Goal: Transaction & Acquisition: Purchase product/service

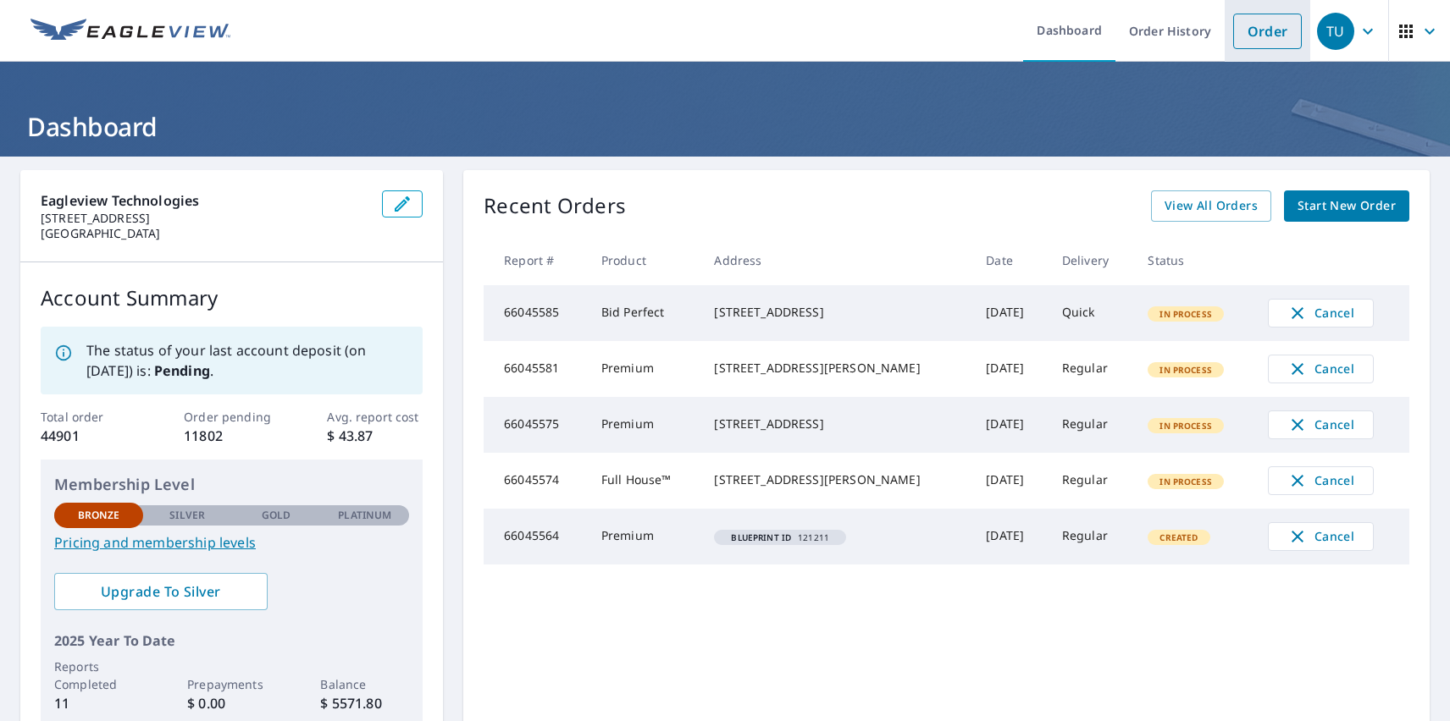
click at [1254, 30] on link "Order" at bounding box center [1267, 32] width 69 height 36
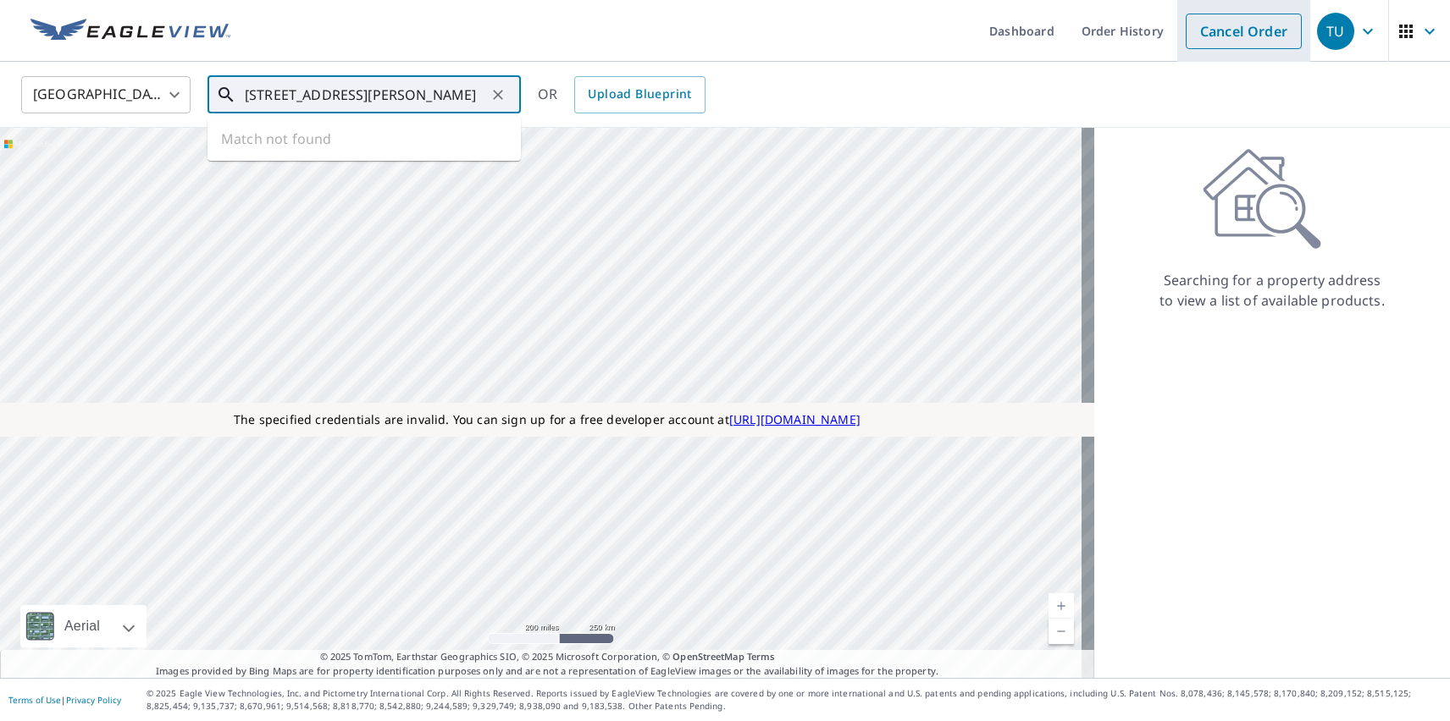
type input "[STREET_ADDRESS][PERSON_NAME]"
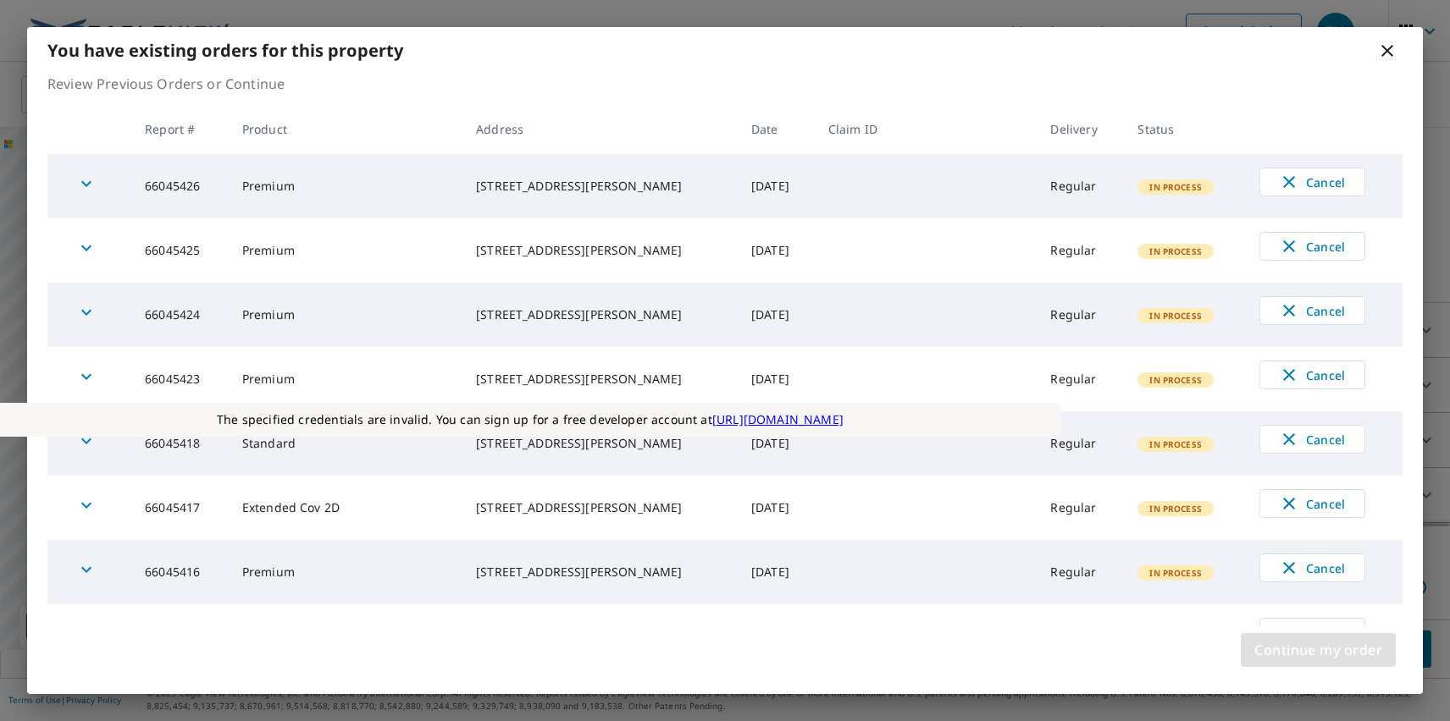
click at [1318, 650] on span "Continue my order" at bounding box center [1318, 650] width 128 height 24
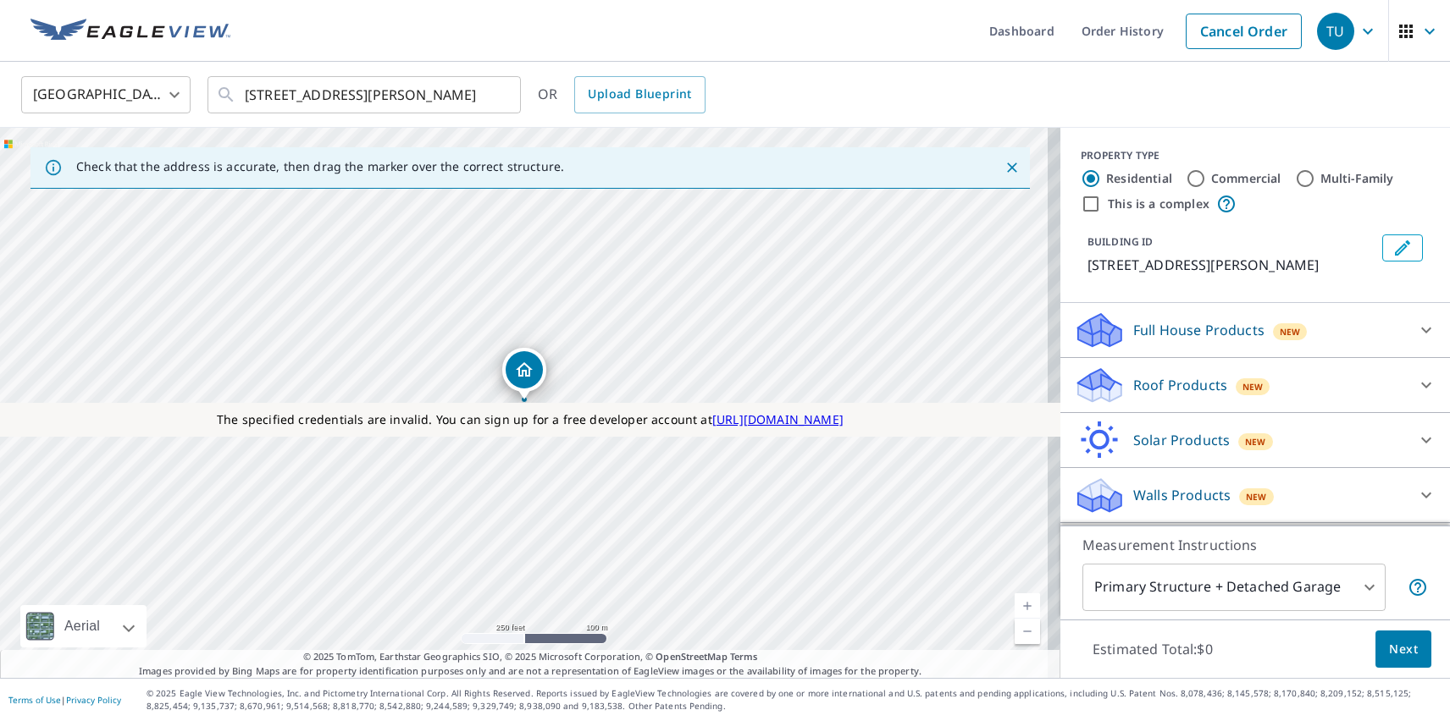
click at [1165, 385] on p "Roof Products" at bounding box center [1180, 385] width 94 height 20
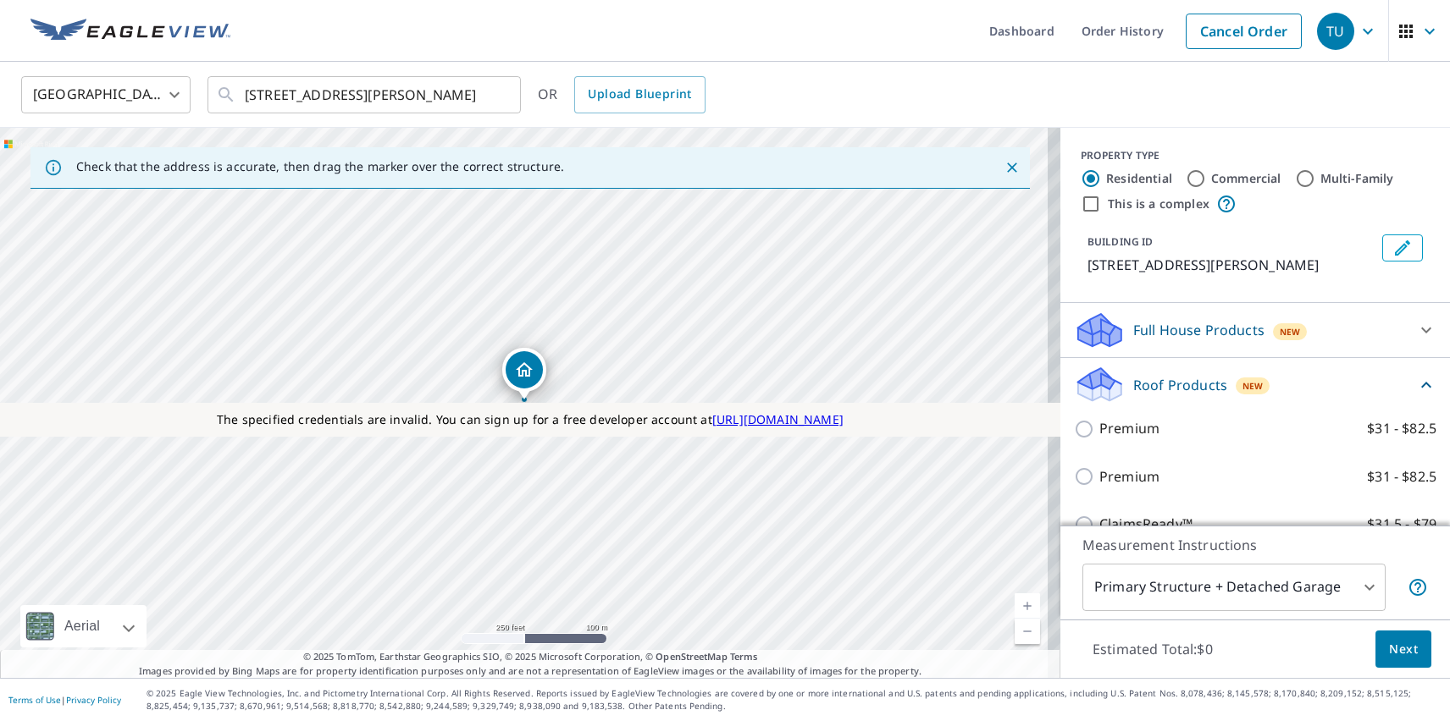
click at [1115, 477] on p "Premium" at bounding box center [1129, 477] width 60 height 21
click at [1099, 477] on input "Premium $31 - $82.5" at bounding box center [1086, 477] width 25 height 20
checkbox input "true"
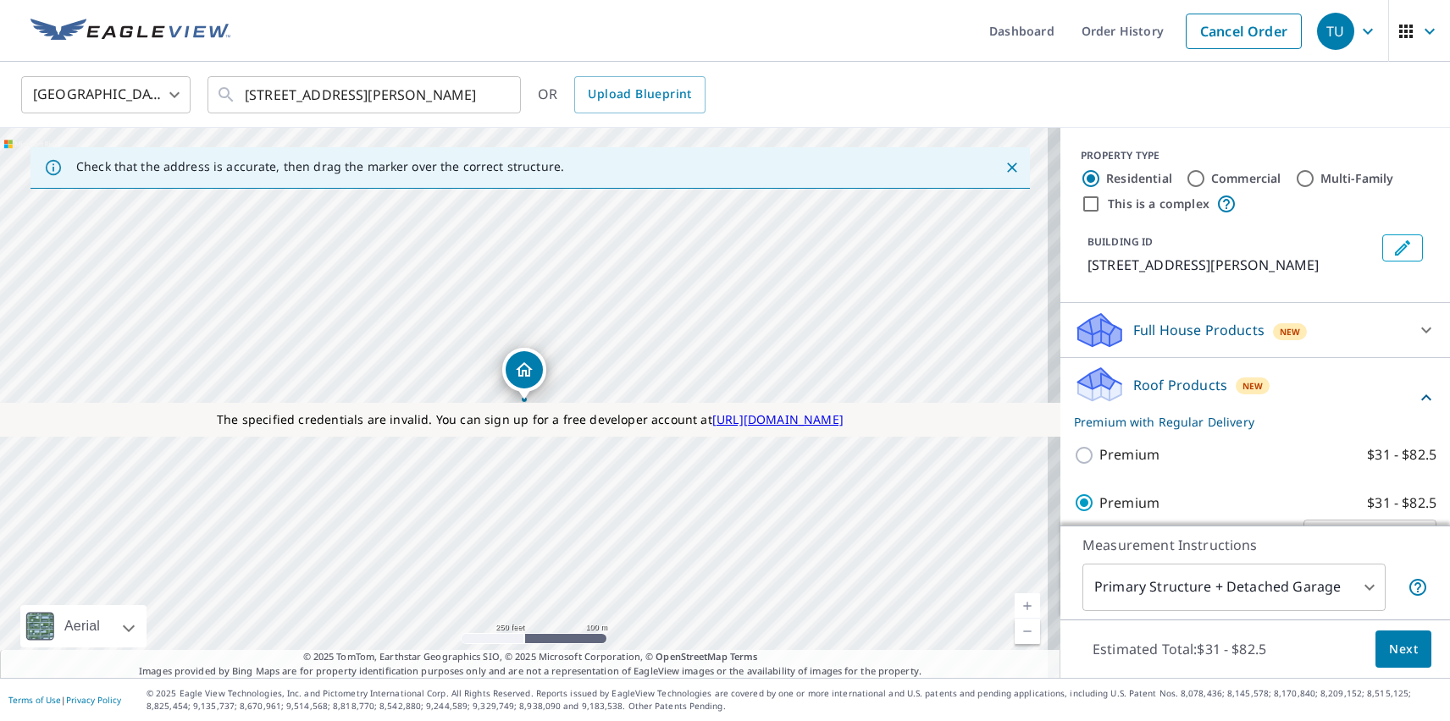
click at [1390, 649] on span "Next" at bounding box center [1403, 649] width 29 height 21
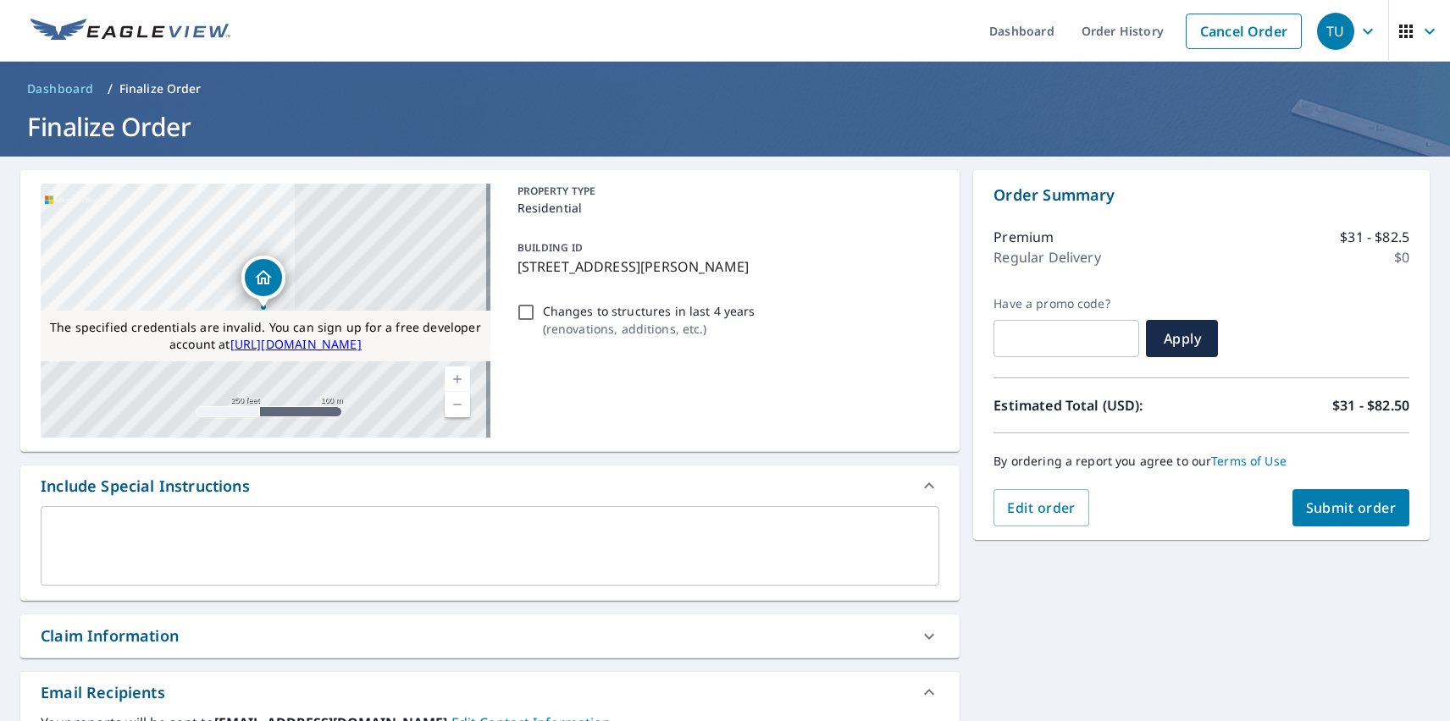
click at [1337, 508] on span "Submit order" at bounding box center [1351, 508] width 91 height 19
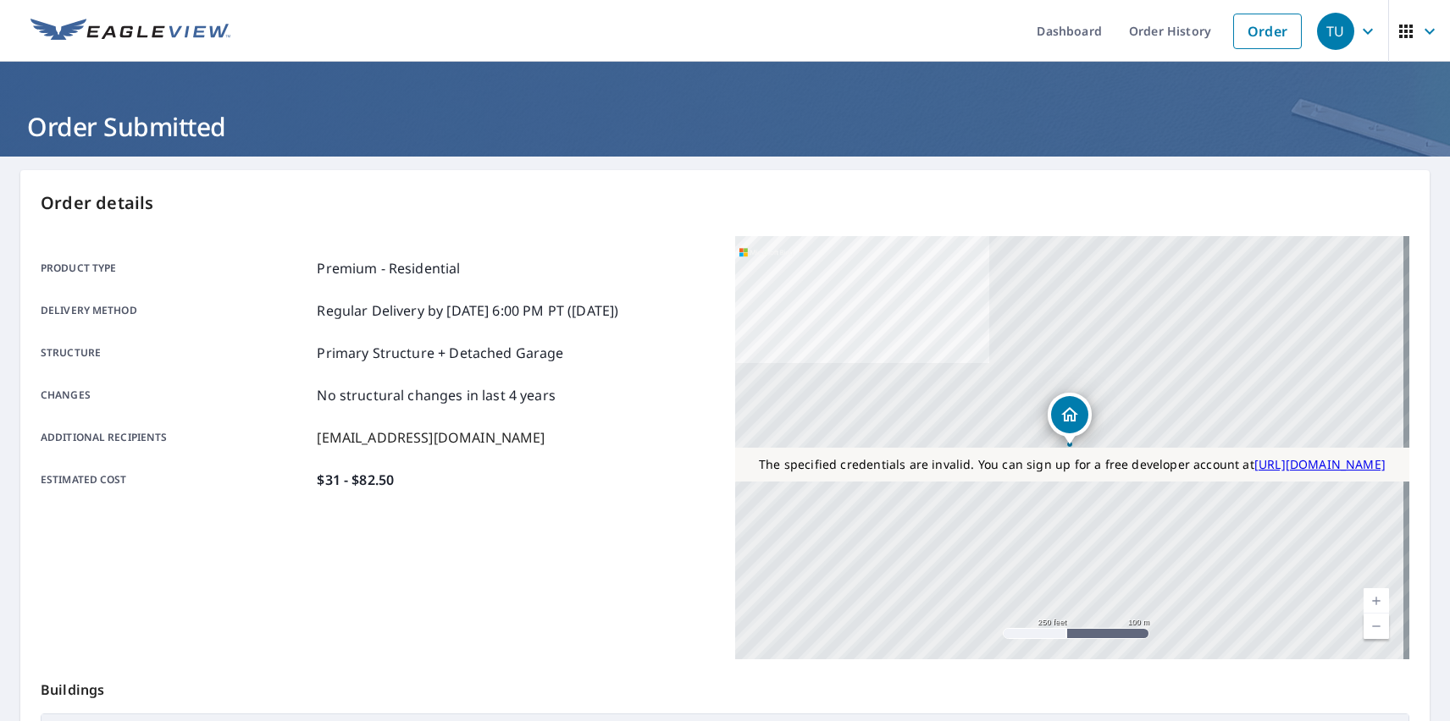
click at [1323, 30] on div "TU" at bounding box center [1335, 31] width 37 height 37
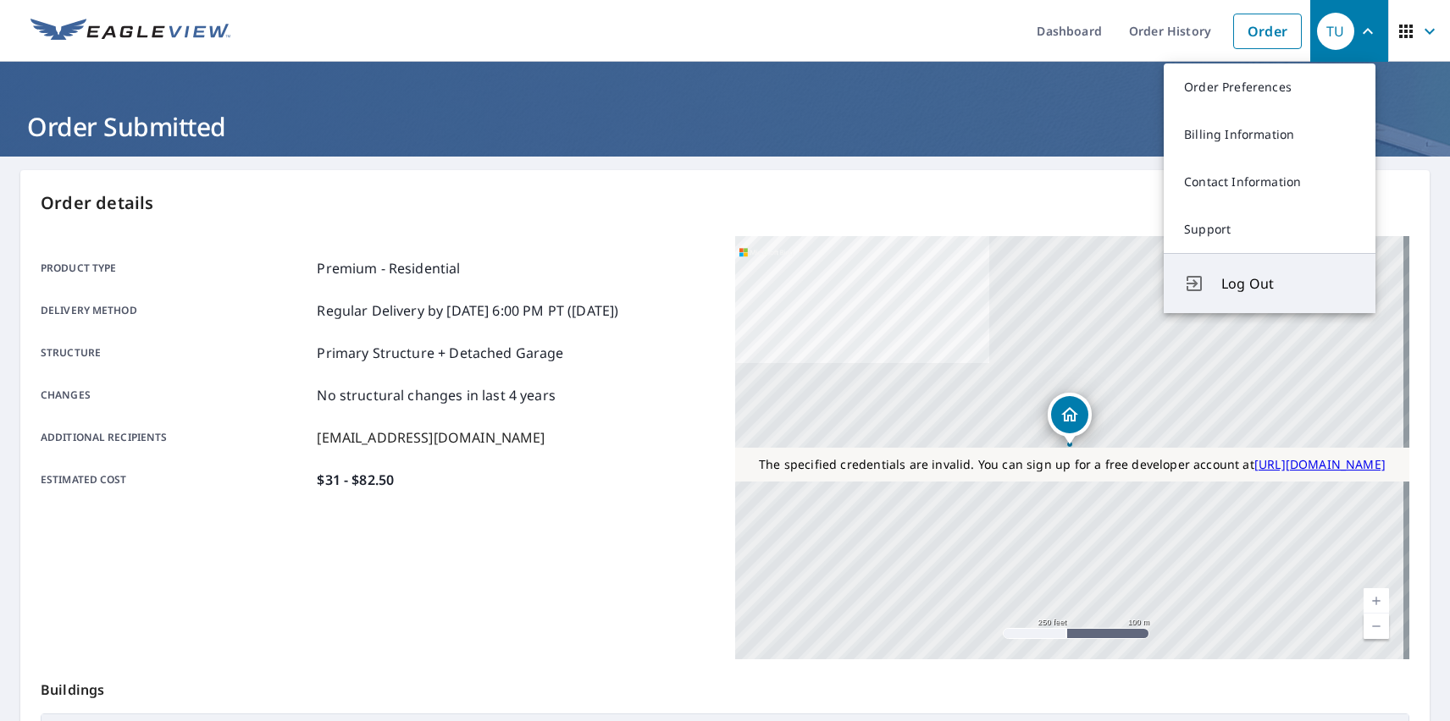
click at [1288, 284] on span "Log Out" at bounding box center [1288, 284] width 134 height 20
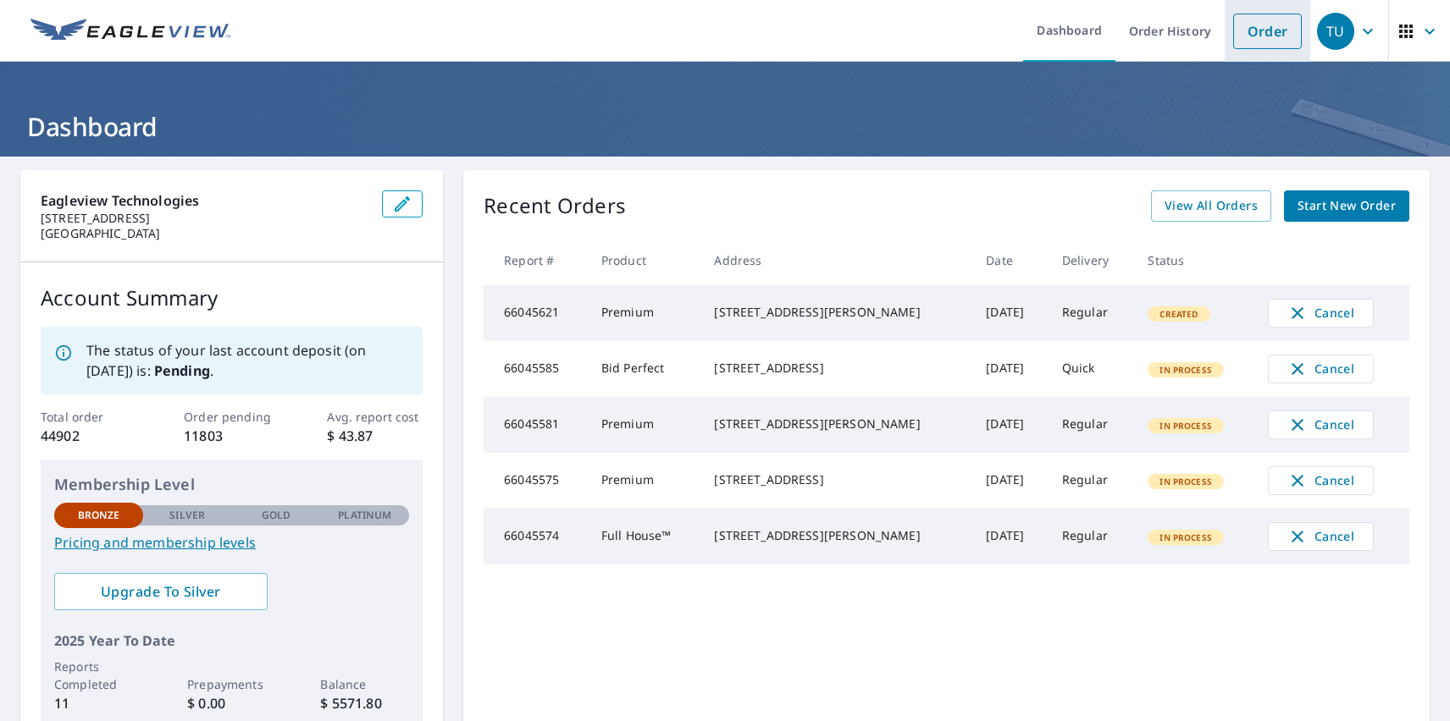
click at [1254, 30] on link "Order" at bounding box center [1267, 32] width 69 height 36
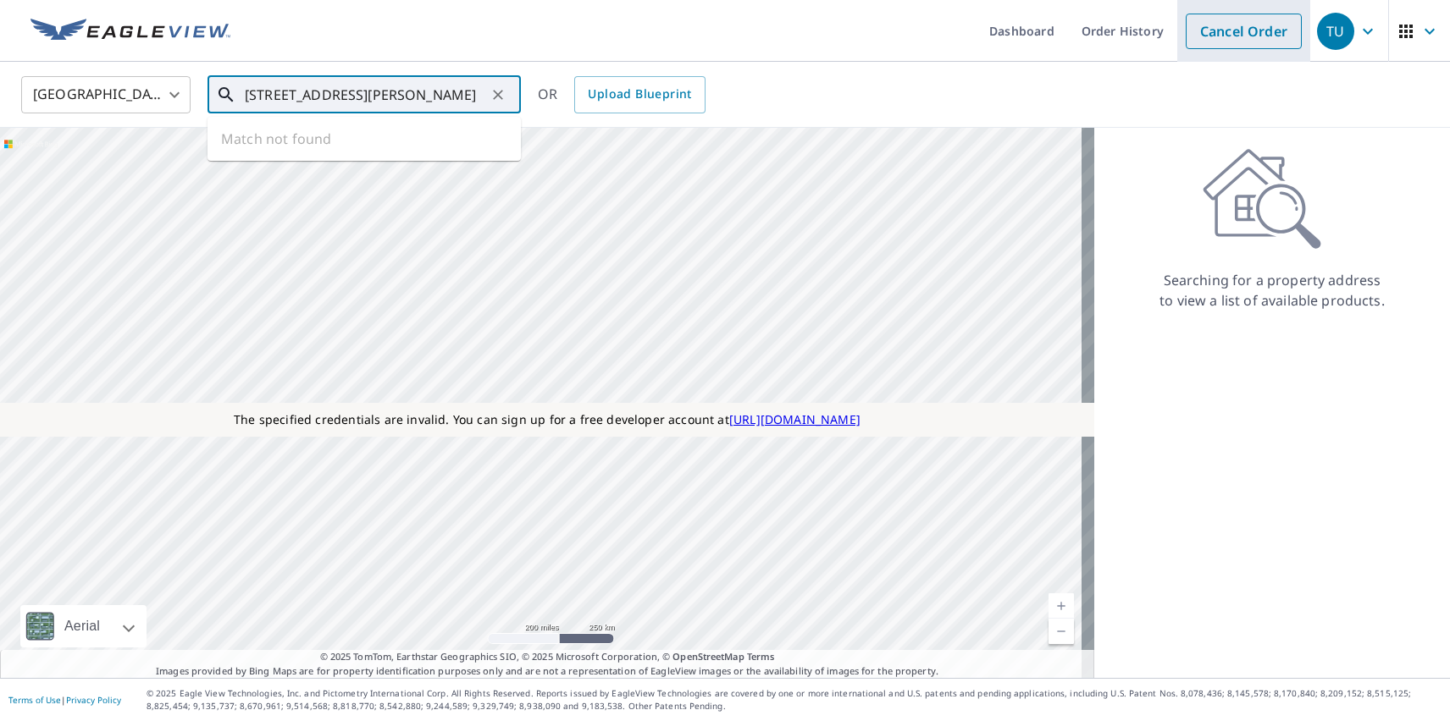
type input "[STREET_ADDRESS][PERSON_NAME]"
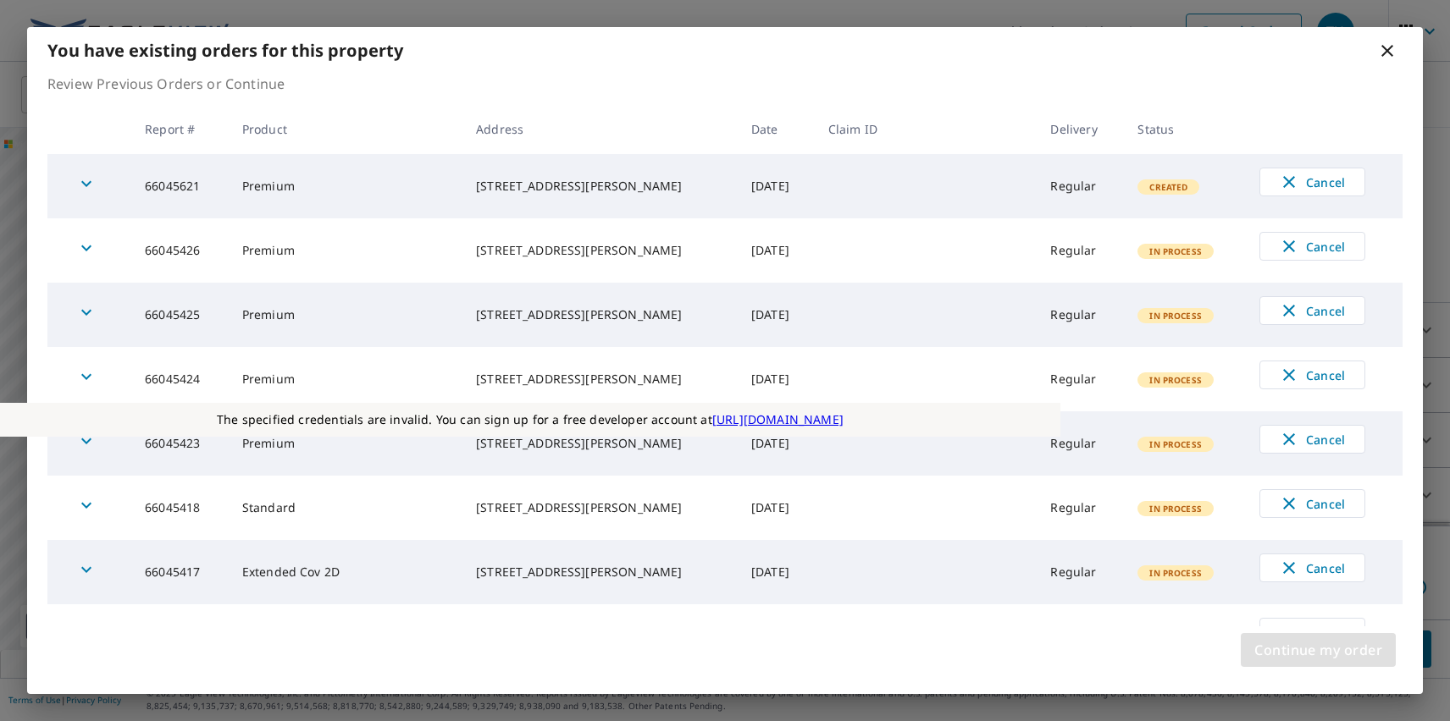
click at [1318, 650] on span "Continue my order" at bounding box center [1318, 650] width 128 height 24
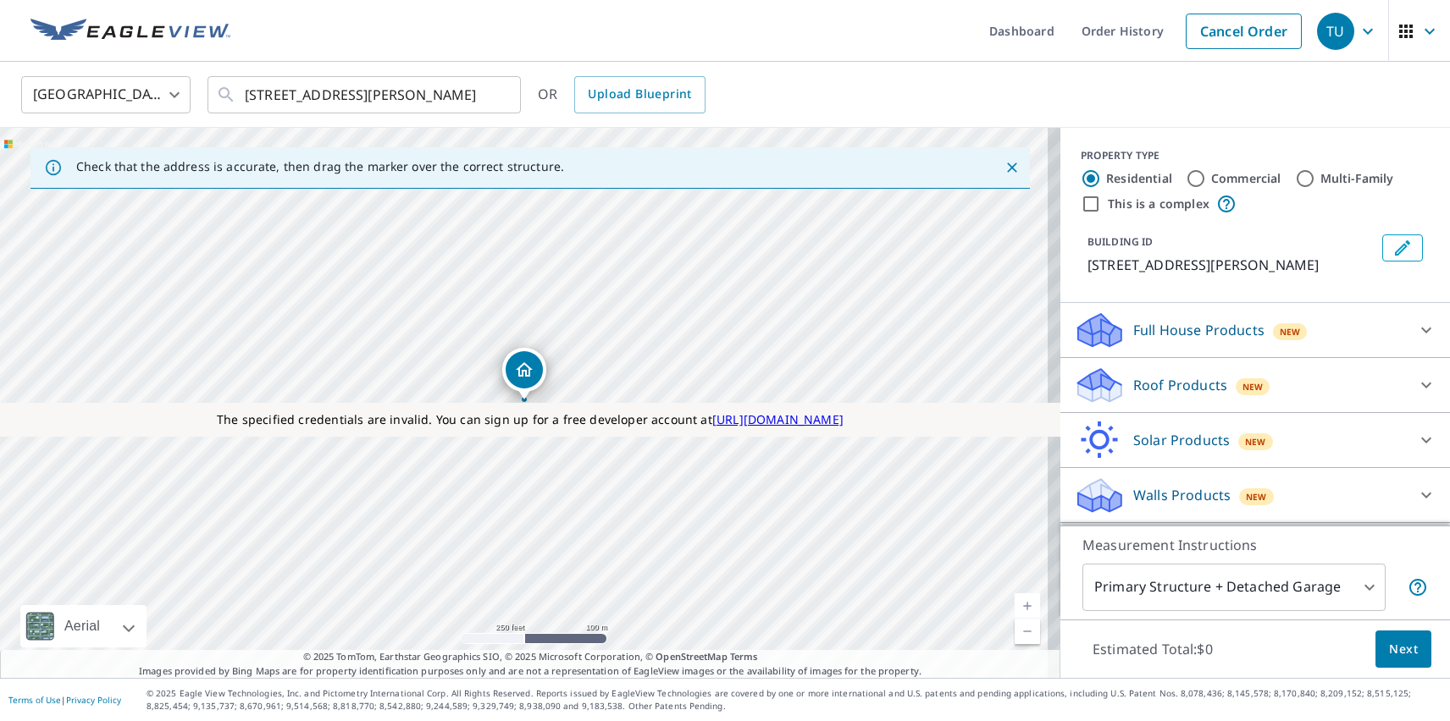
click at [1165, 385] on p "Roof Products" at bounding box center [1180, 385] width 94 height 20
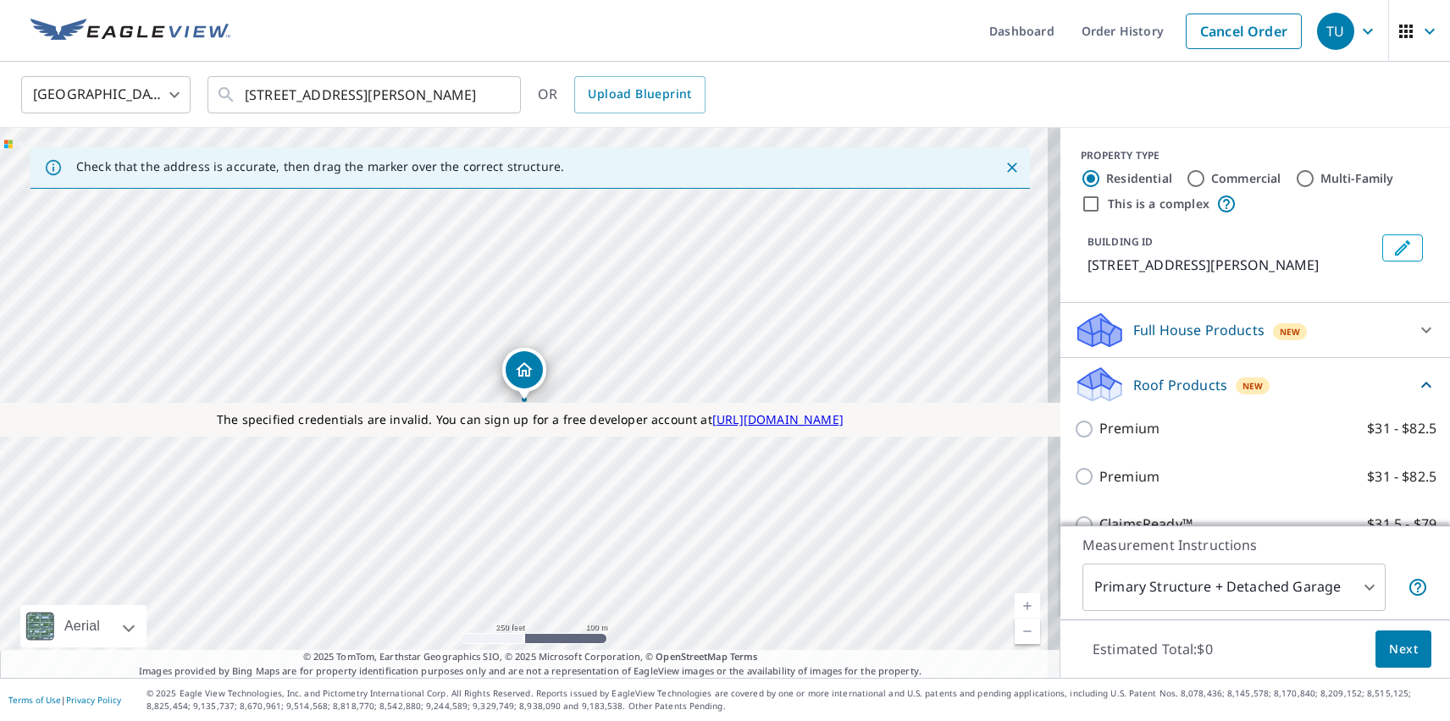
click at [1115, 477] on p "Premium" at bounding box center [1129, 477] width 60 height 21
click at [1099, 477] on input "Premium $31 - $82.5" at bounding box center [1086, 477] width 25 height 20
checkbox input "true"
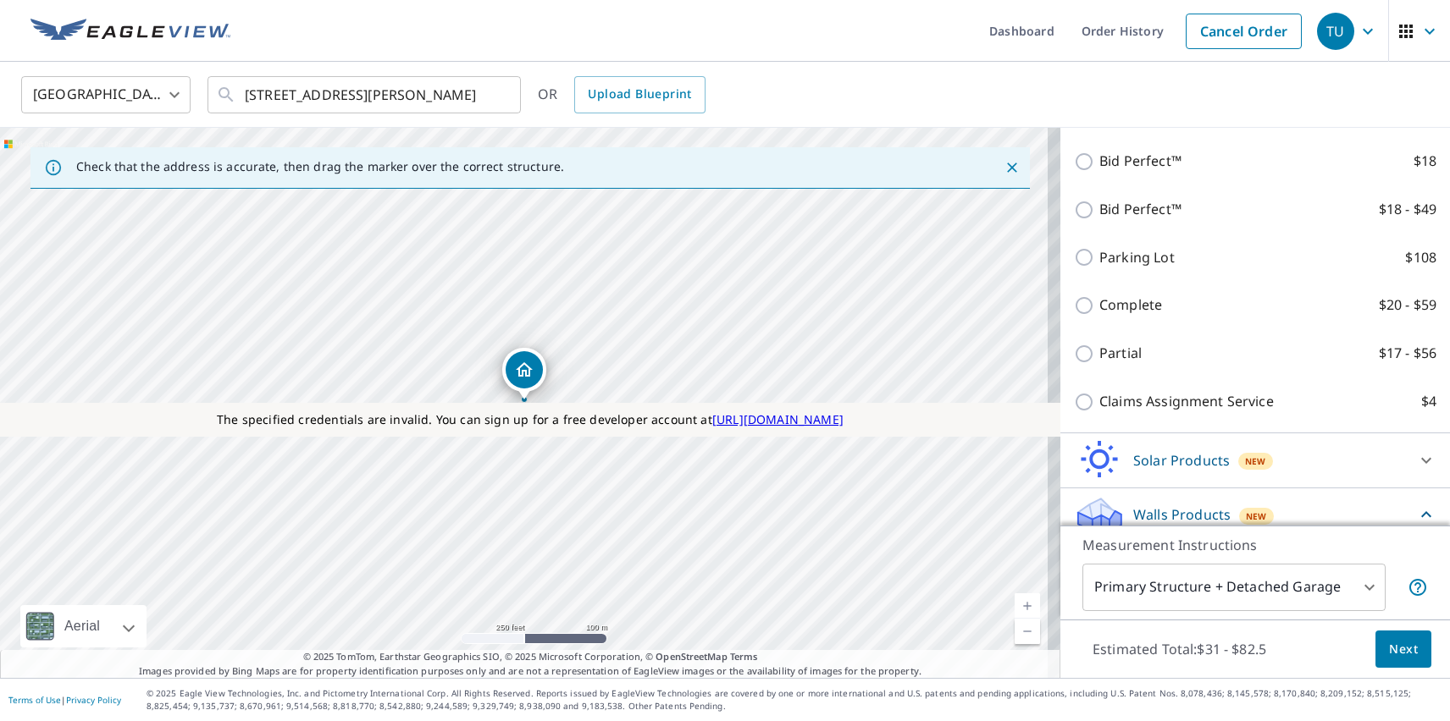
click at [1103, 549] on p "Walls" at bounding box center [1116, 559] width 35 height 21
click at [1099, 549] on input "Walls $74" at bounding box center [1086, 559] width 25 height 20
checkbox input "true"
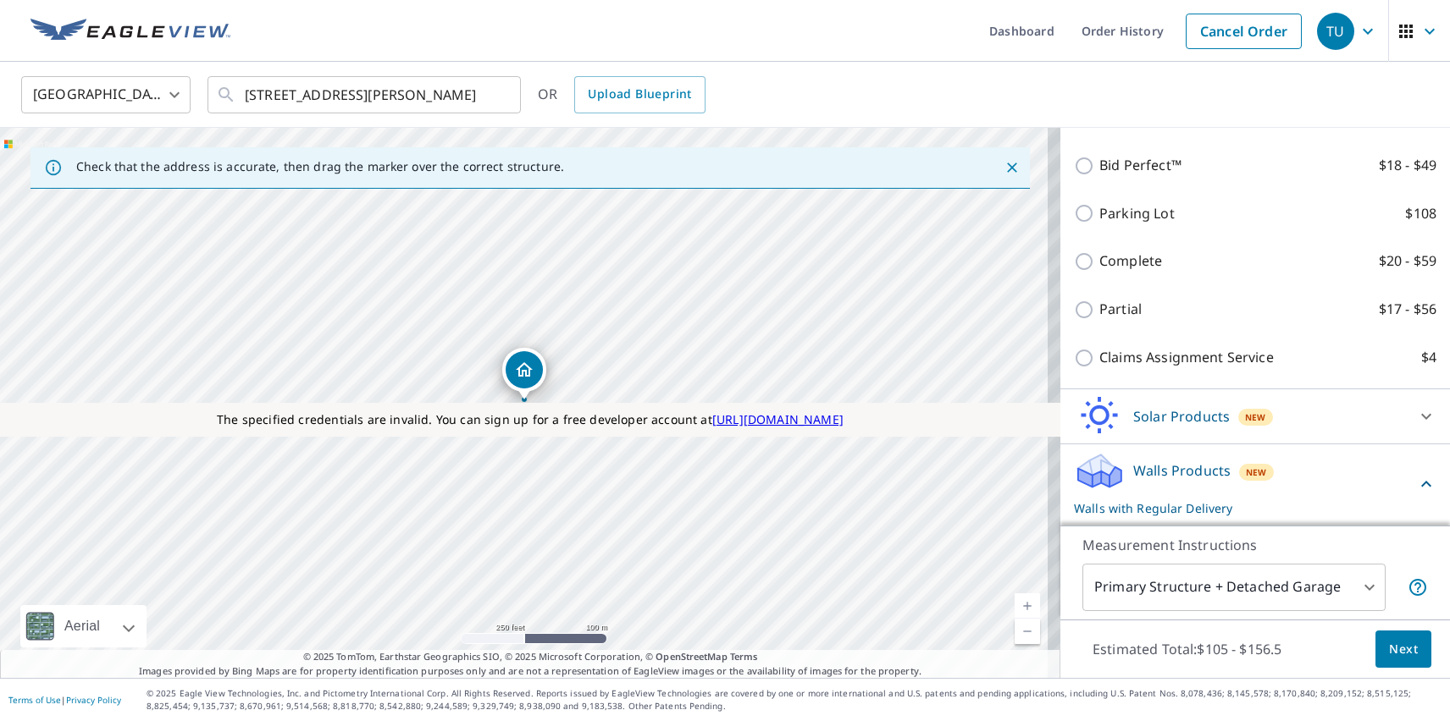
click at [1390, 649] on span "Next" at bounding box center [1403, 649] width 29 height 21
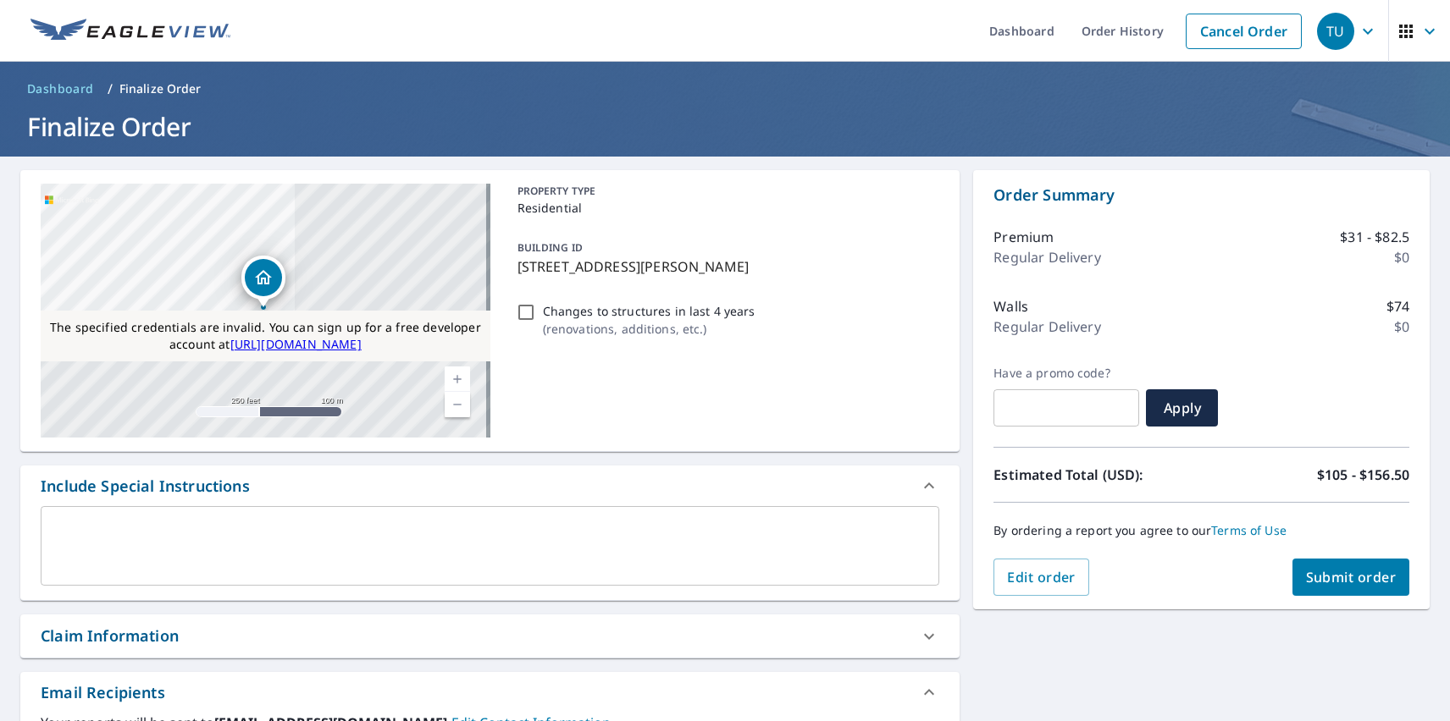
click at [1337, 577] on span "Submit order" at bounding box center [1351, 577] width 91 height 19
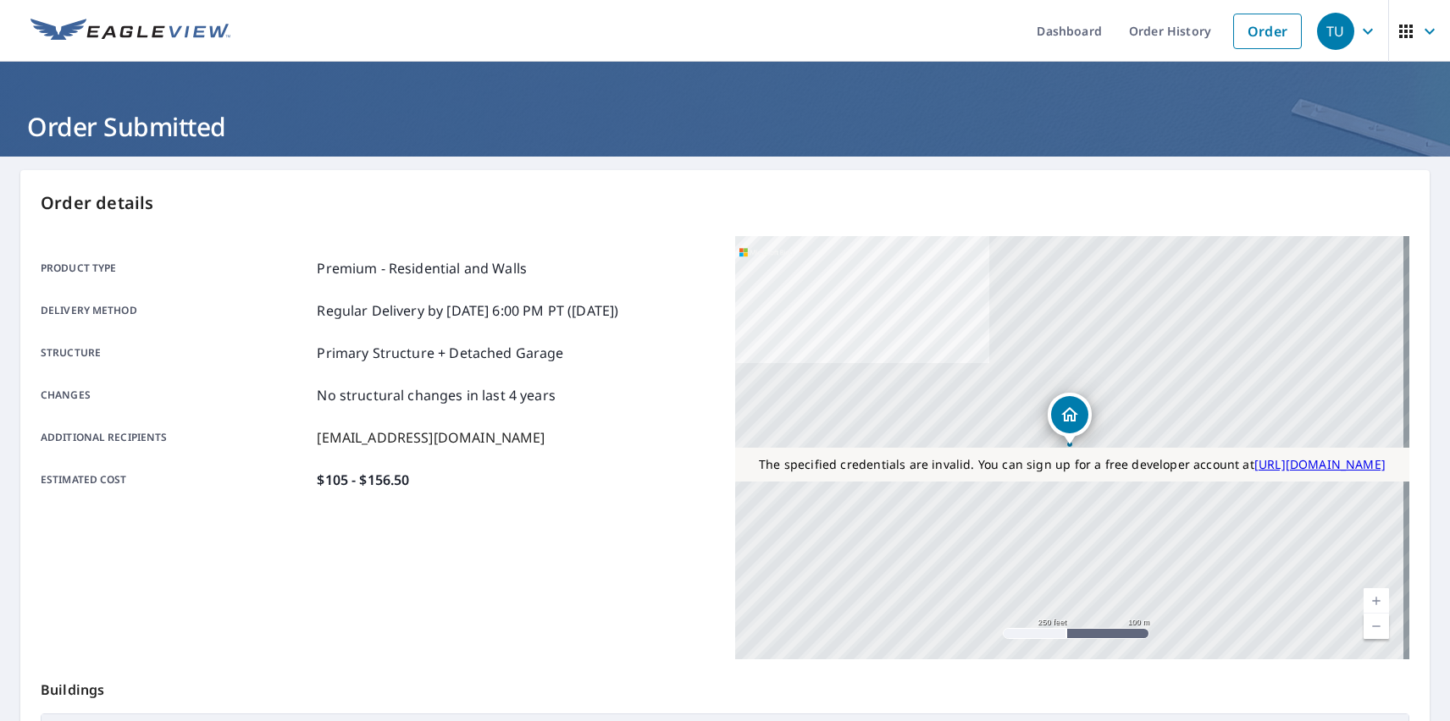
click at [1323, 30] on div "TU" at bounding box center [1335, 31] width 37 height 37
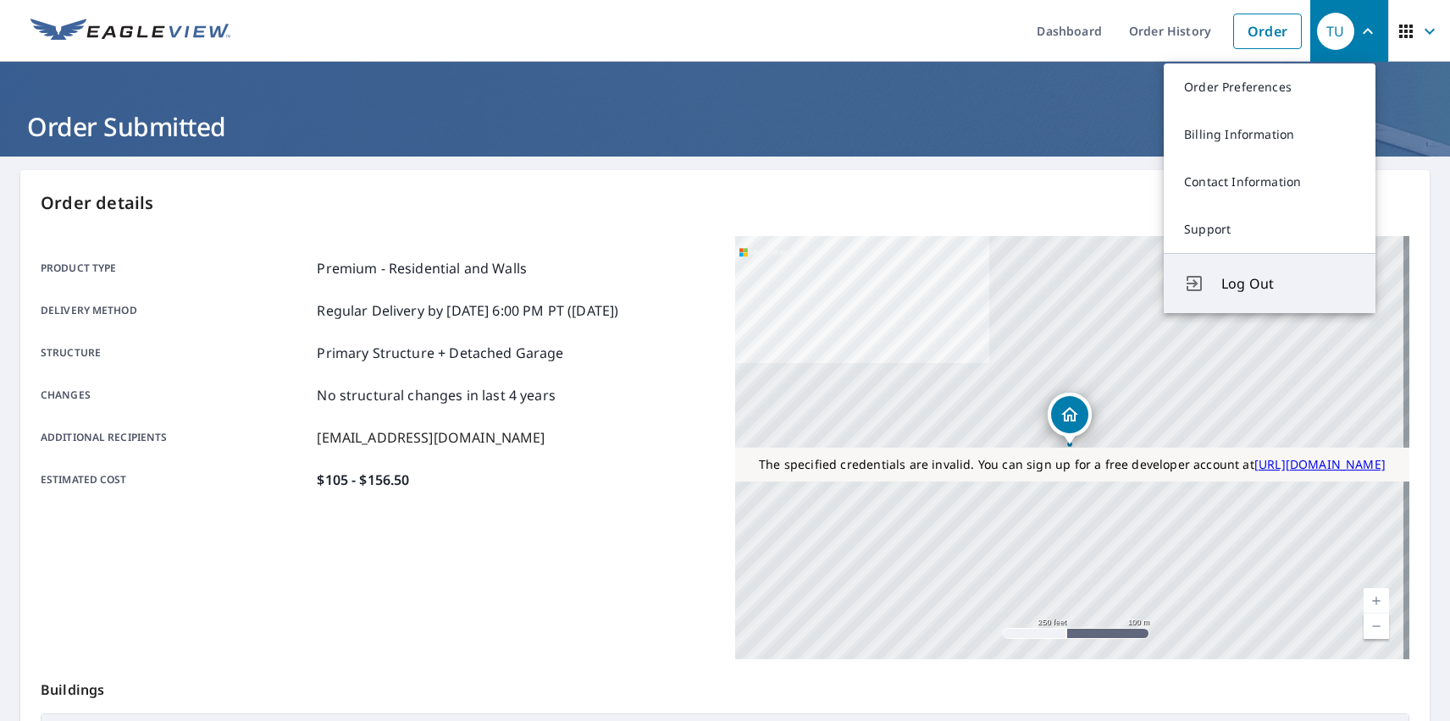
click at [1288, 284] on span "Log Out" at bounding box center [1288, 284] width 134 height 20
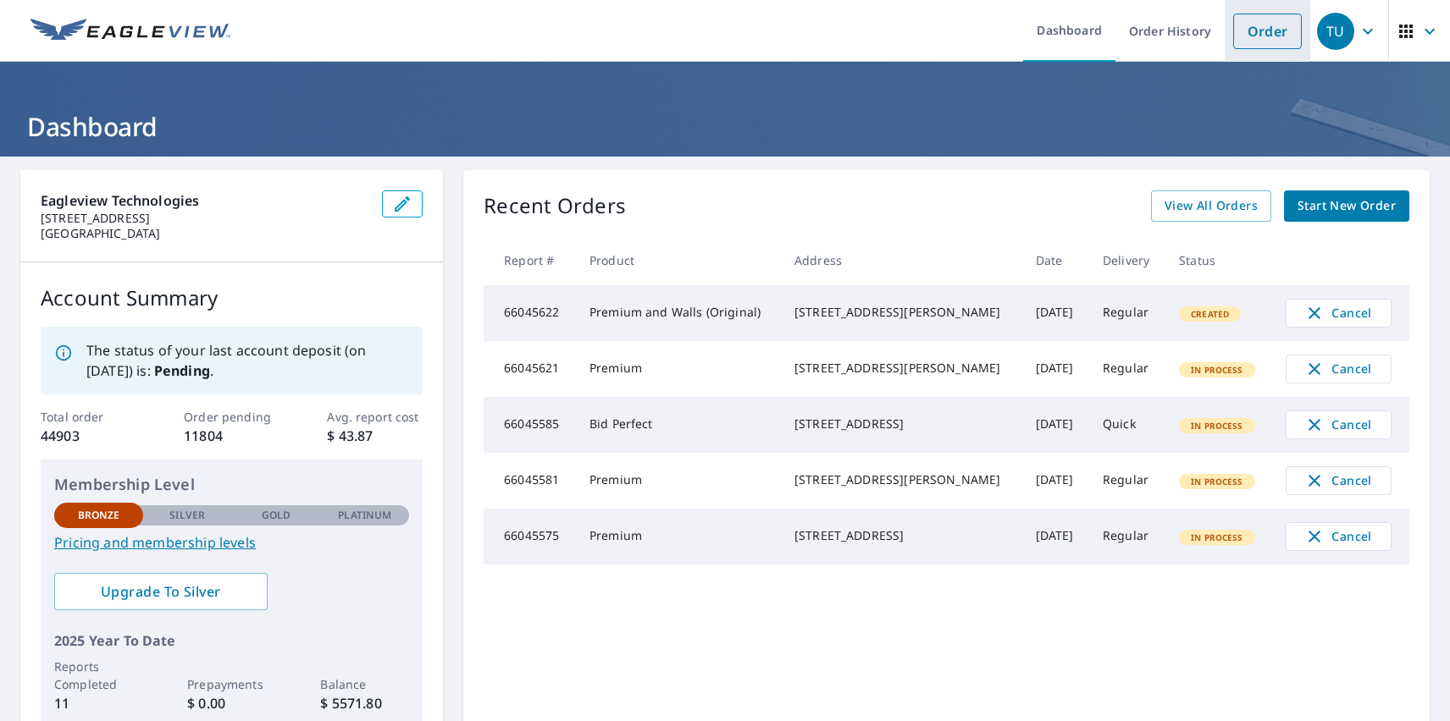
click at [1254, 30] on link "Order" at bounding box center [1267, 32] width 69 height 36
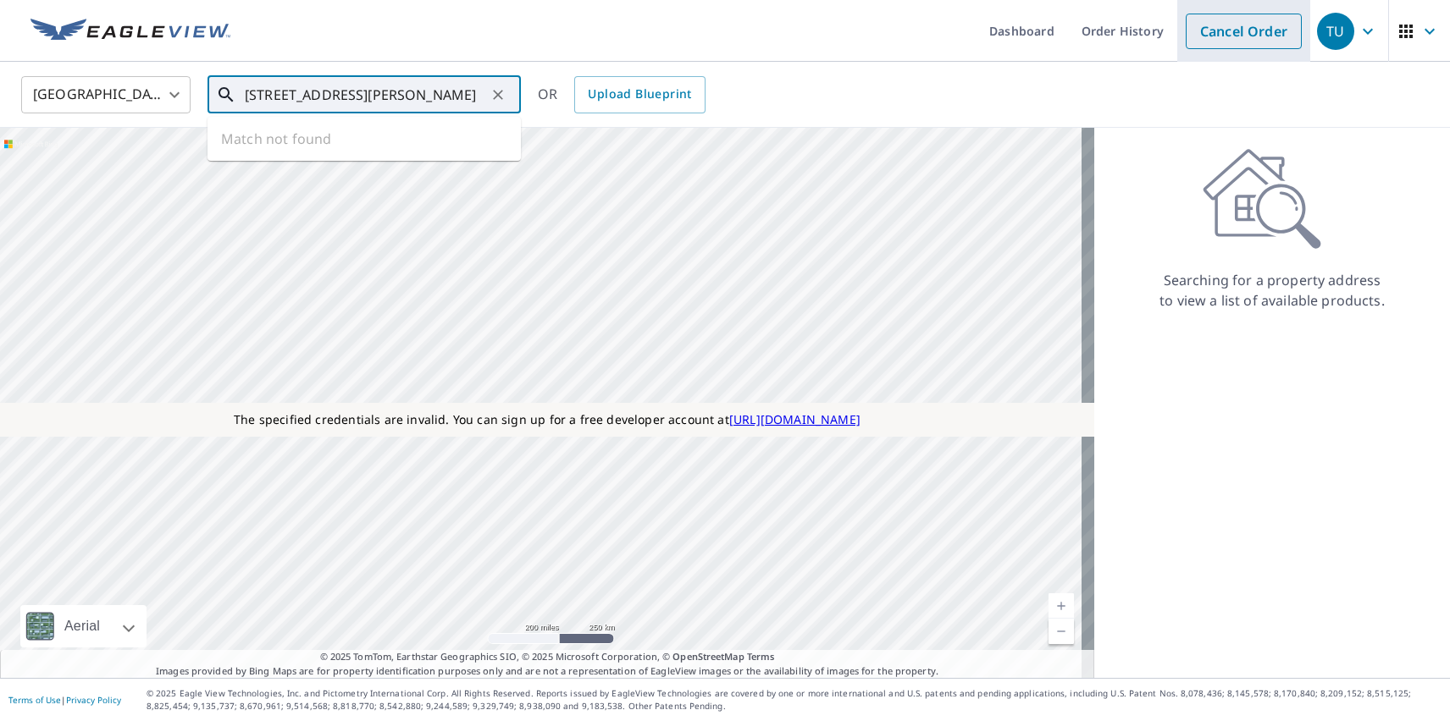
type input "[STREET_ADDRESS][PERSON_NAME]"
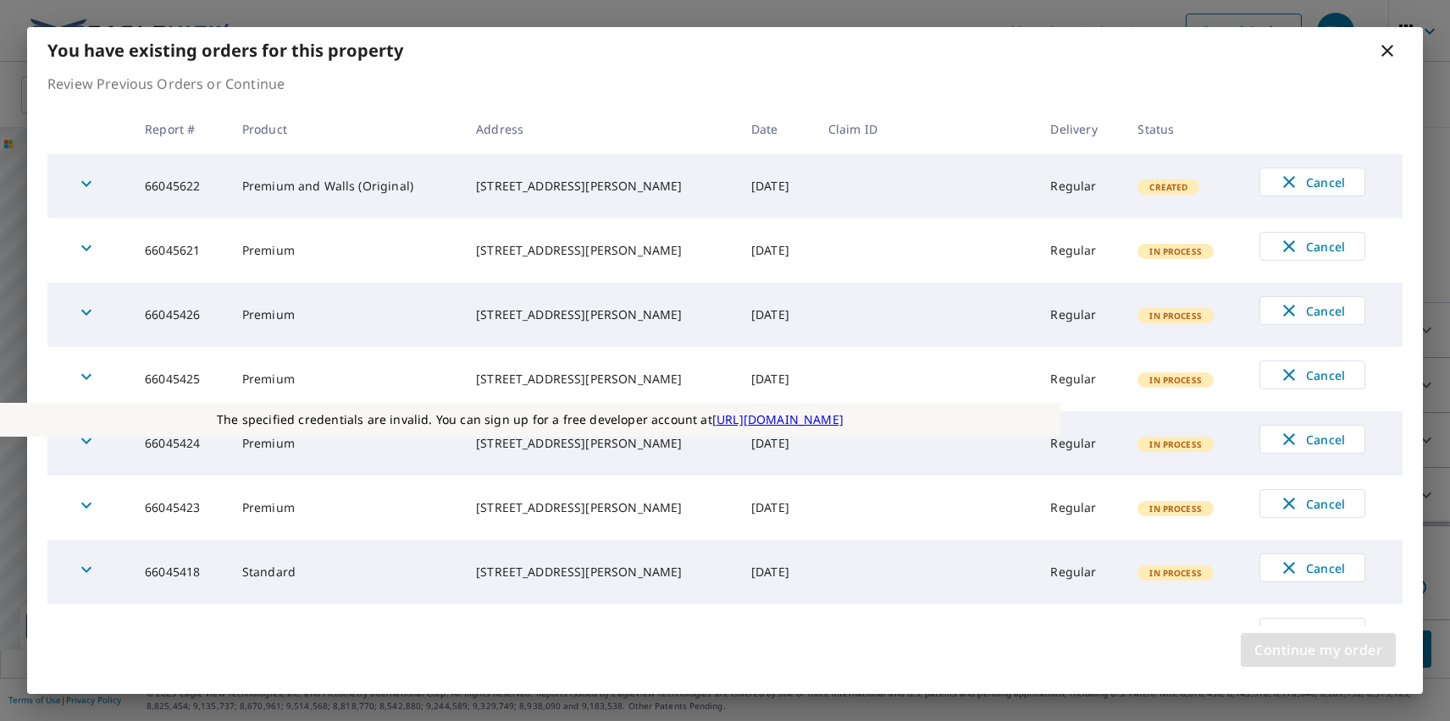
click at [1318, 650] on span "Continue my order" at bounding box center [1318, 650] width 128 height 24
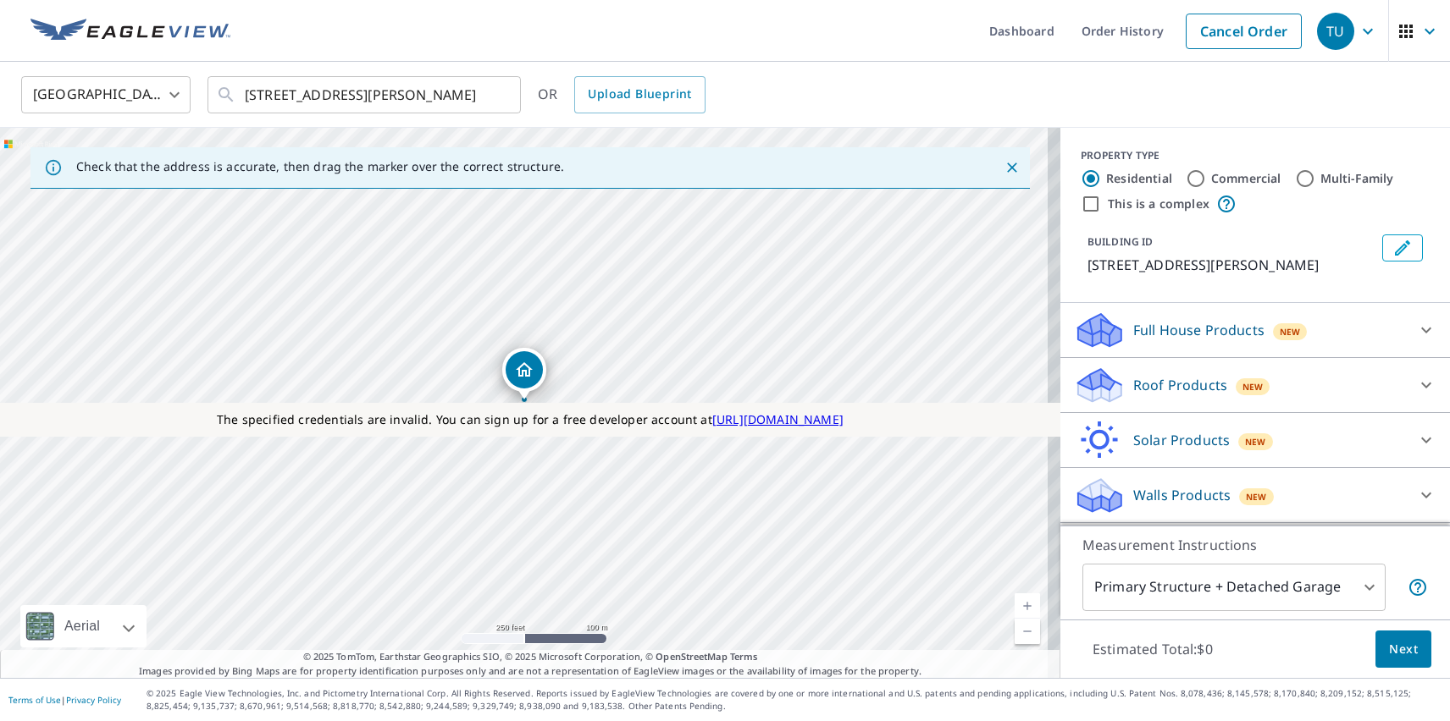
click at [1165, 385] on p "Roof Products" at bounding box center [1180, 385] width 94 height 20
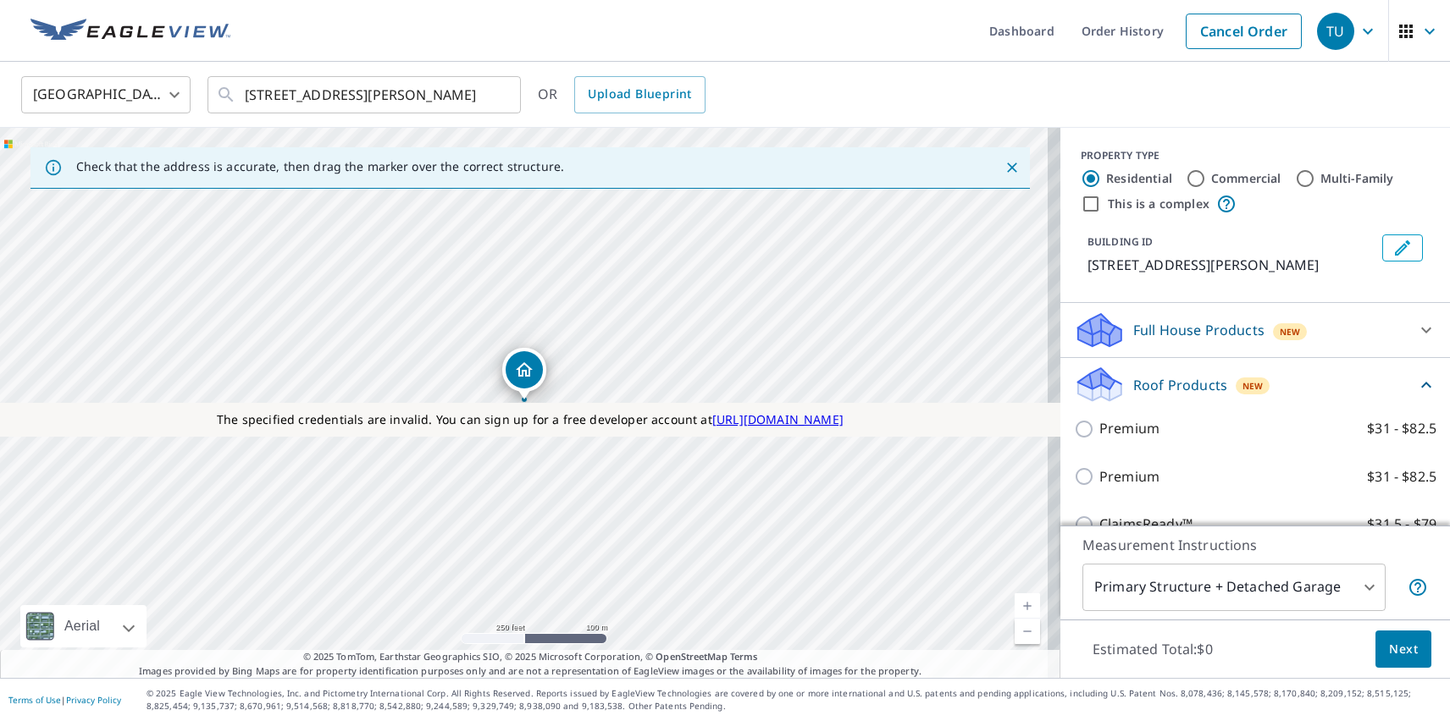
checkbox input "true"
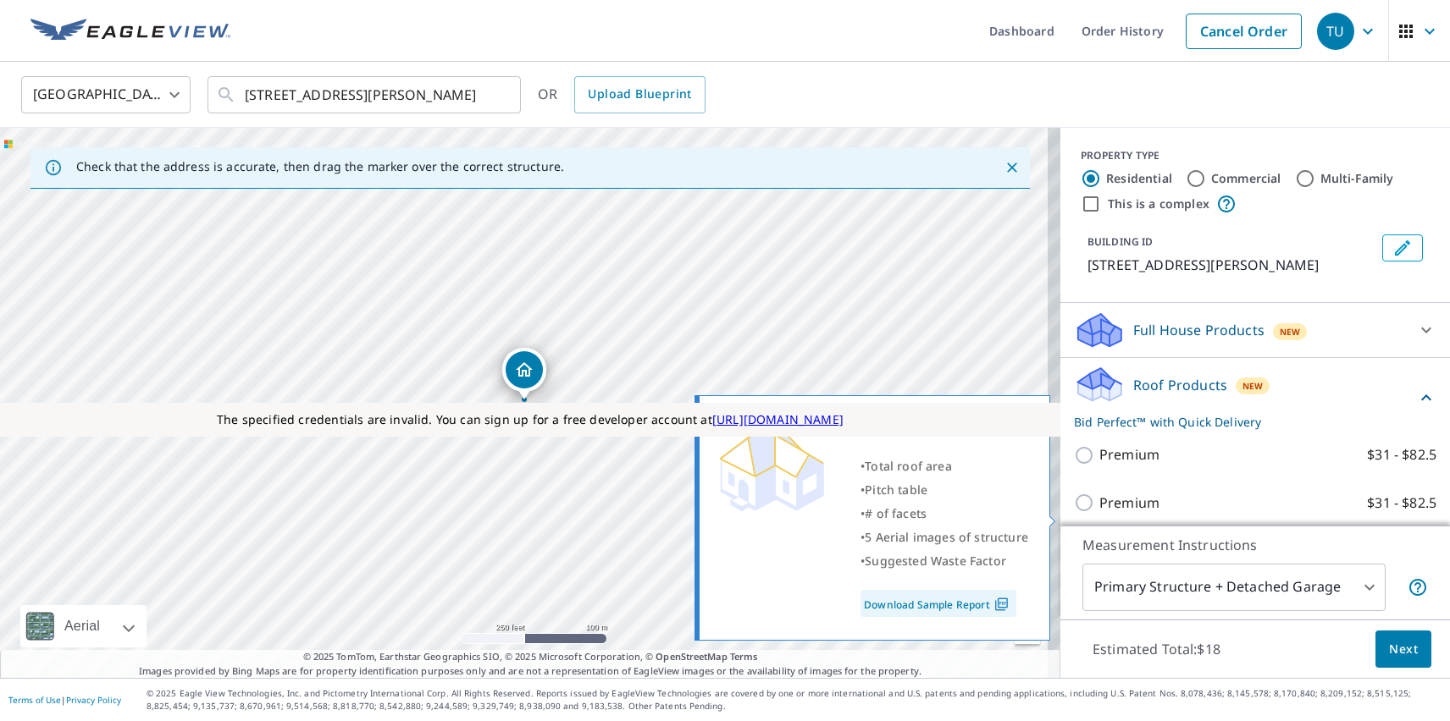
scroll to position [420, 0]
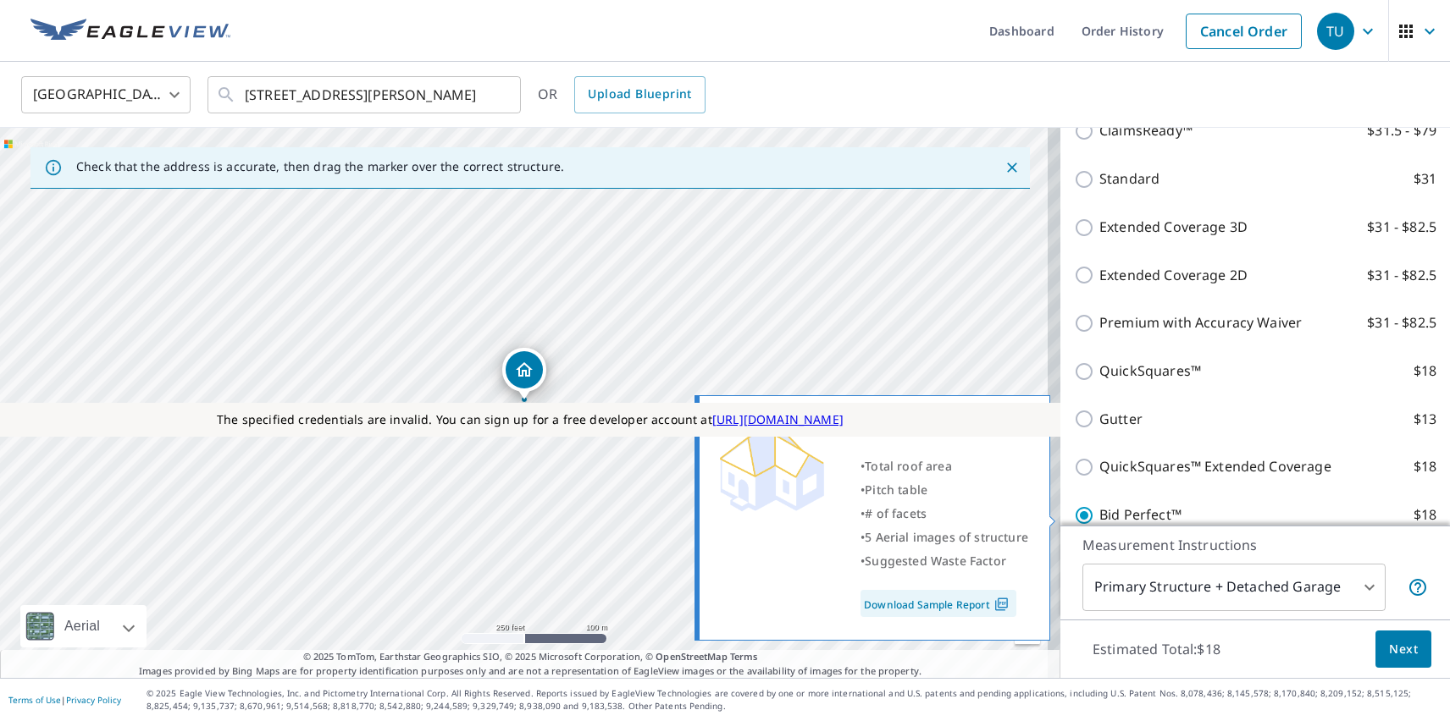
click at [1390, 649] on span "Next" at bounding box center [1403, 649] width 29 height 21
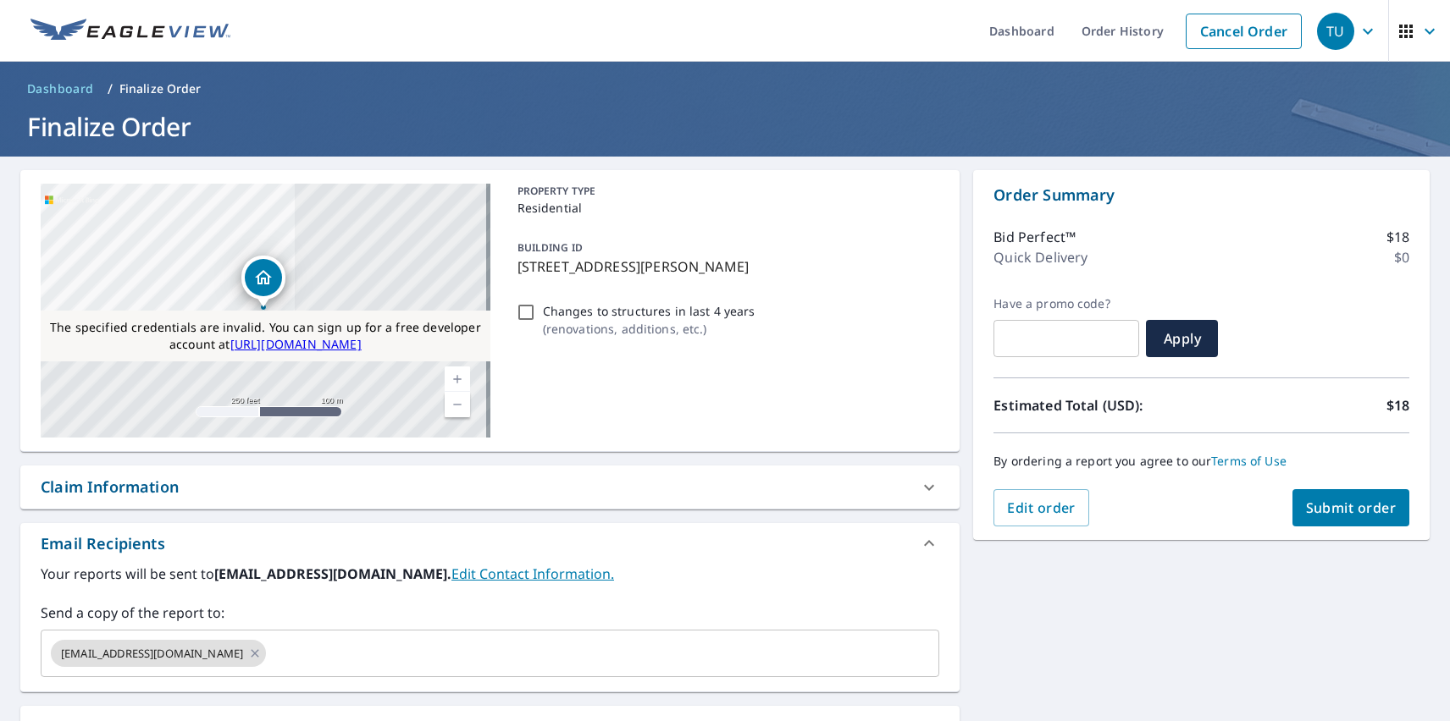
click at [1337, 508] on span "Submit order" at bounding box center [1351, 508] width 91 height 19
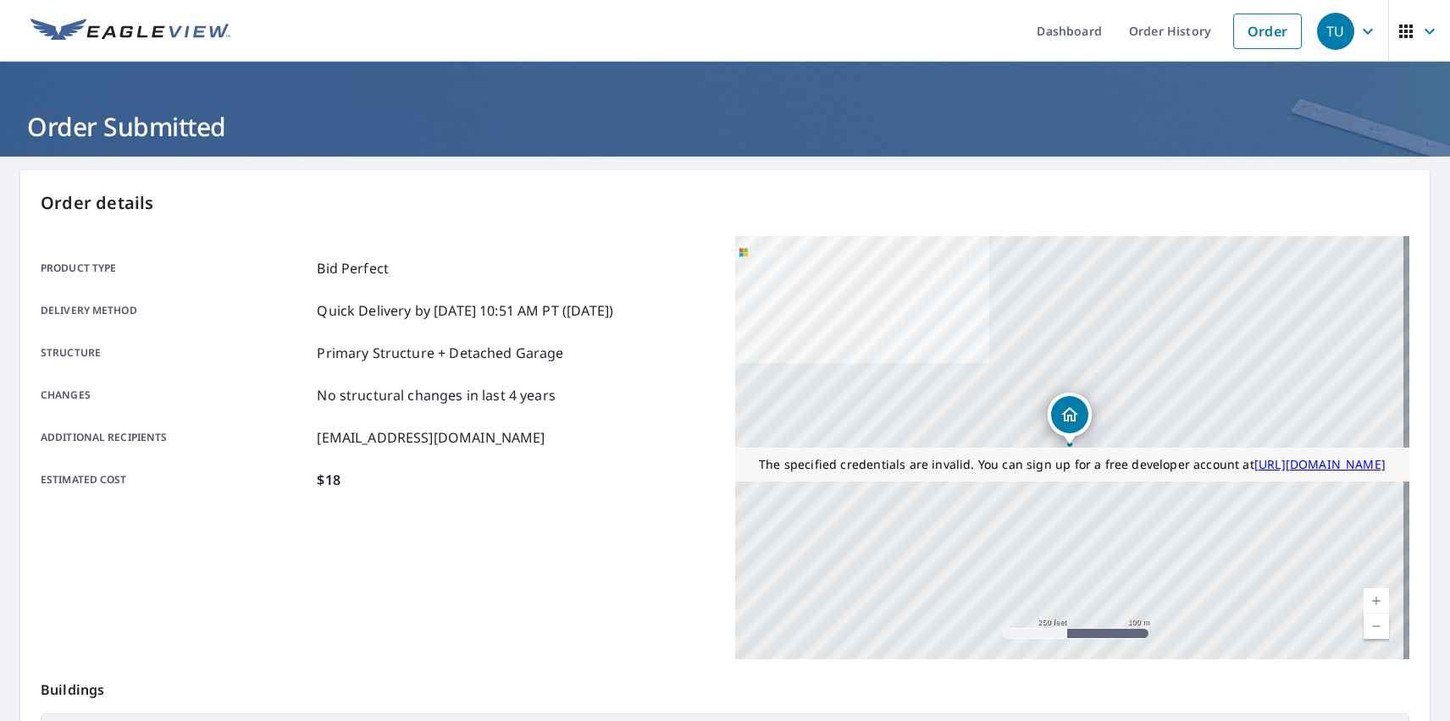
click at [1323, 30] on div "TU" at bounding box center [1335, 31] width 37 height 37
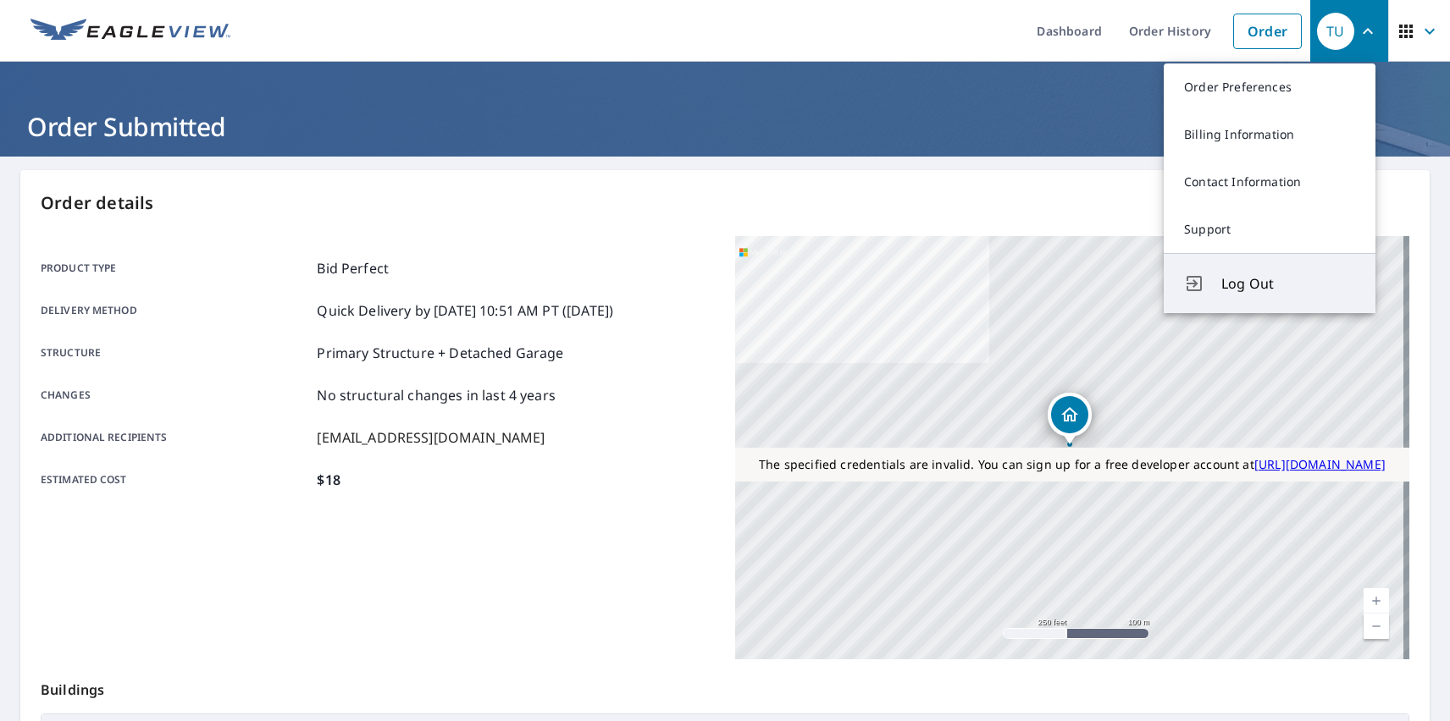
click at [1288, 284] on span "Log Out" at bounding box center [1288, 284] width 134 height 20
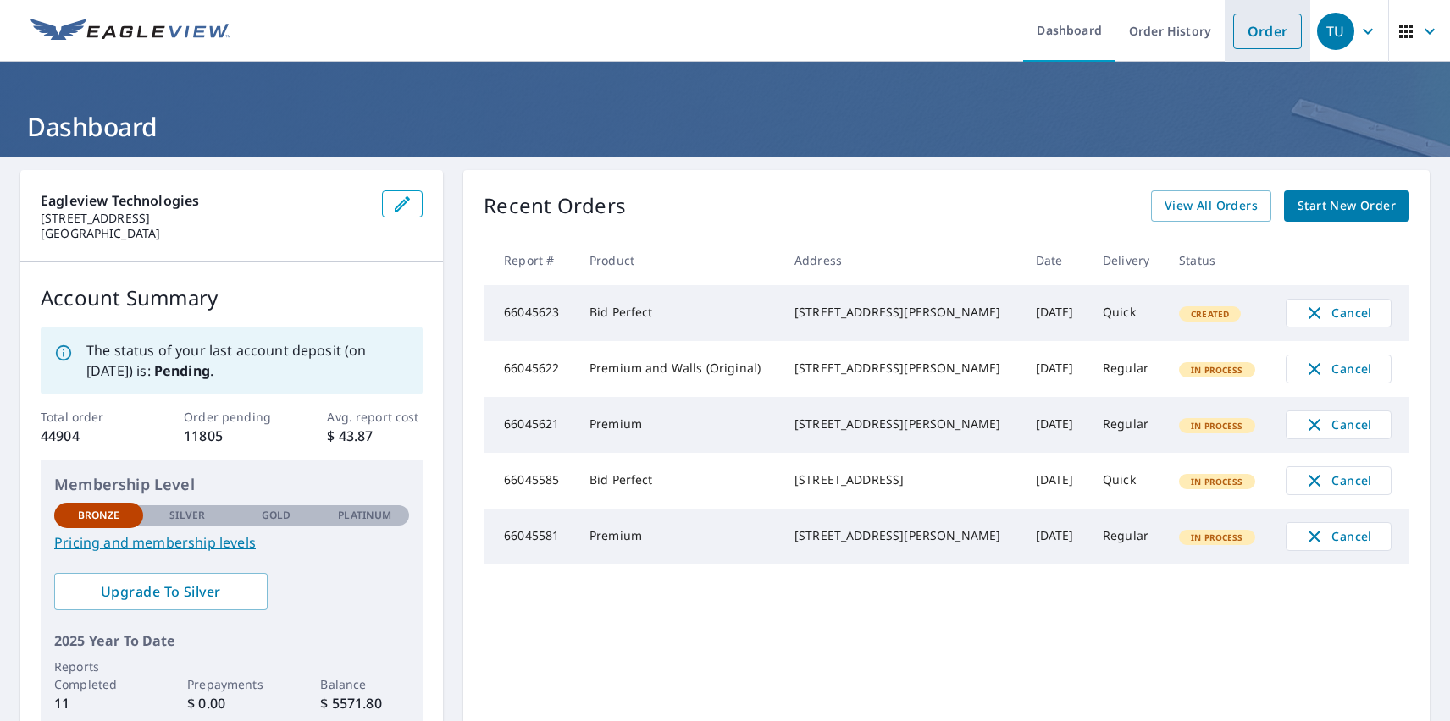
click at [1254, 30] on link "Order" at bounding box center [1267, 32] width 69 height 36
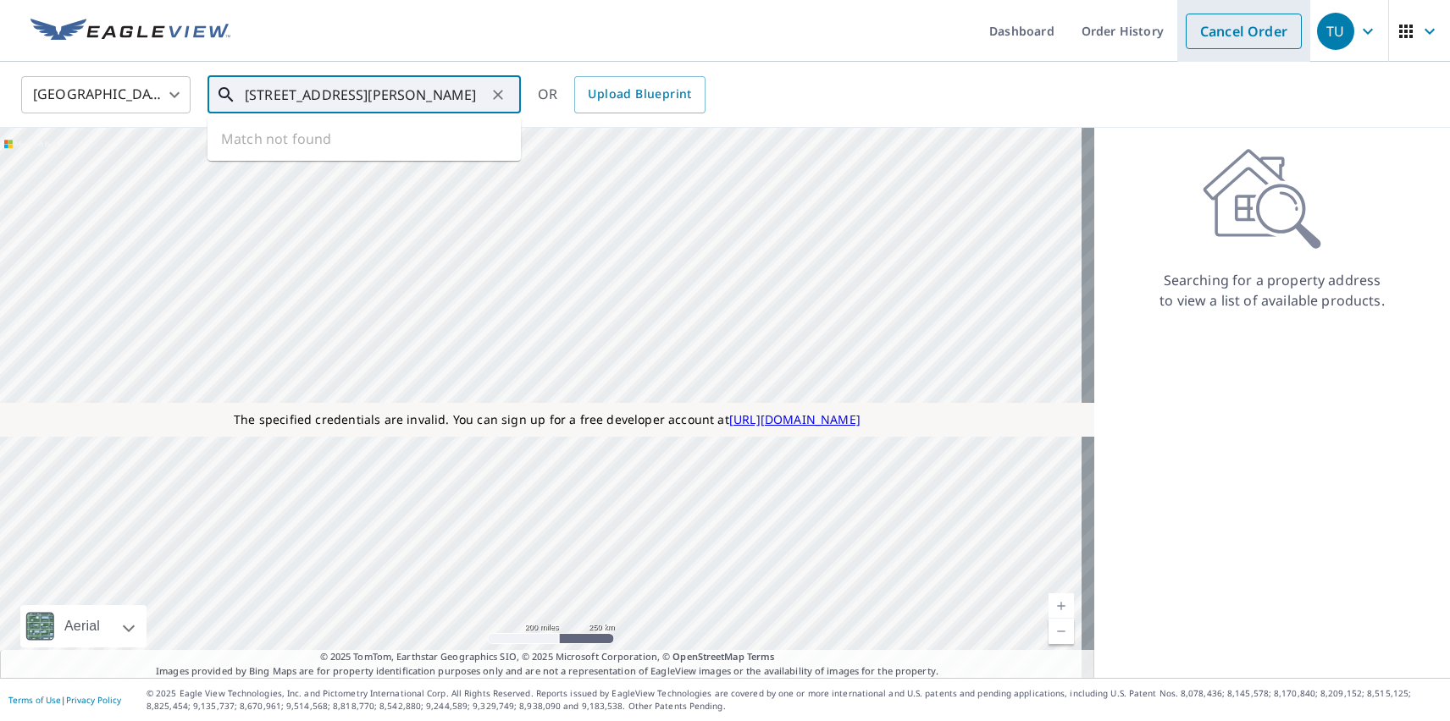
type input "[STREET_ADDRESS][PERSON_NAME]"
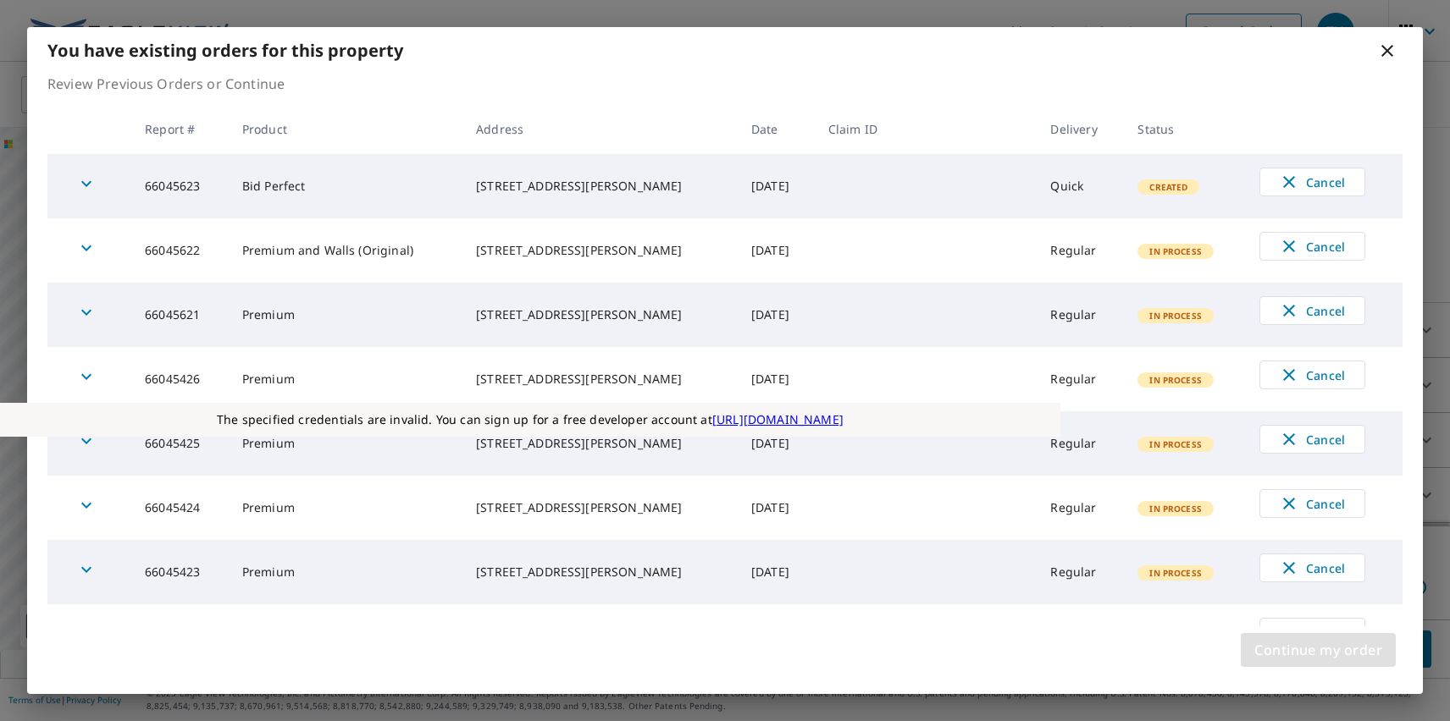
click at [1318, 650] on span "Continue my order" at bounding box center [1318, 650] width 128 height 24
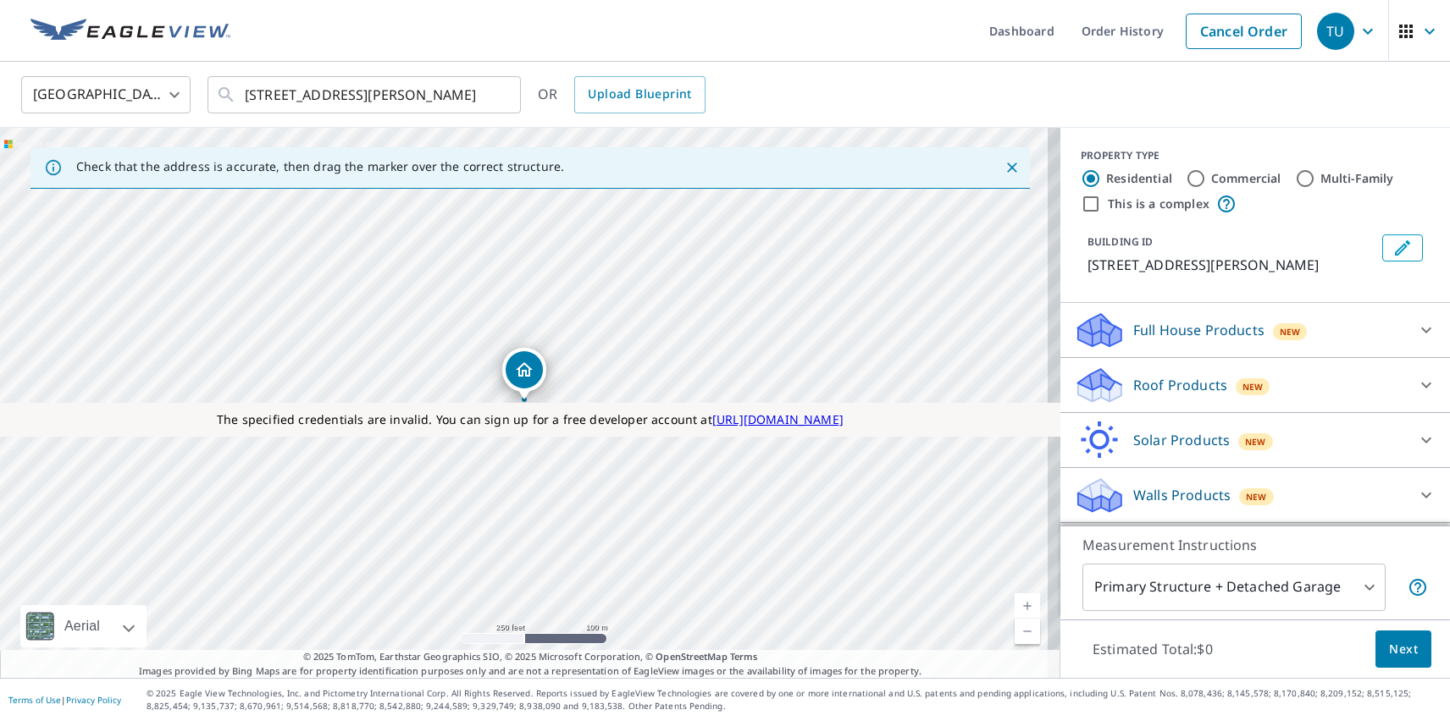
click at [1233, 178] on label "Commercial" at bounding box center [1246, 178] width 70 height 17
click at [1206, 178] on input "Commercial" at bounding box center [1195, 179] width 20 height 20
radio input "true"
type input "4"
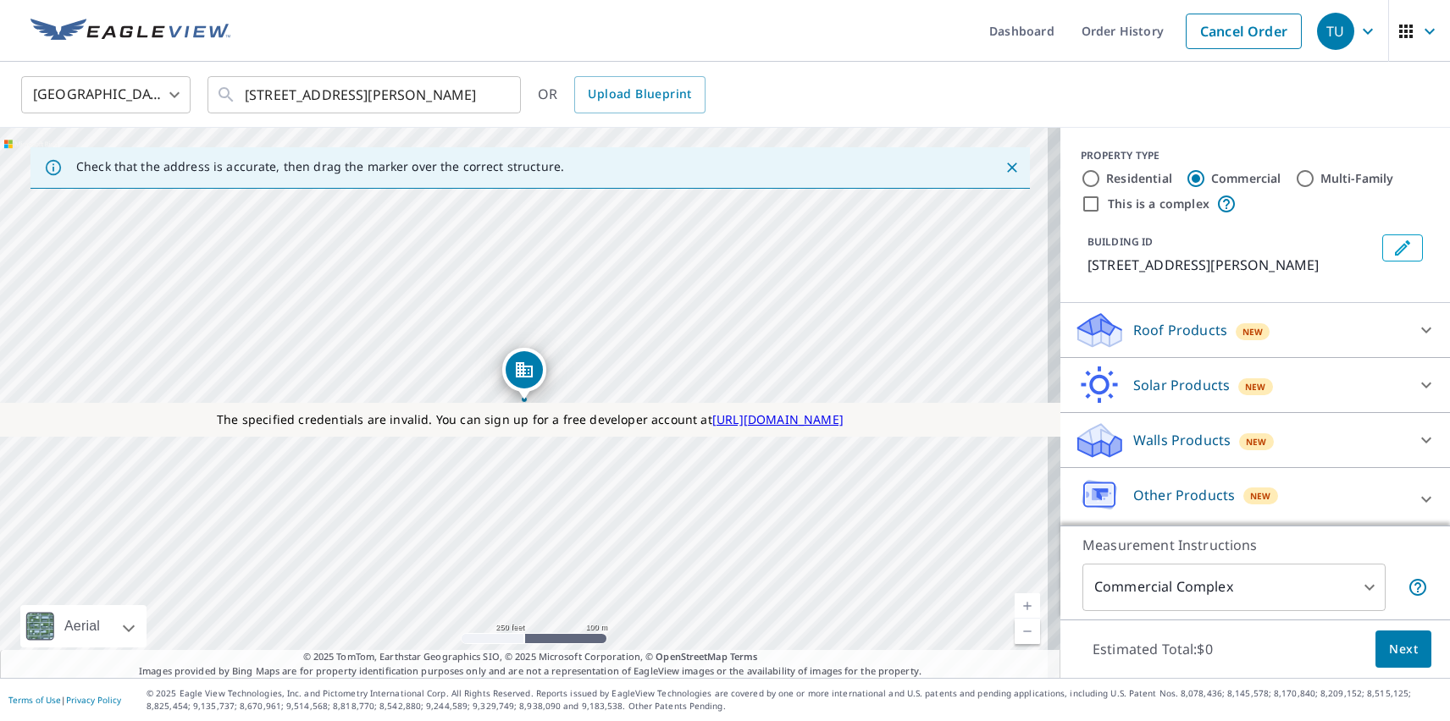
click at [1165, 330] on p "Roof Products" at bounding box center [1180, 330] width 94 height 20
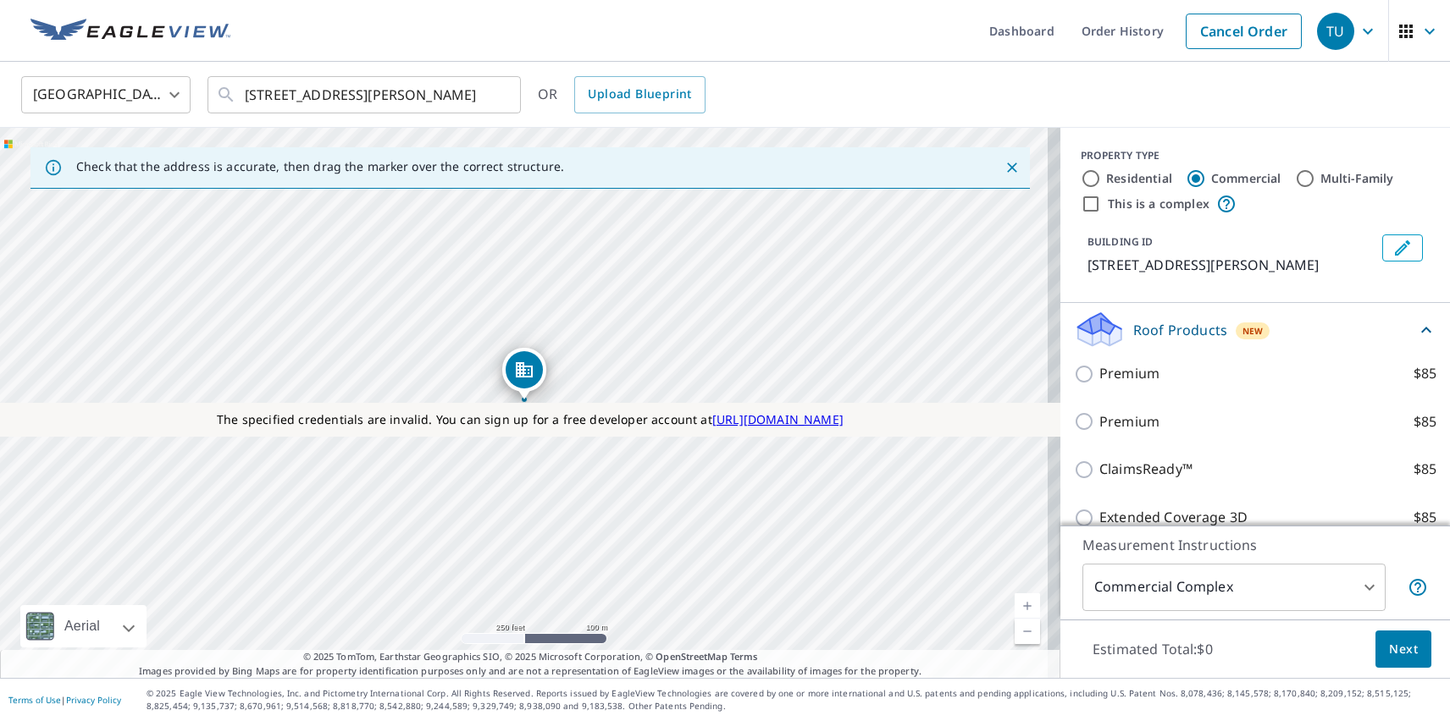
checkbox input "true"
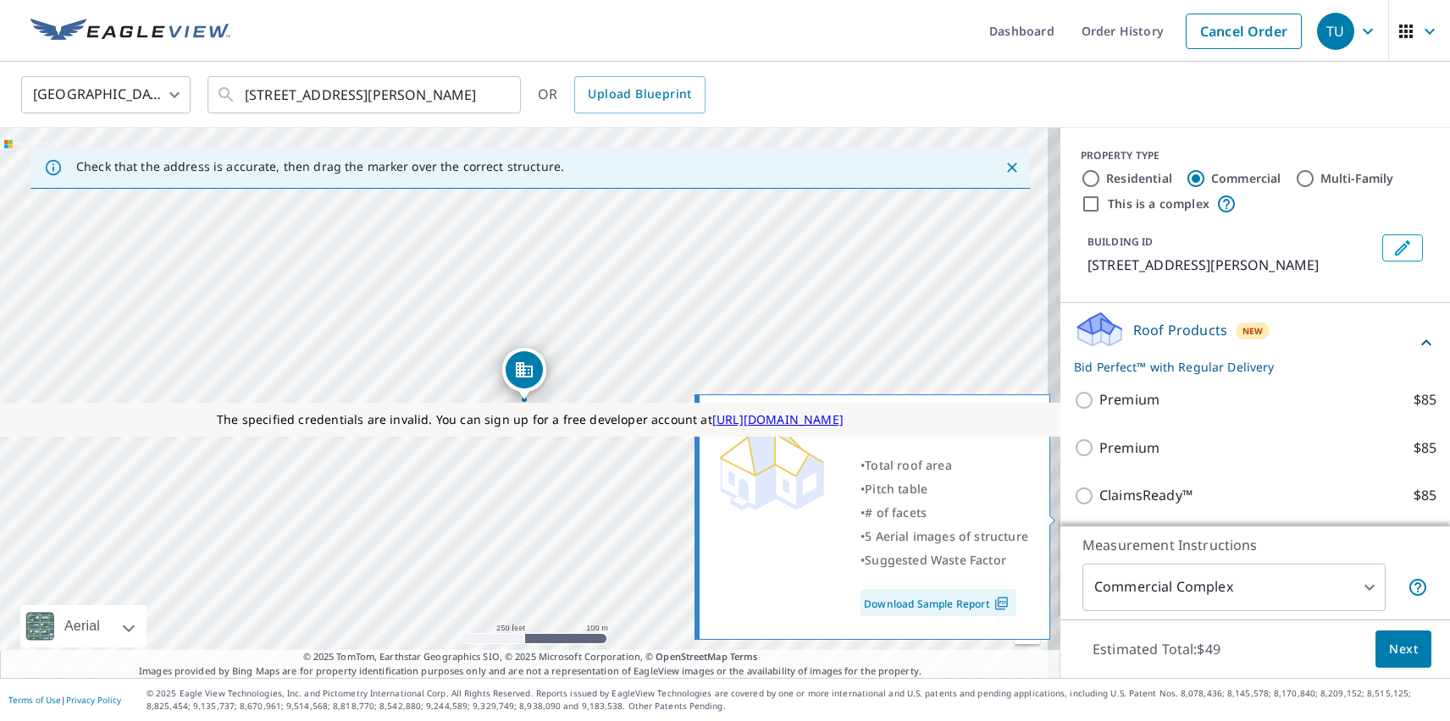
scroll to position [269, 0]
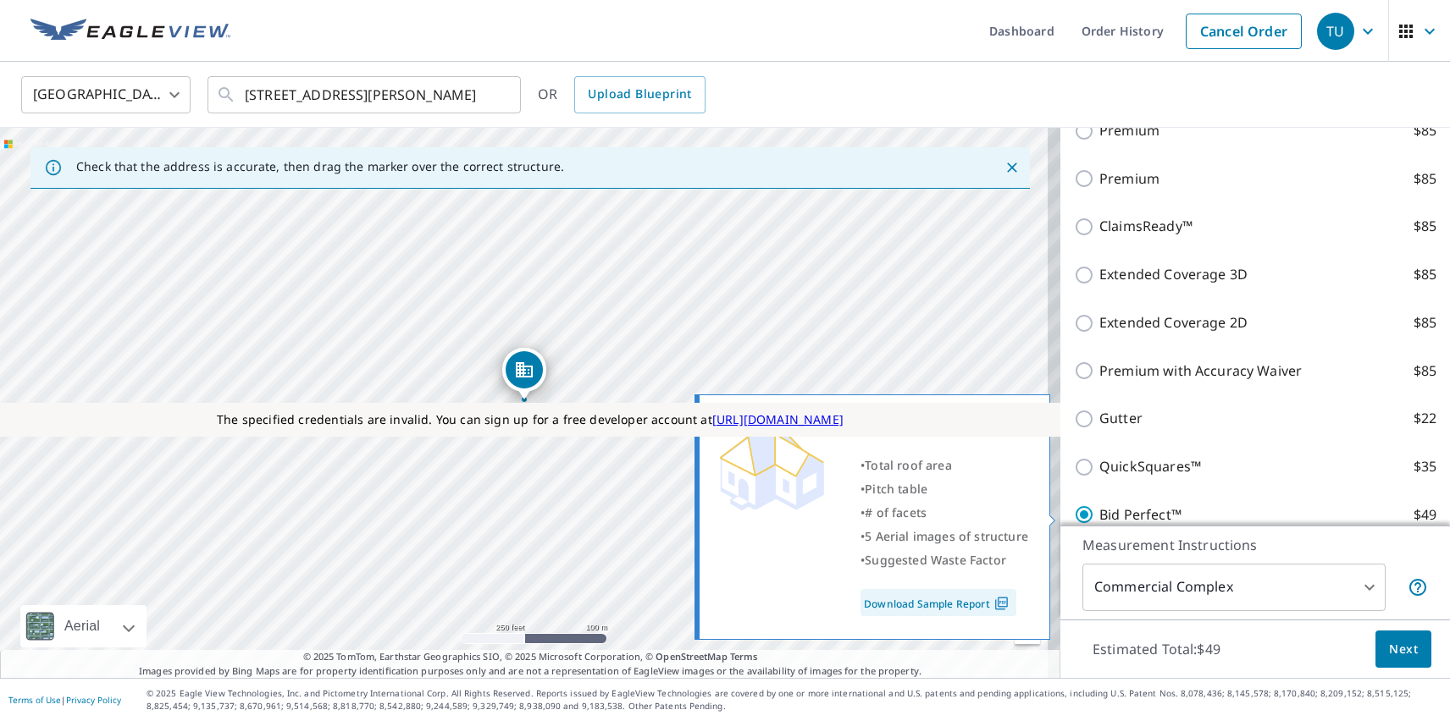
click at [1390, 649] on span "Next" at bounding box center [1403, 649] width 29 height 21
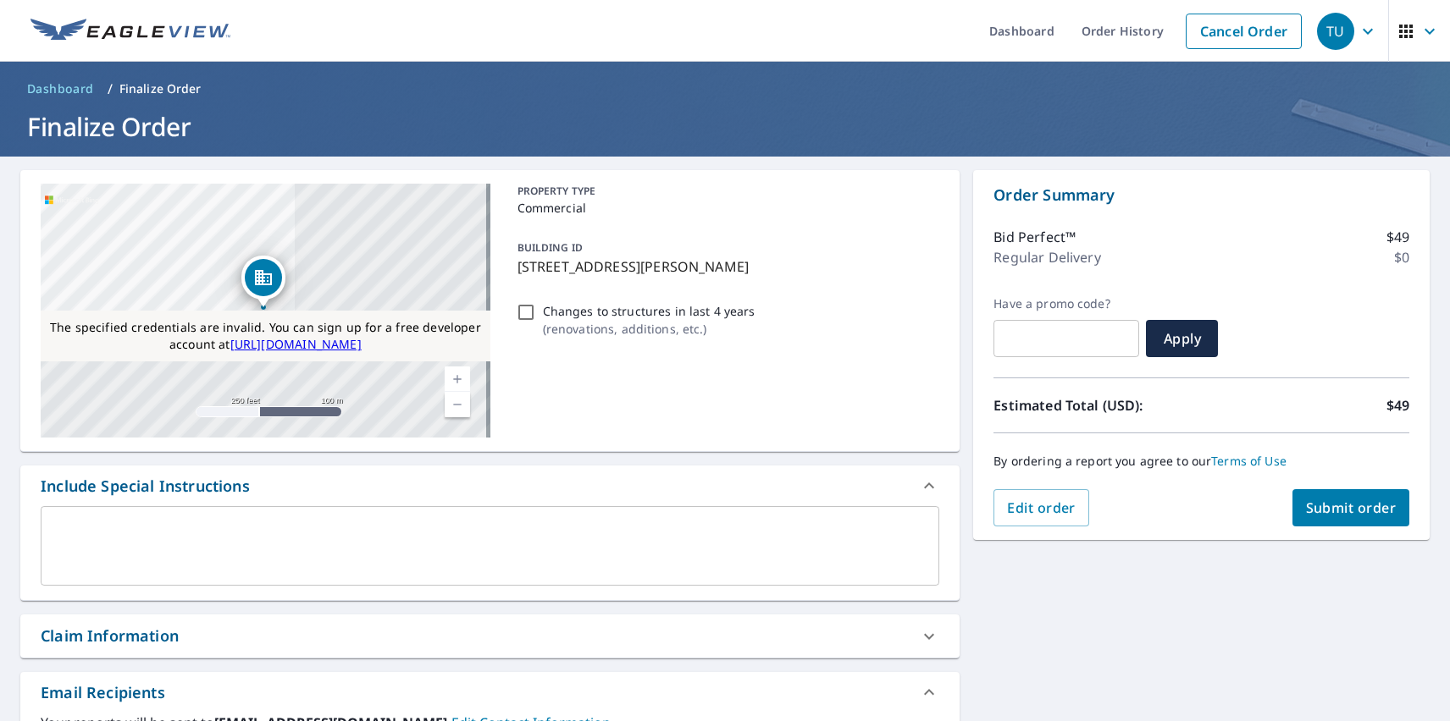
click at [1337, 508] on span "Submit order" at bounding box center [1351, 508] width 91 height 19
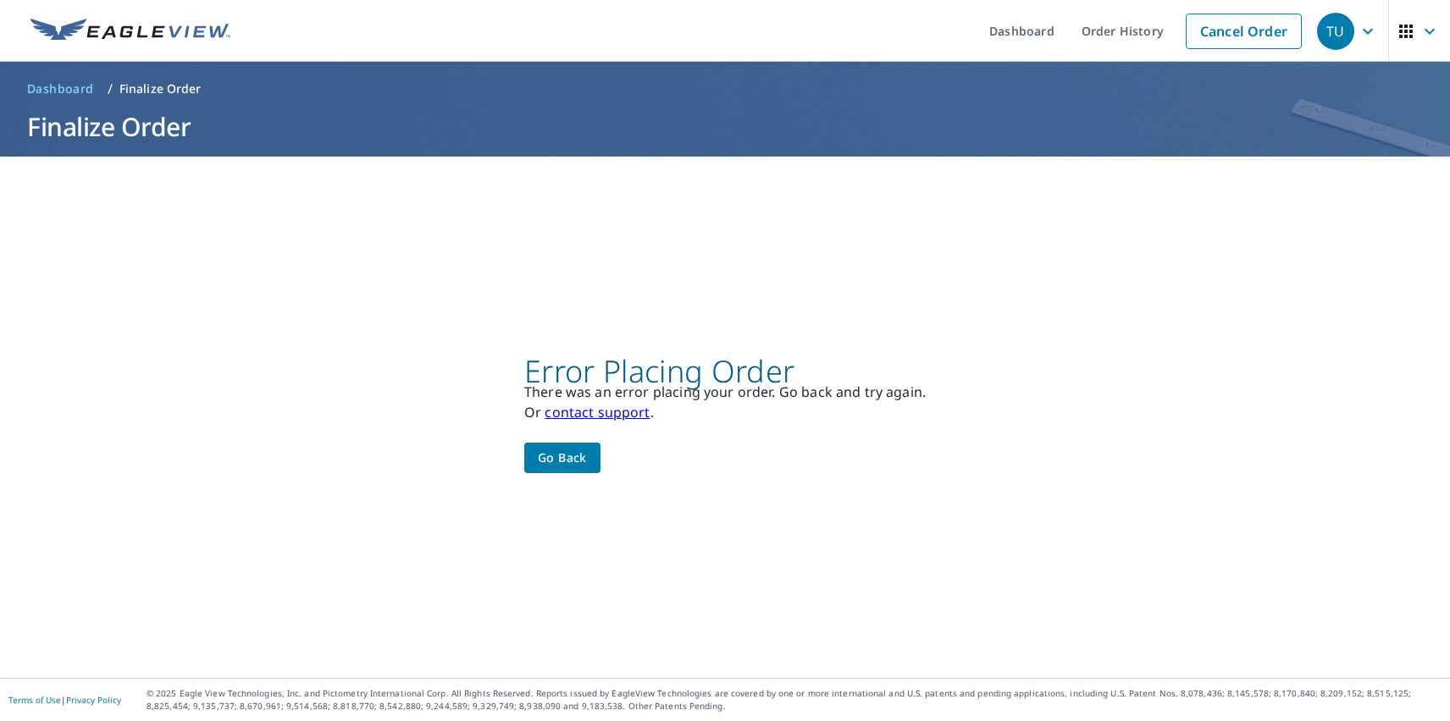
click at [1323, 30] on div "TU" at bounding box center [1335, 31] width 37 height 37
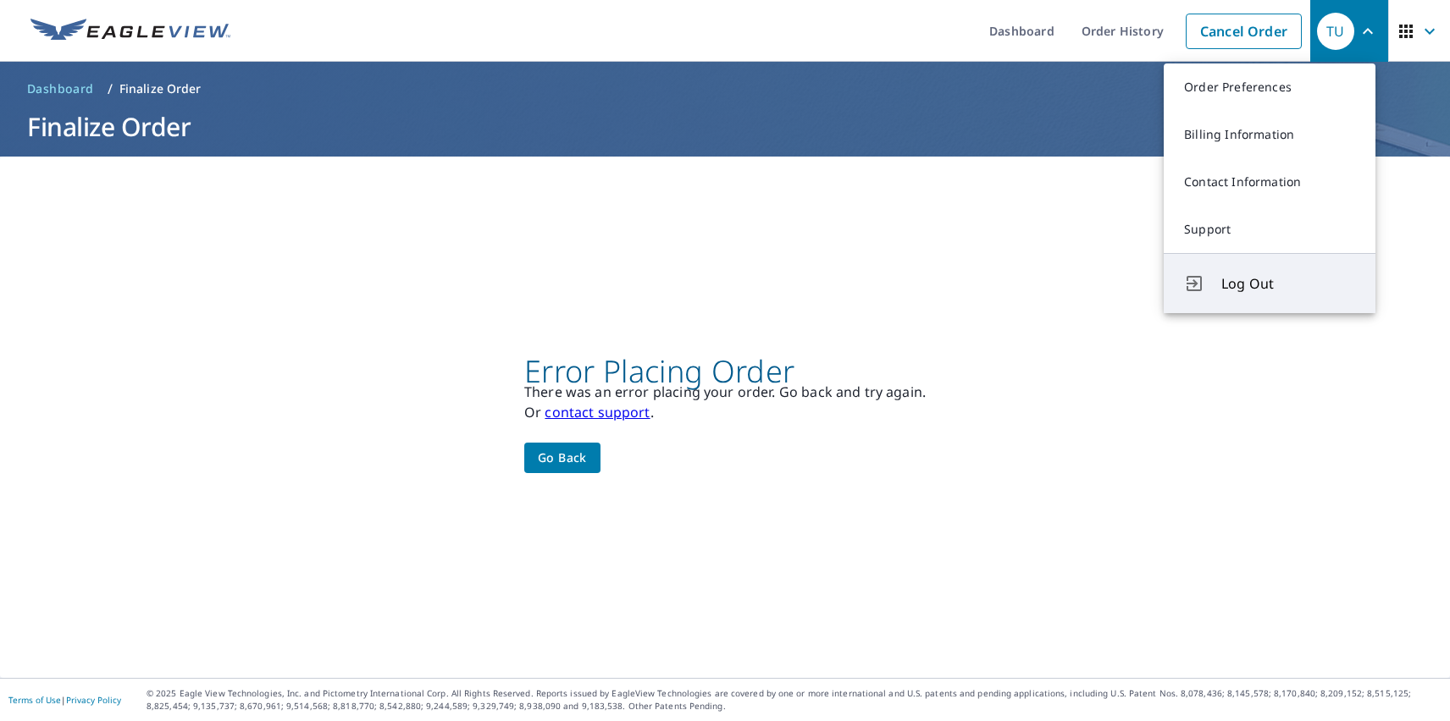
click at [1288, 284] on span "Log Out" at bounding box center [1288, 284] width 134 height 20
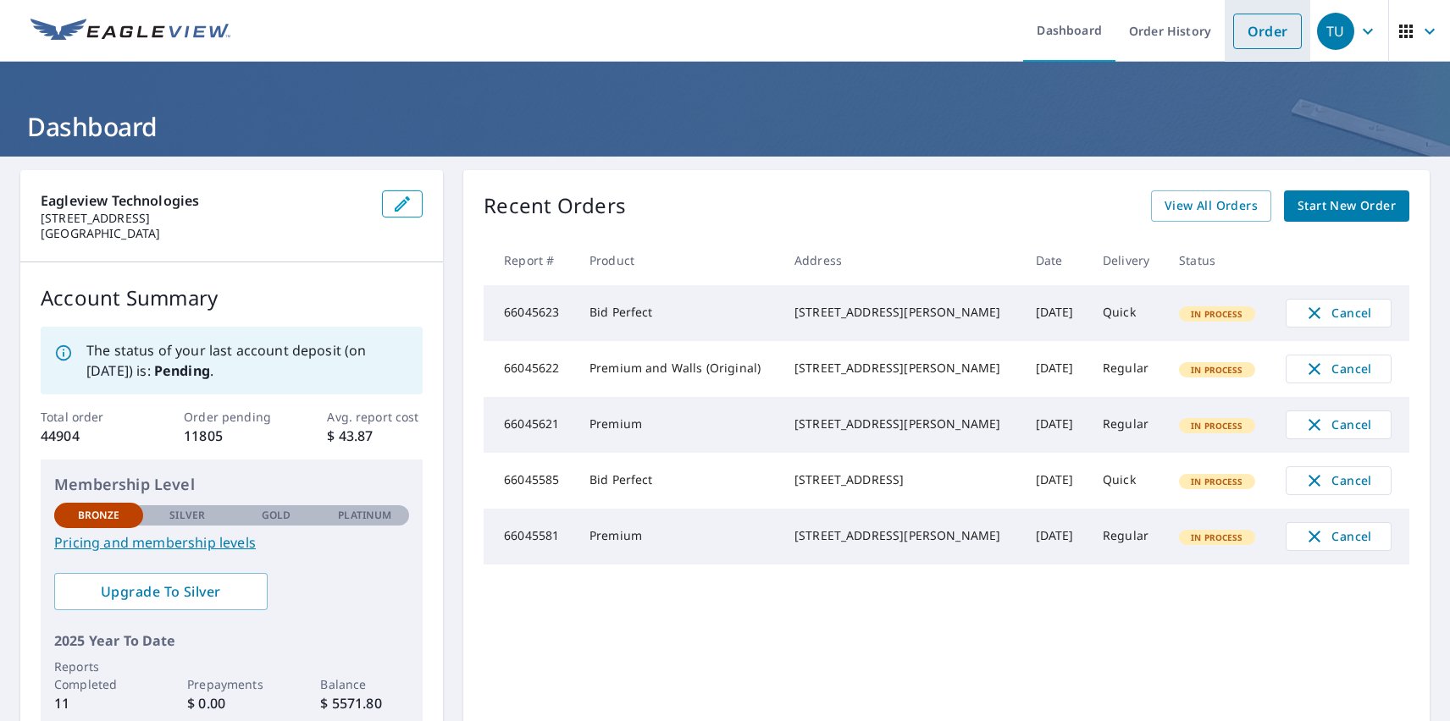
click at [1254, 30] on link "Order" at bounding box center [1267, 32] width 69 height 36
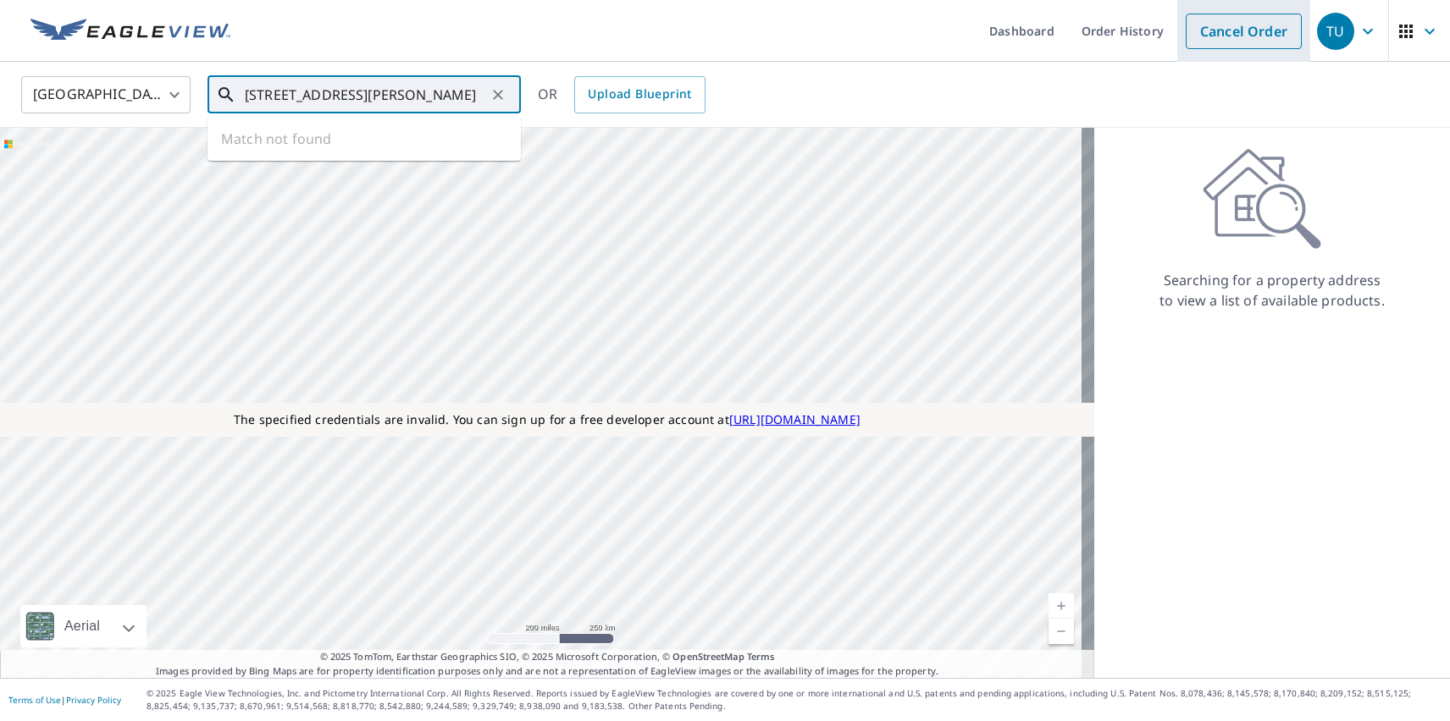
type input "[STREET_ADDRESS][PERSON_NAME]"
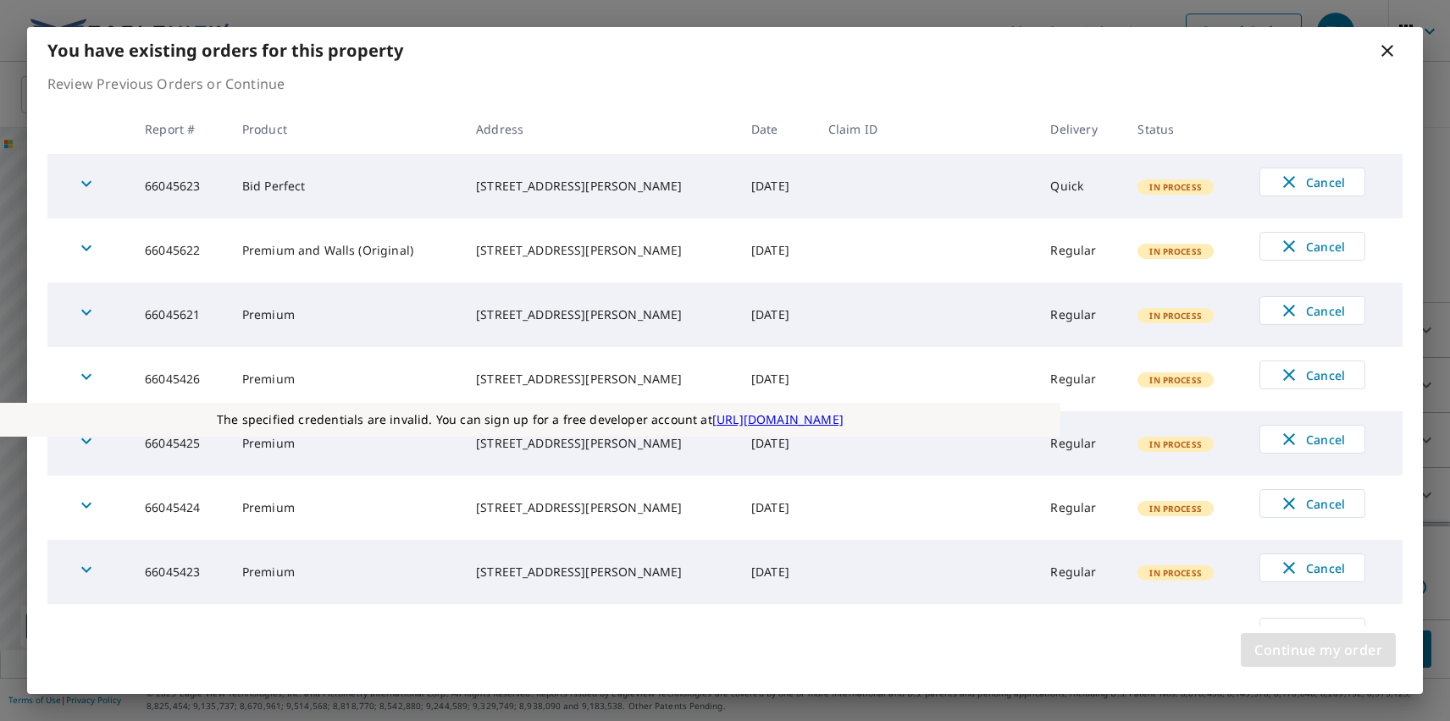
click at [1318, 650] on span "Continue my order" at bounding box center [1318, 650] width 128 height 24
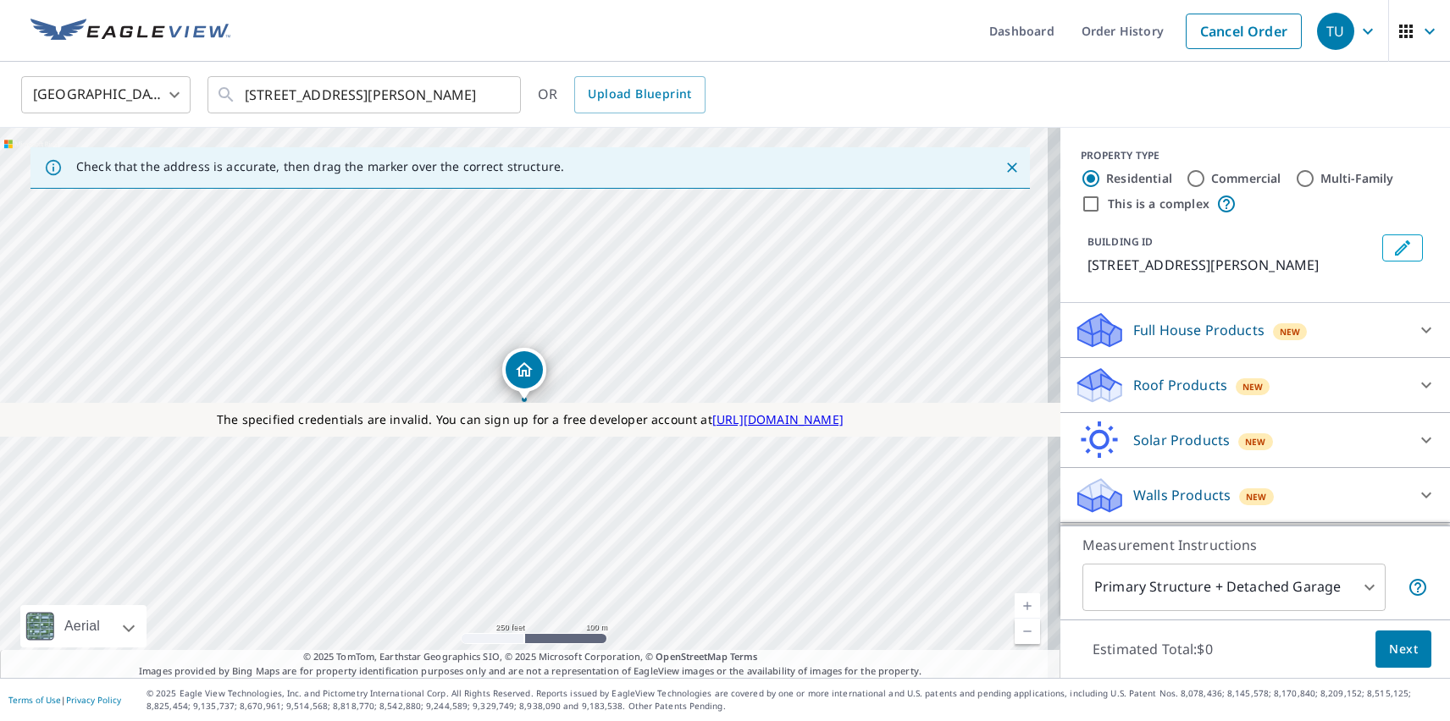
click at [1185, 330] on p "Full House Products" at bounding box center [1198, 330] width 131 height 20
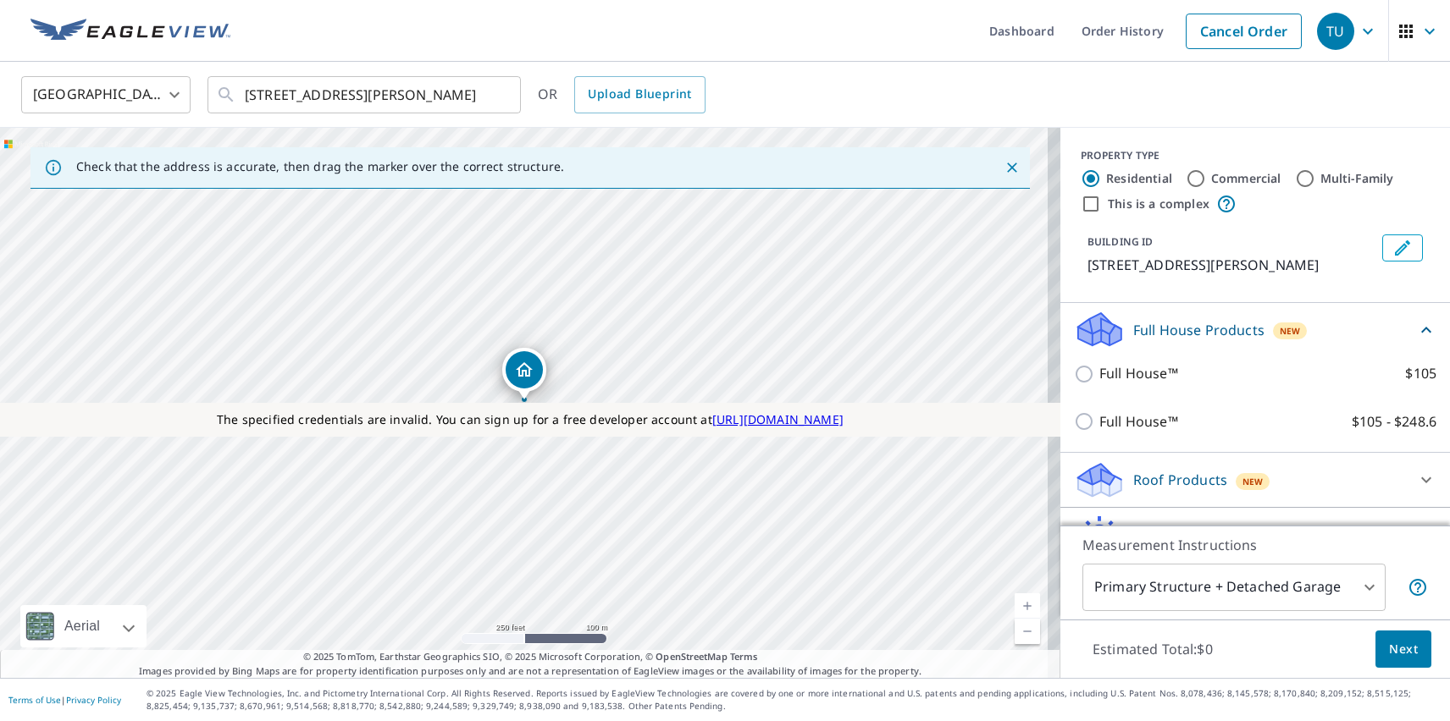
click at [1125, 373] on p "Full House™" at bounding box center [1138, 373] width 79 height 21
click at [1099, 373] on input "Full House™ $105" at bounding box center [1086, 374] width 25 height 20
checkbox input "true"
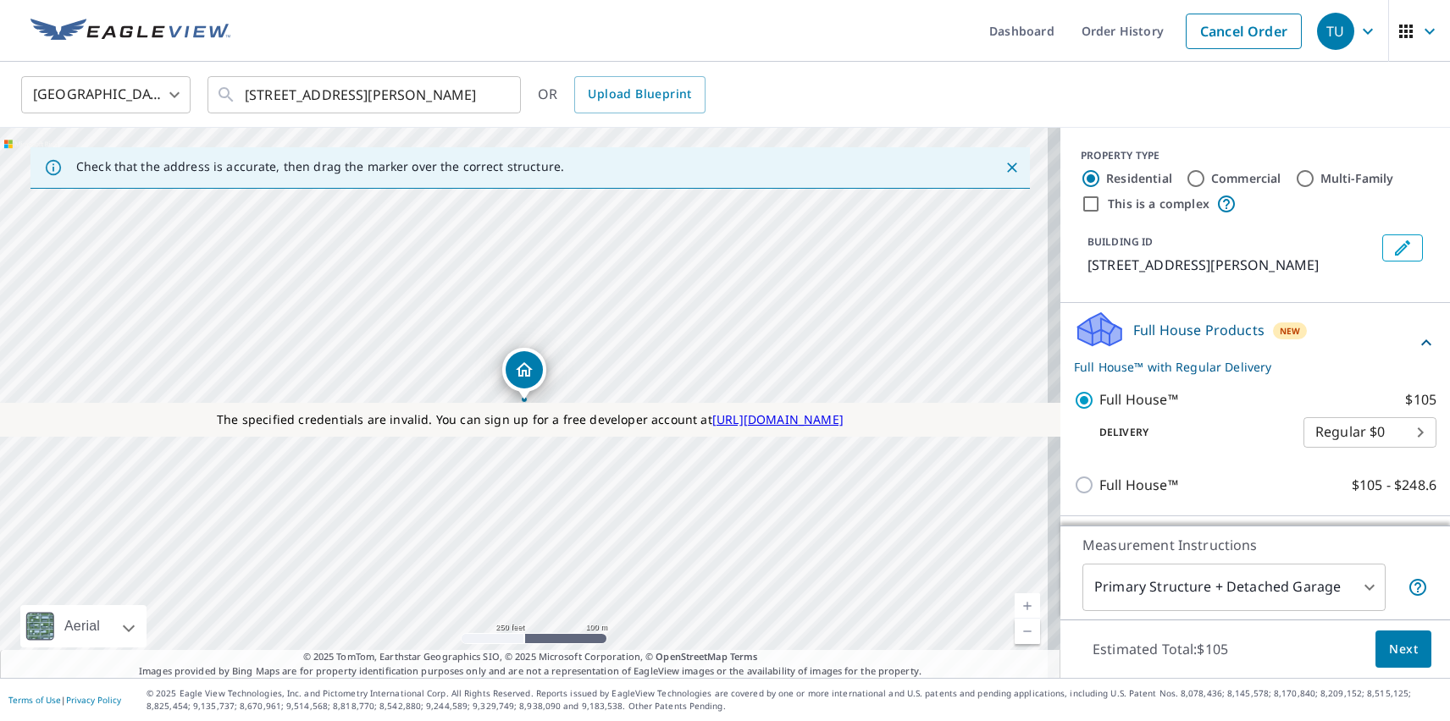
click at [1390, 649] on span "Next" at bounding box center [1403, 649] width 29 height 21
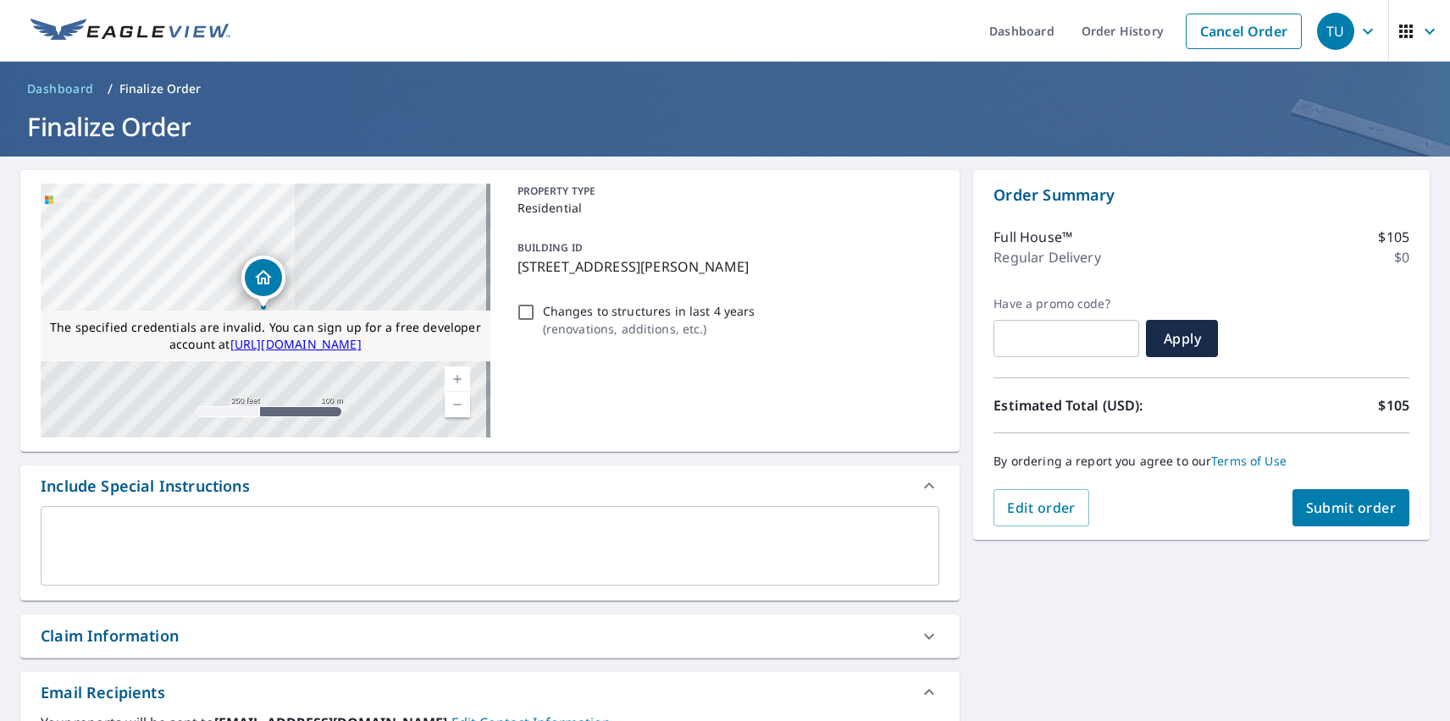
click at [1337, 508] on span "Submit order" at bounding box center [1351, 508] width 91 height 19
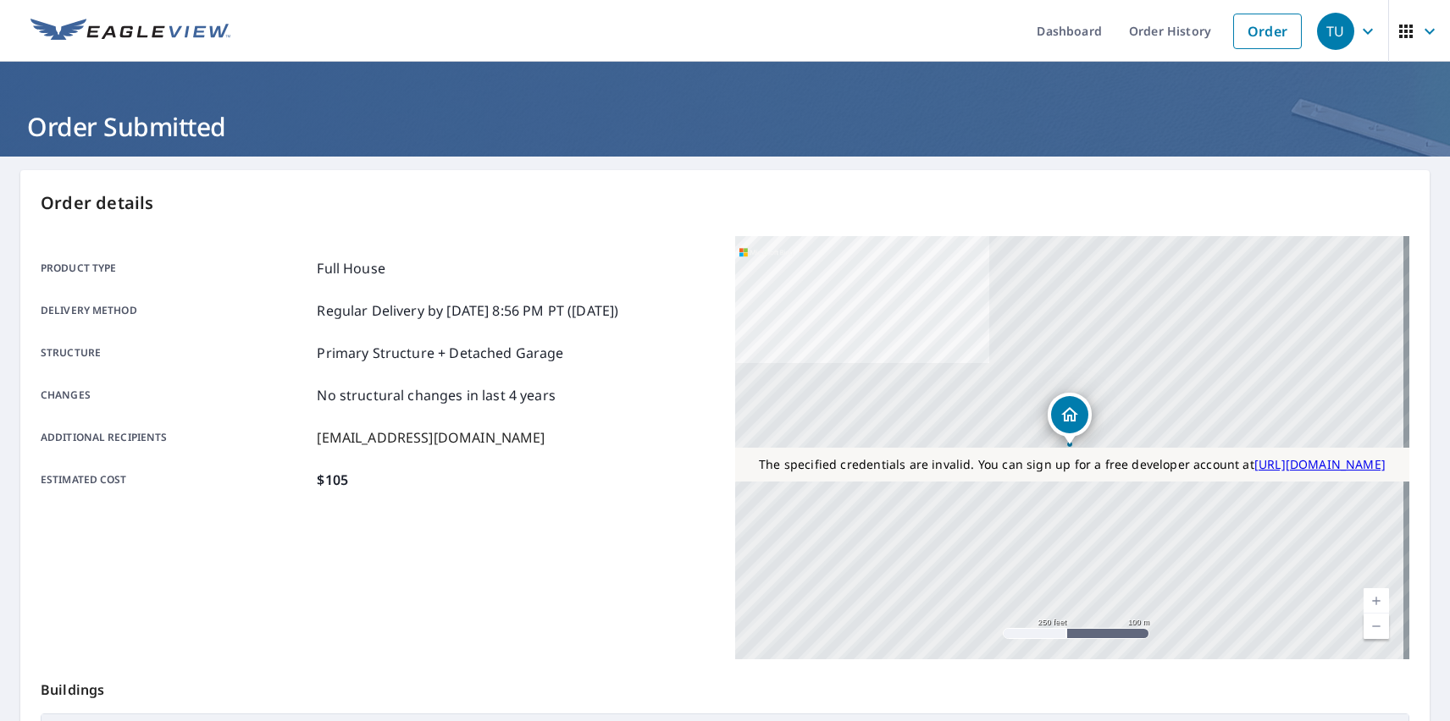
click at [1323, 30] on div "TU" at bounding box center [1335, 31] width 37 height 37
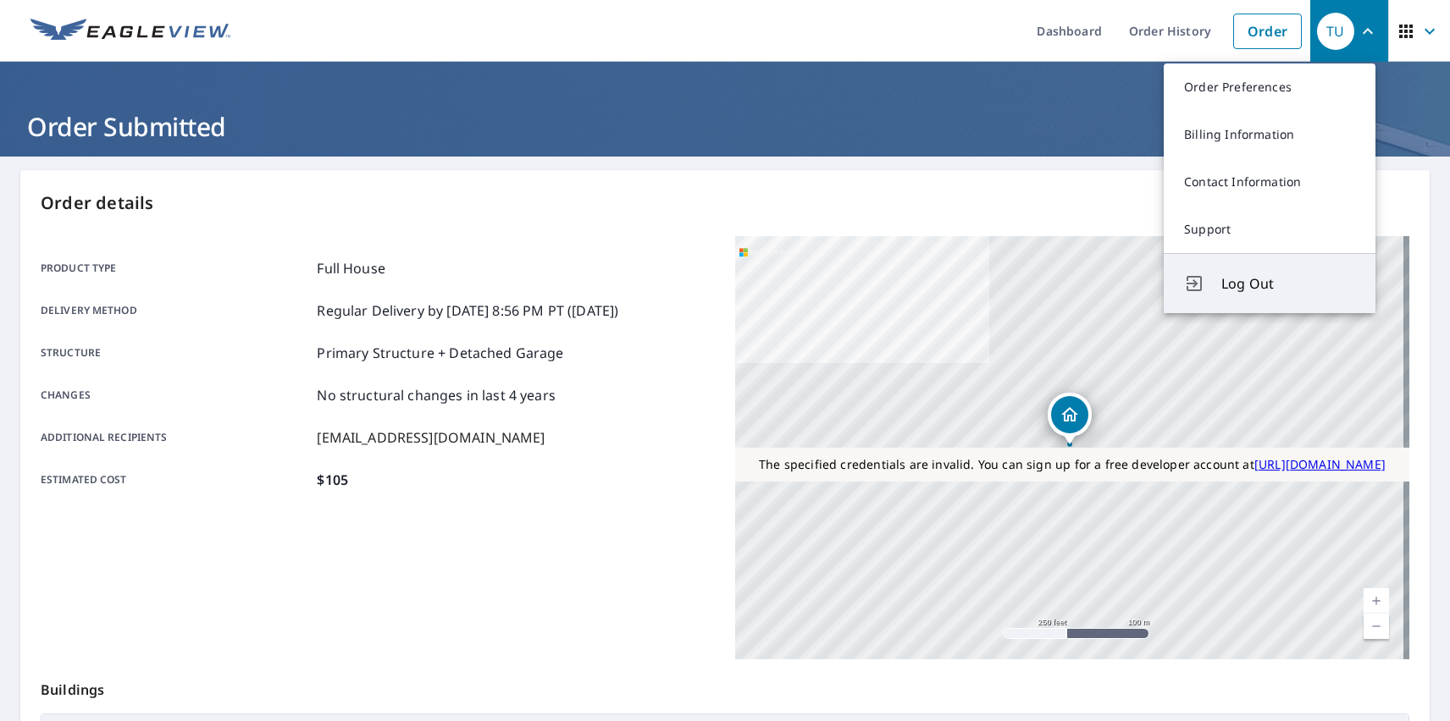
click at [1288, 284] on span "Log Out" at bounding box center [1288, 284] width 134 height 20
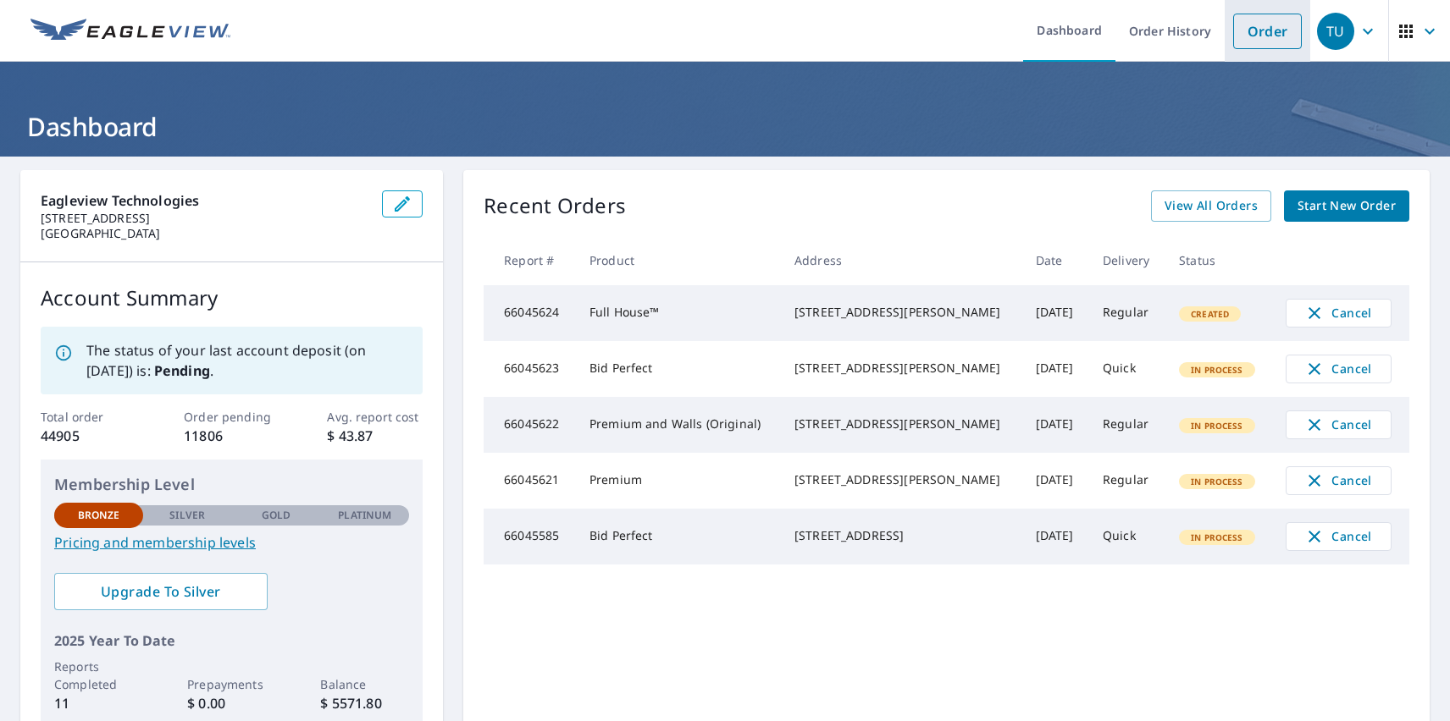
click at [1254, 30] on link "Order" at bounding box center [1267, 32] width 69 height 36
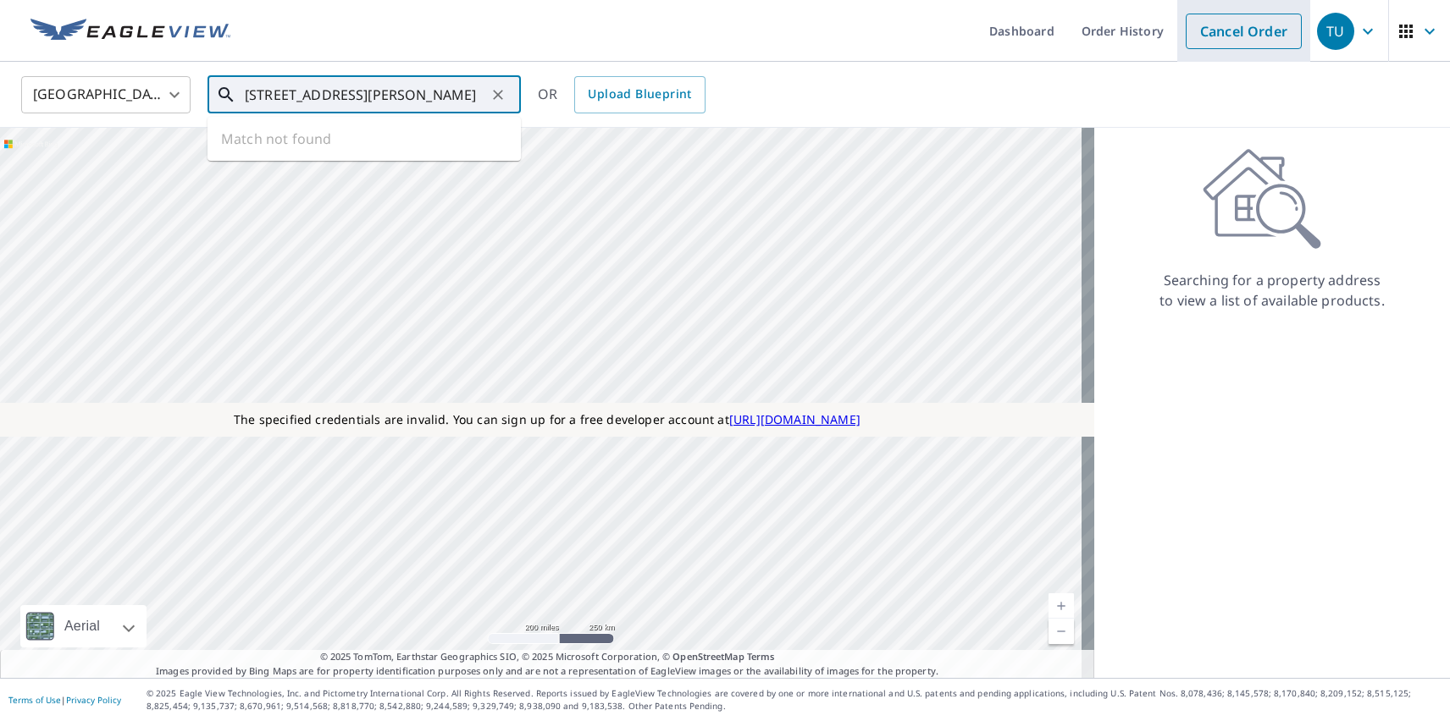
type input "[STREET_ADDRESS][PERSON_NAME]"
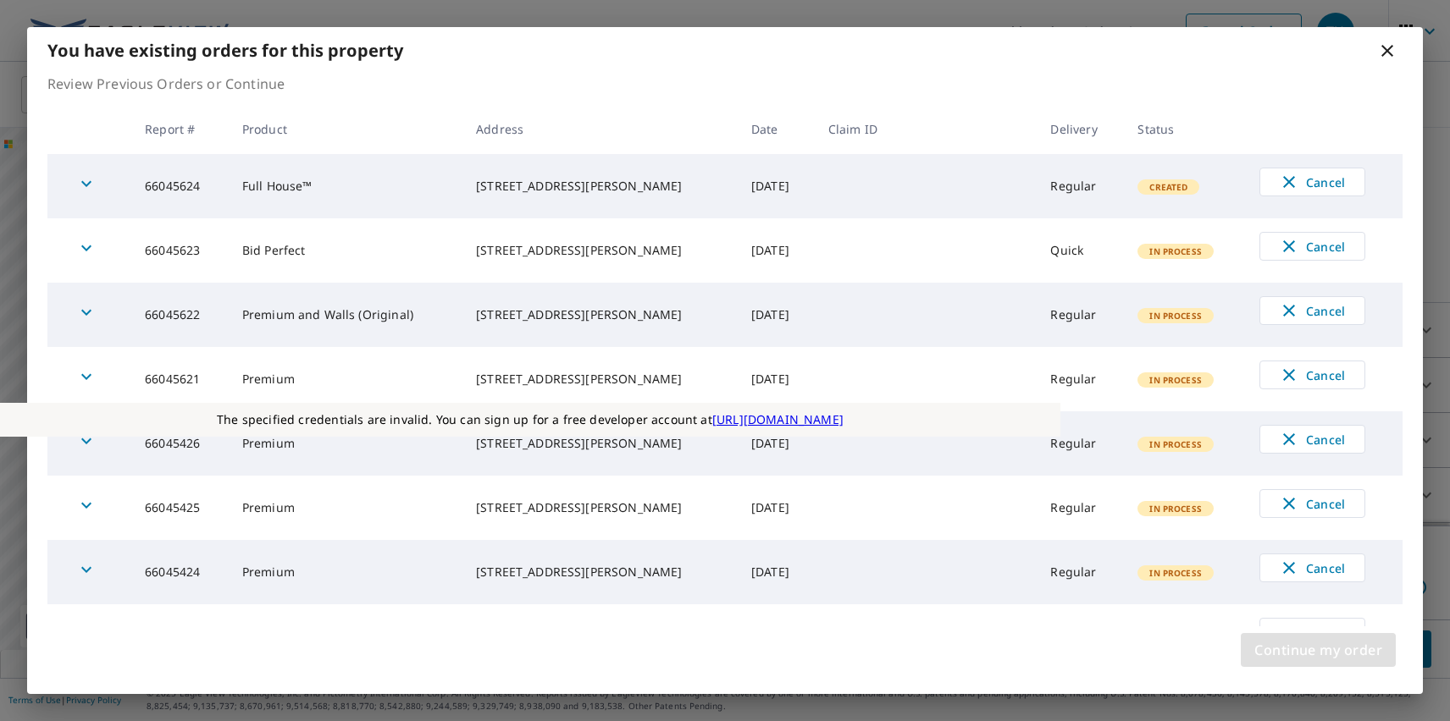
click at [1318, 650] on span "Continue my order" at bounding box center [1318, 650] width 128 height 24
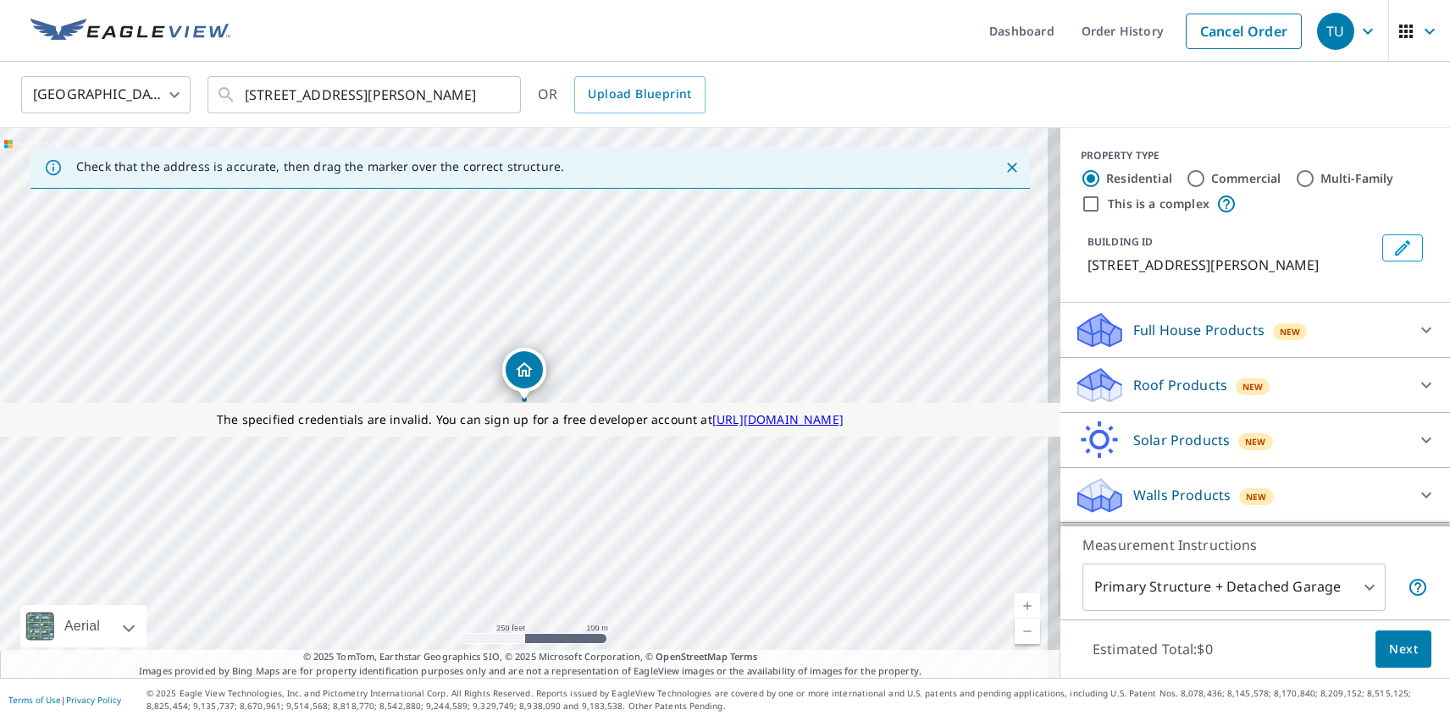
click at [1344, 178] on label "Multi-Family" at bounding box center [1357, 178] width 74 height 17
click at [1315, 178] on input "Multi-Family" at bounding box center [1305, 179] width 20 height 20
radio input "true"
type input "2"
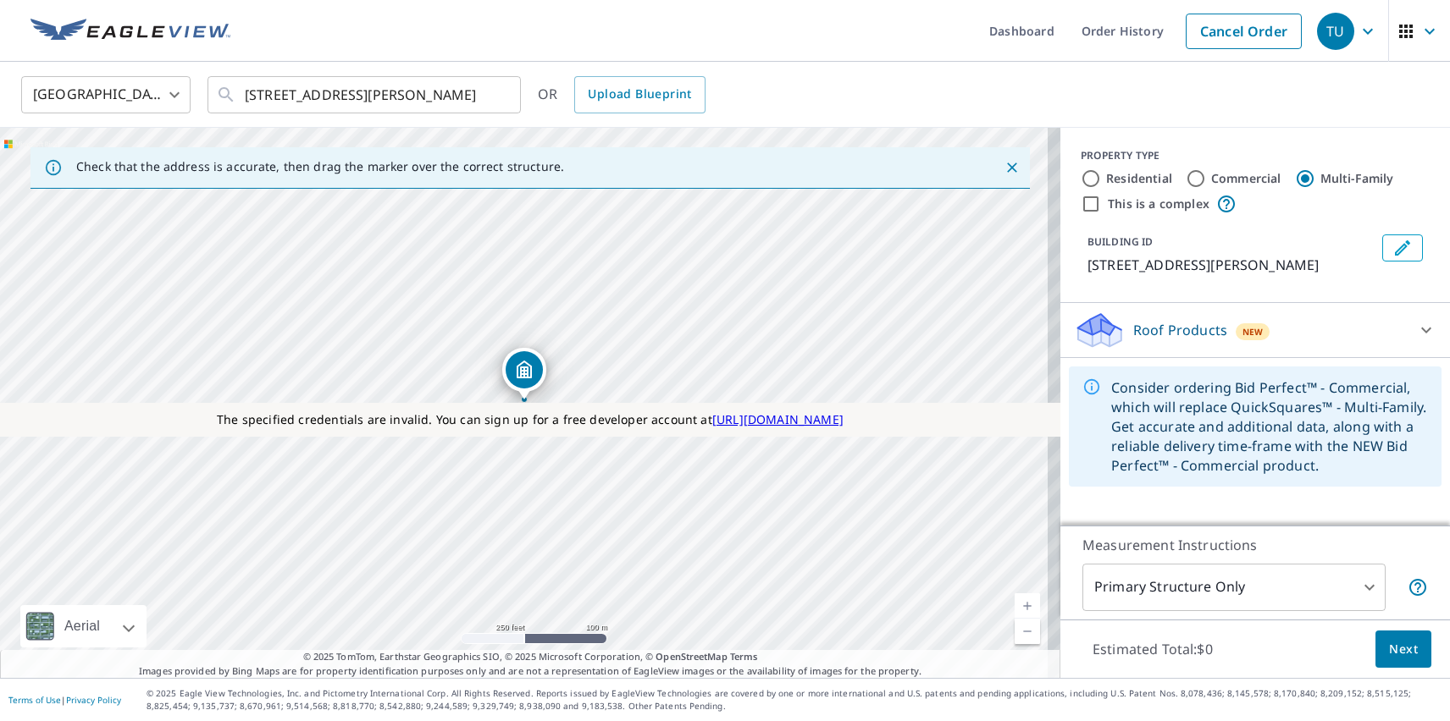
click at [1165, 330] on p "Roof Products" at bounding box center [1180, 330] width 94 height 20
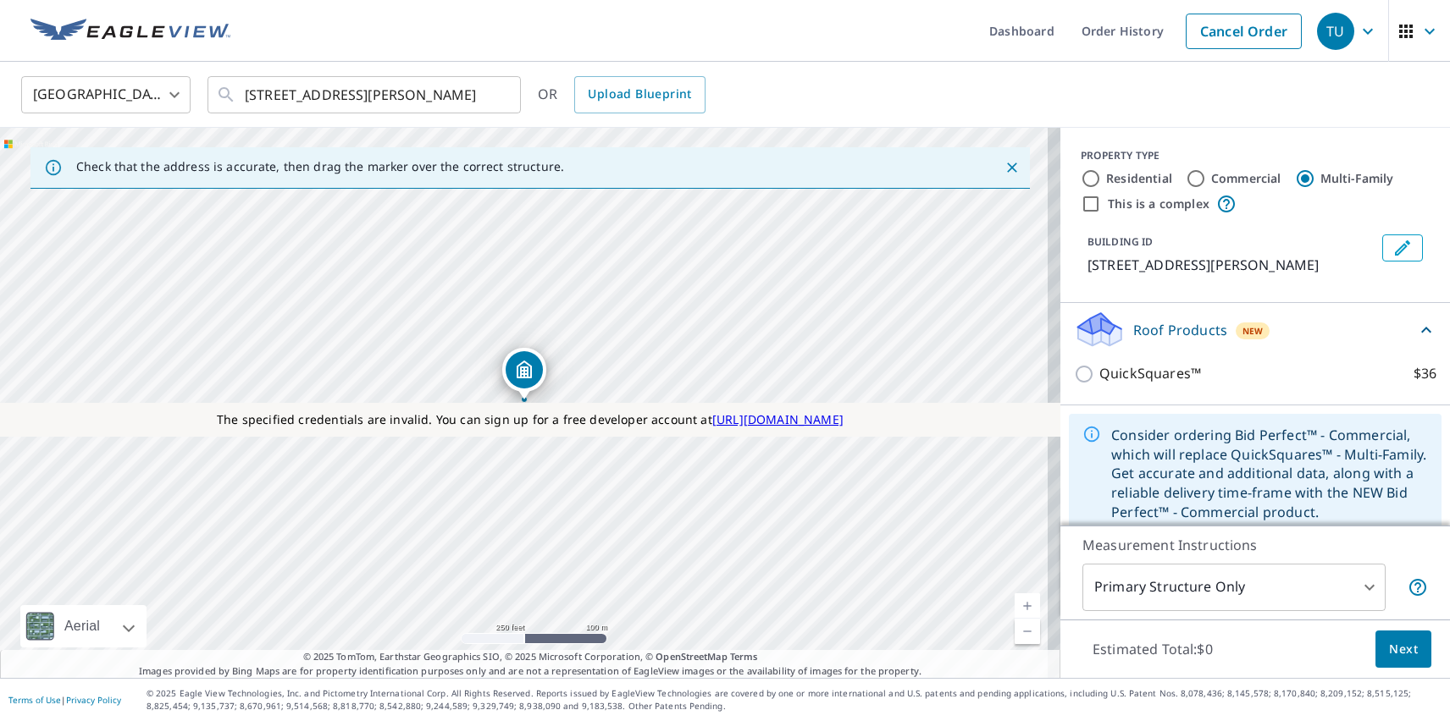
click at [1136, 373] on p "QuickSquares™" at bounding box center [1150, 373] width 102 height 21
click at [1099, 373] on input "QuickSquares™ $36" at bounding box center [1086, 374] width 25 height 20
checkbox input "true"
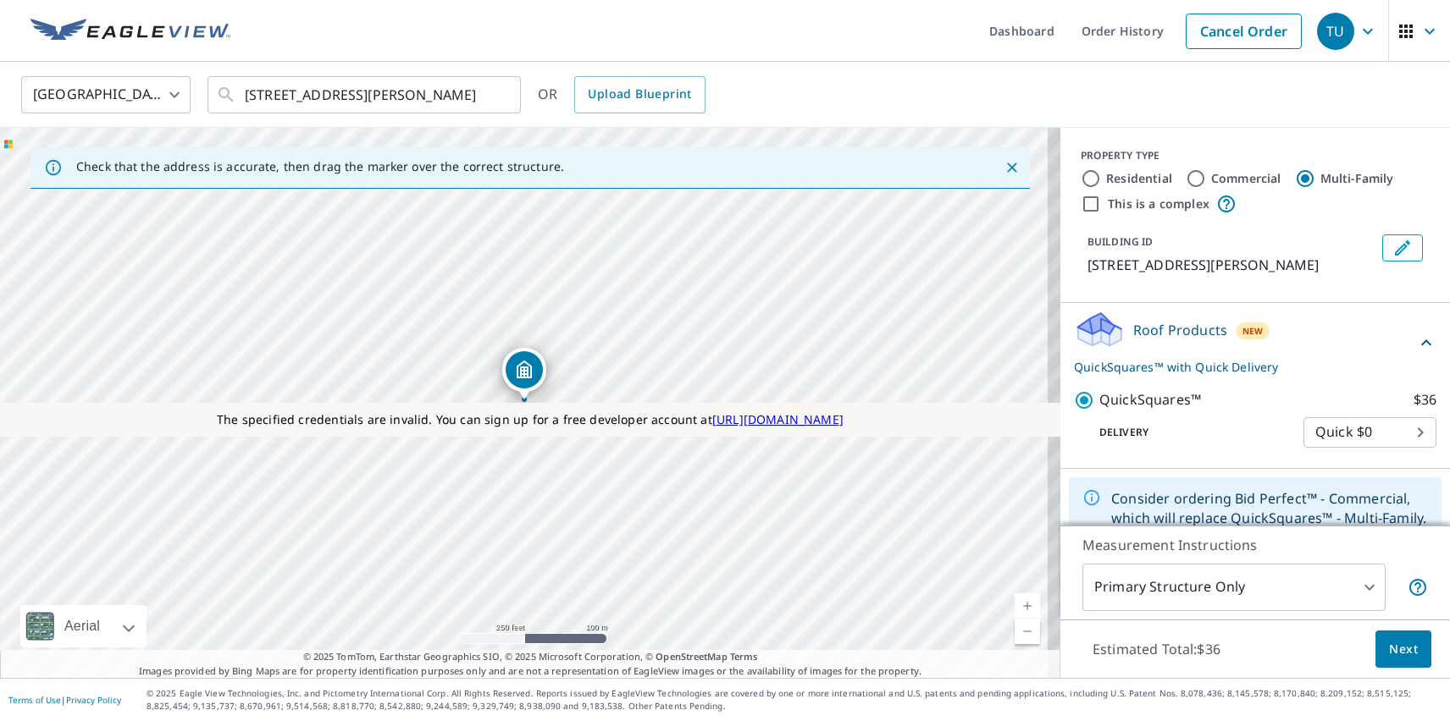
click at [1390, 649] on span "Next" at bounding box center [1403, 649] width 29 height 21
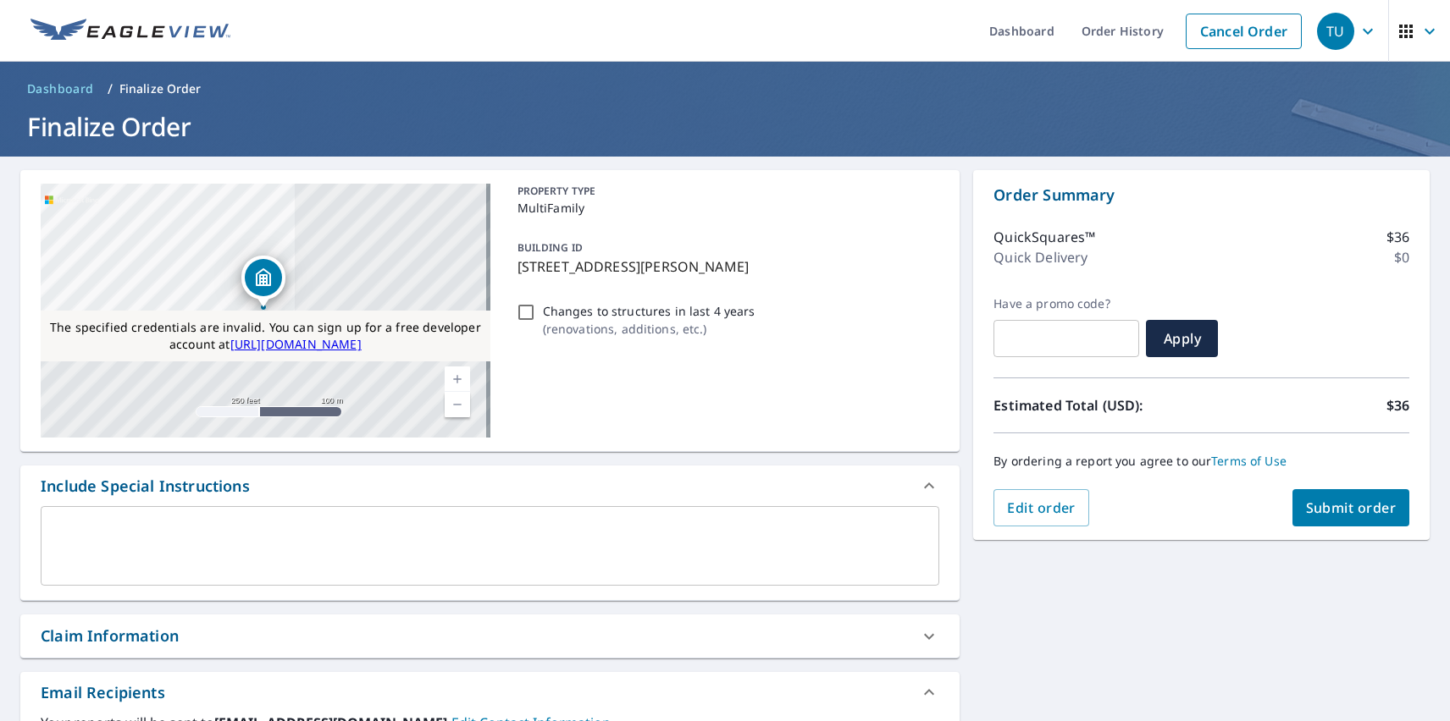
click at [1337, 508] on span "Submit order" at bounding box center [1351, 508] width 91 height 19
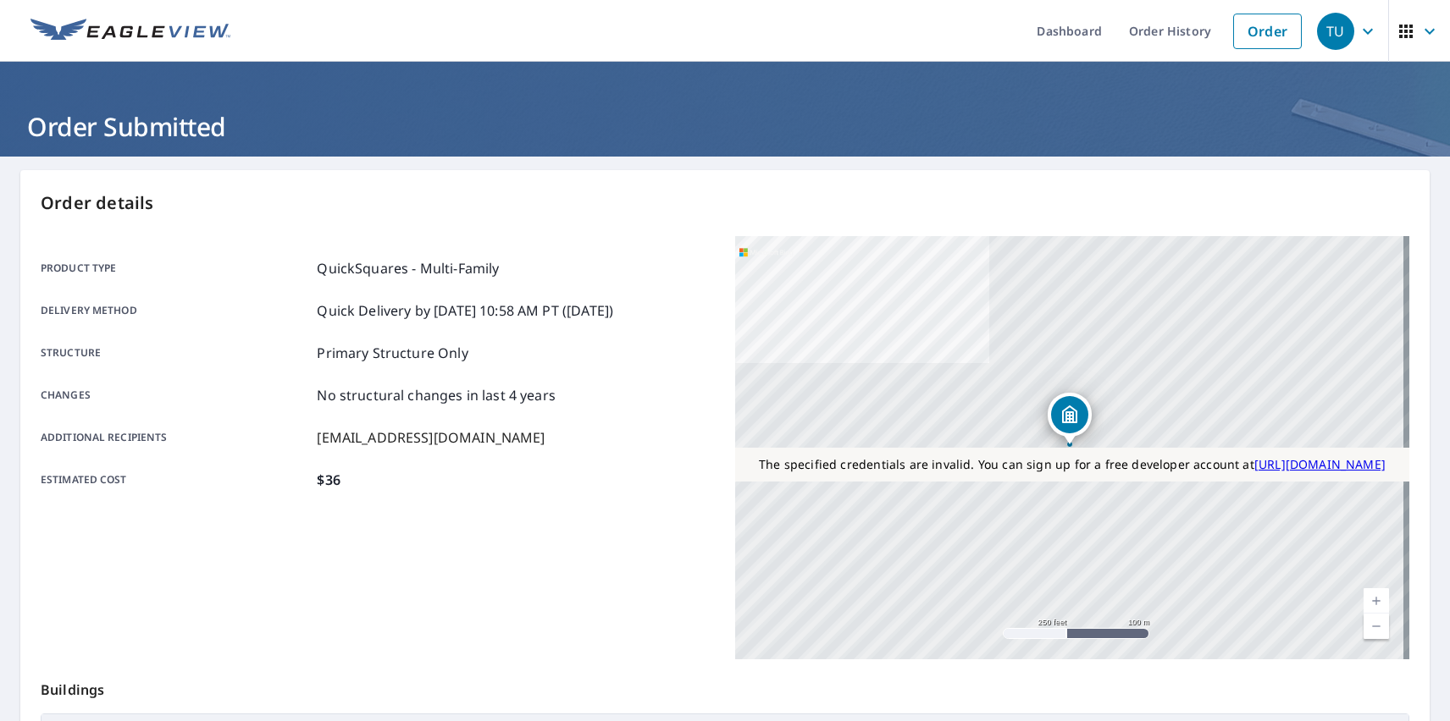
click at [1323, 30] on div "TU" at bounding box center [1335, 31] width 37 height 37
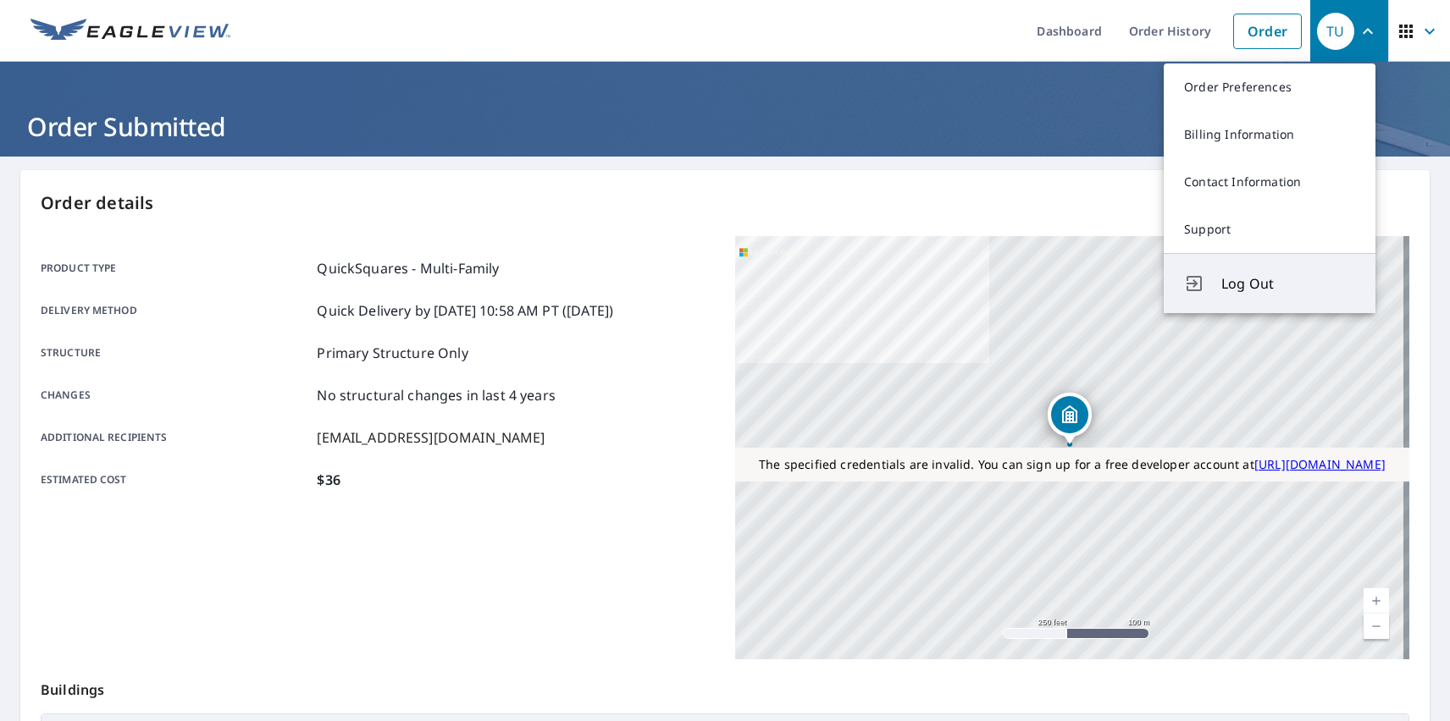
click at [1288, 284] on span "Log Out" at bounding box center [1288, 284] width 134 height 20
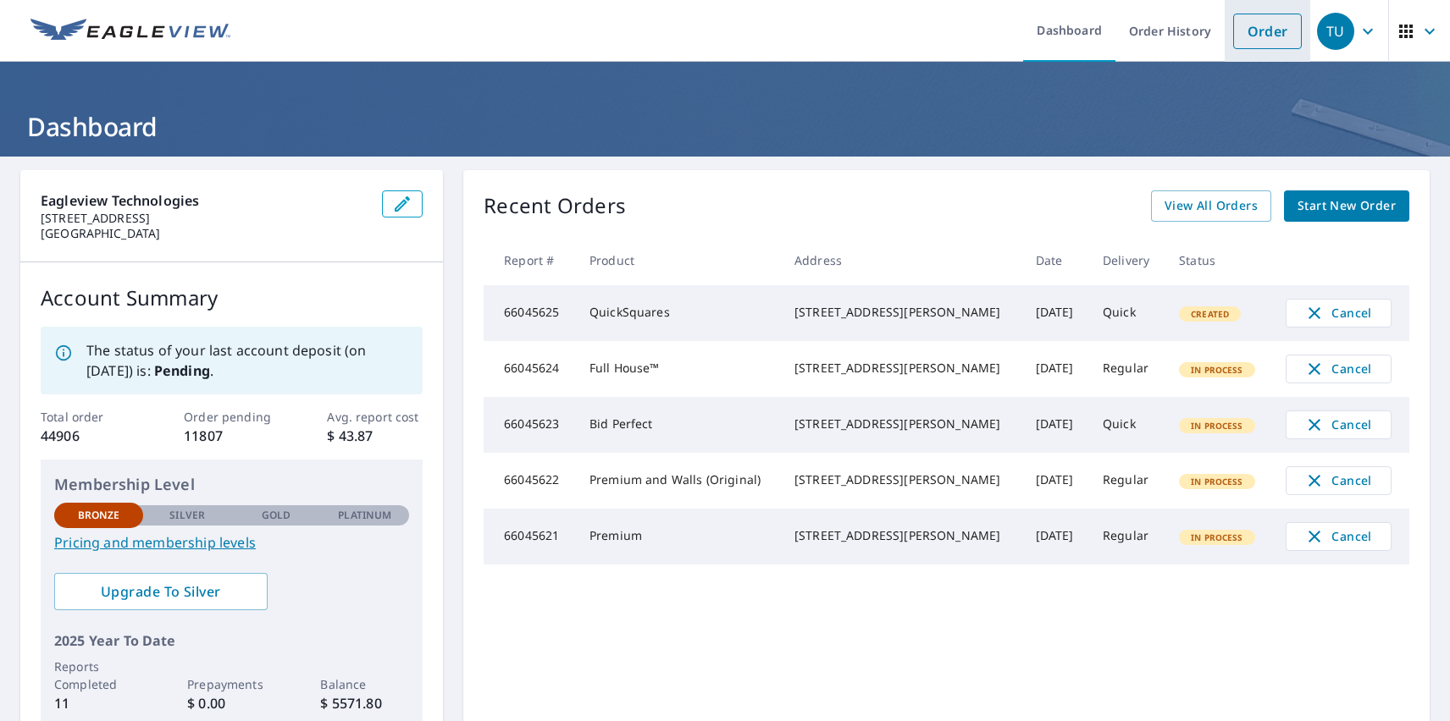
click at [1254, 30] on link "Order" at bounding box center [1267, 32] width 69 height 36
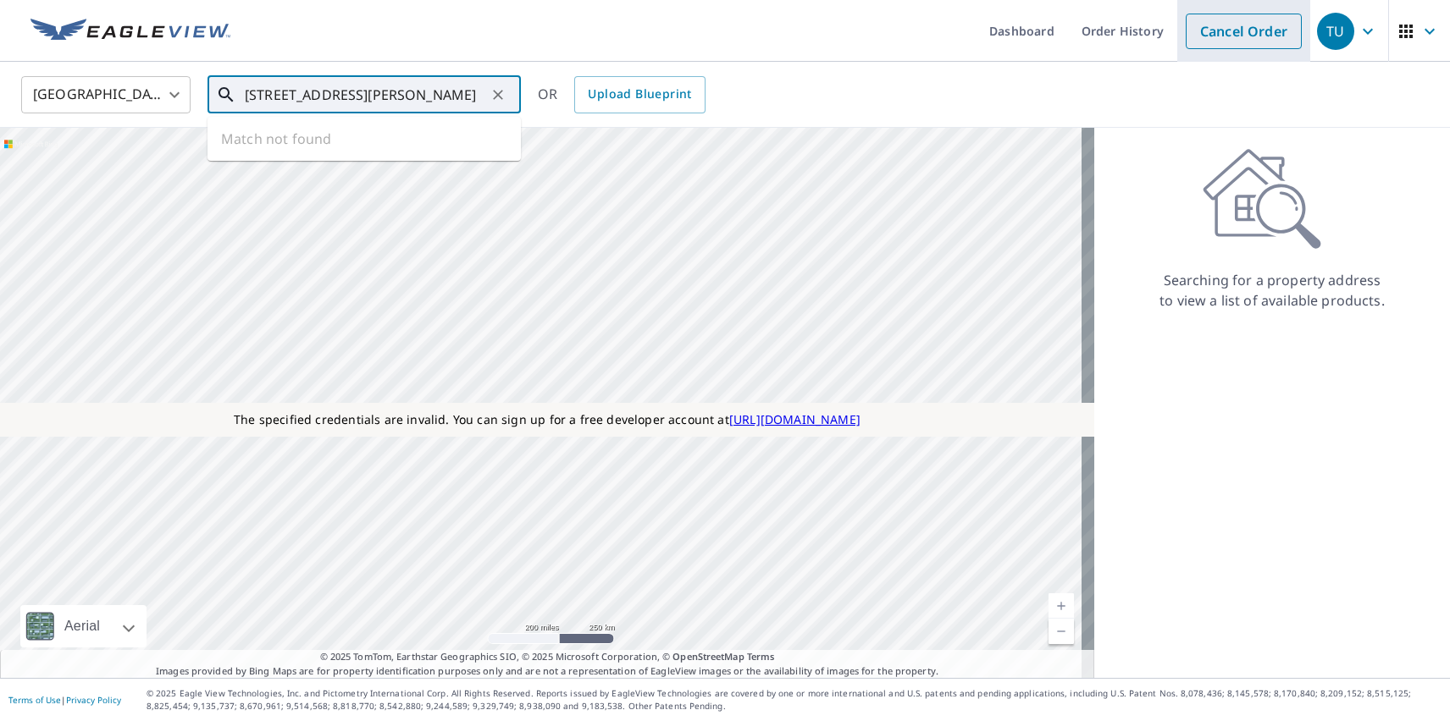
type input "[STREET_ADDRESS][PERSON_NAME]"
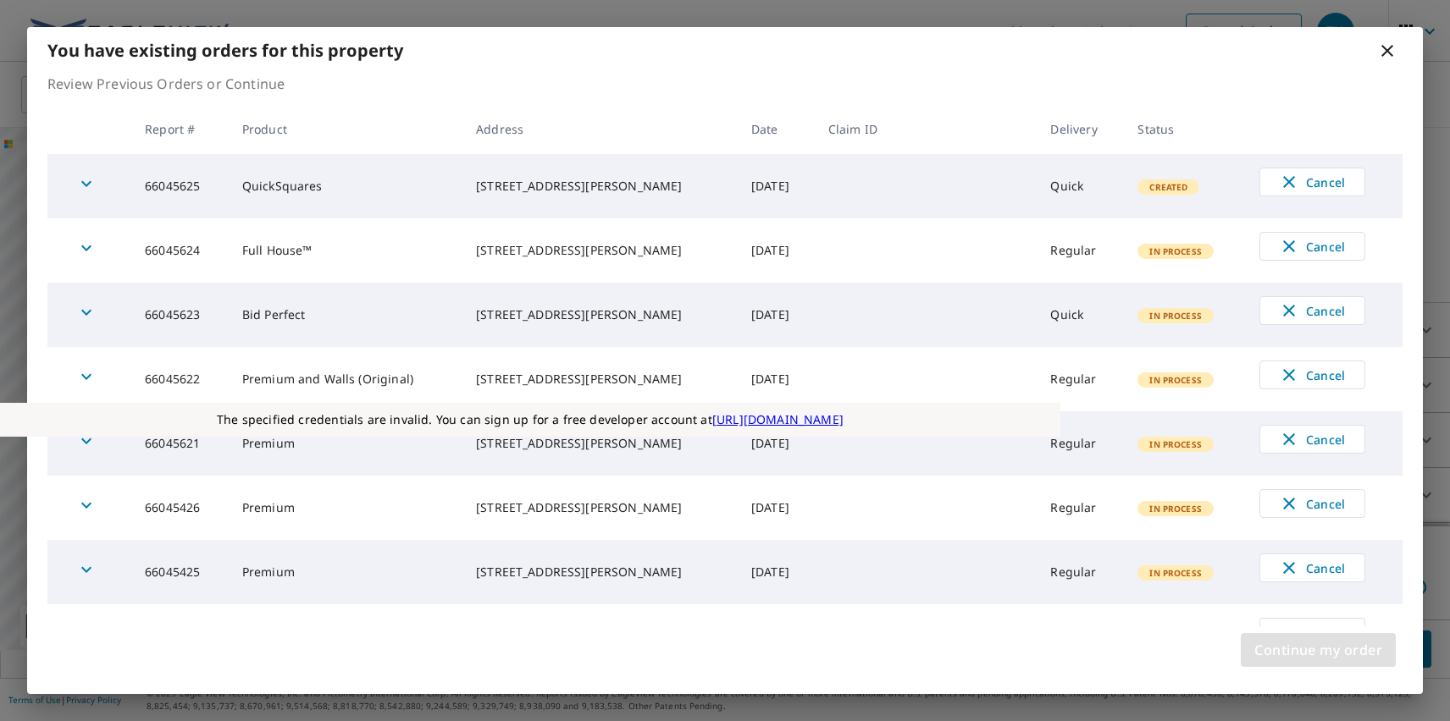
click at [1318, 650] on span "Continue my order" at bounding box center [1318, 650] width 128 height 24
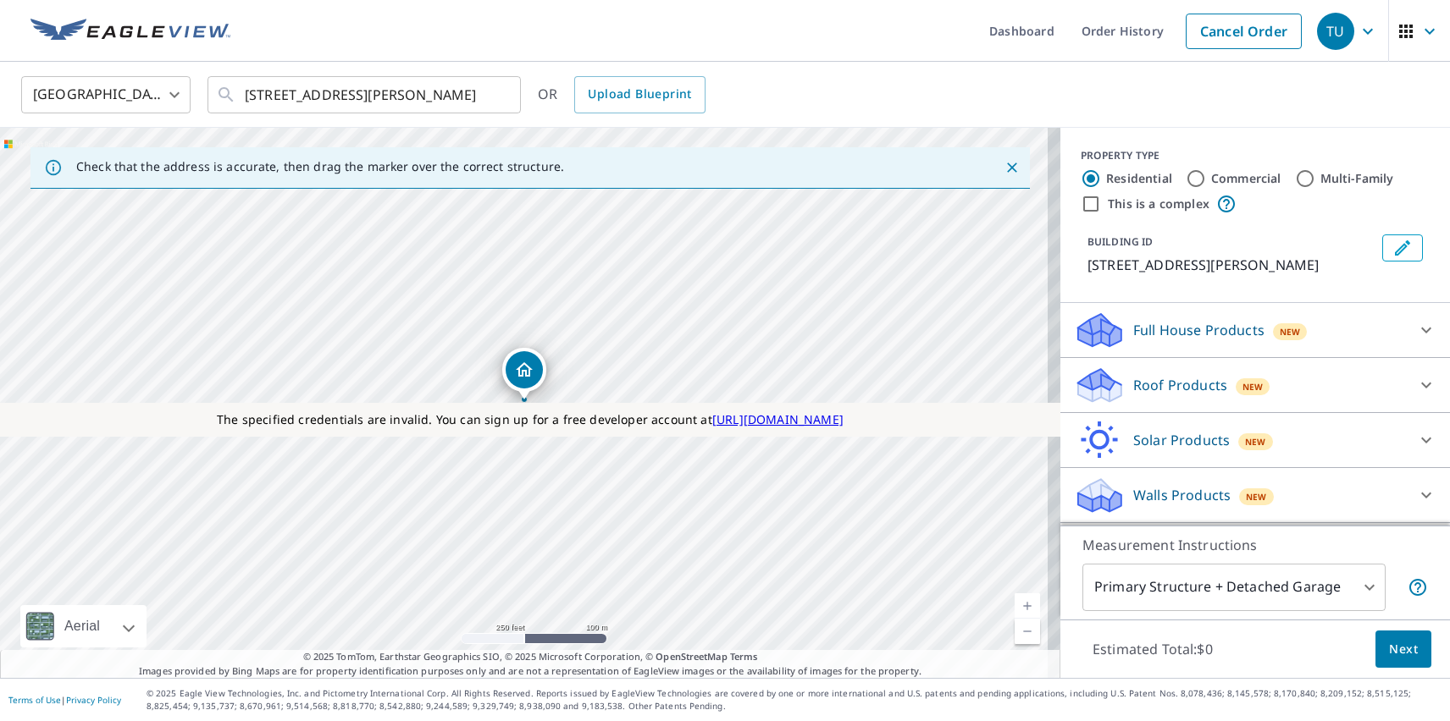
click at [1233, 178] on label "Commercial" at bounding box center [1246, 178] width 70 height 17
click at [1206, 178] on input "Commercial" at bounding box center [1195, 179] width 20 height 20
radio input "true"
type input "4"
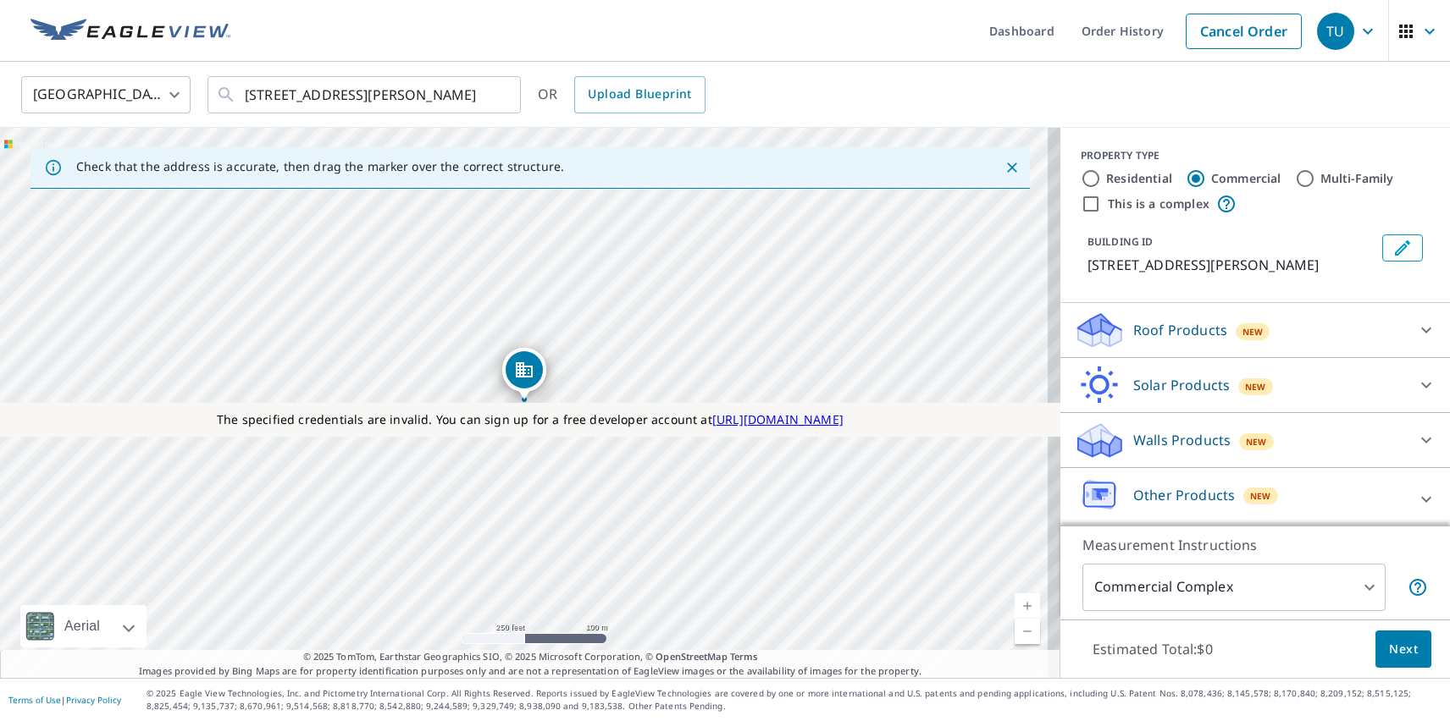
click at [1145, 203] on label "This is a complex" at bounding box center [1159, 204] width 102 height 17
click at [1101, 203] on input "This is a complex" at bounding box center [1090, 204] width 20 height 20
checkbox input "true"
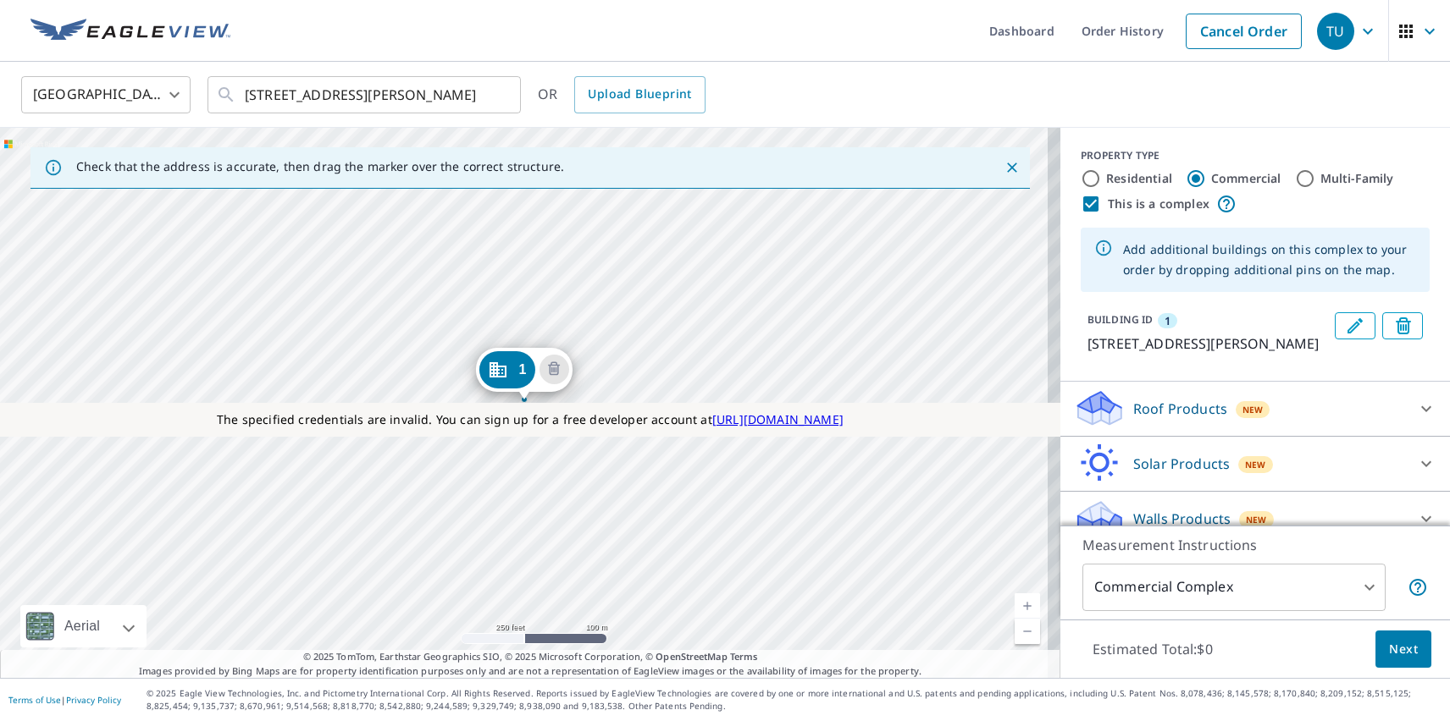
click at [339, 508] on div "1 [STREET_ADDRESS][PERSON_NAME]" at bounding box center [530, 403] width 1060 height 550
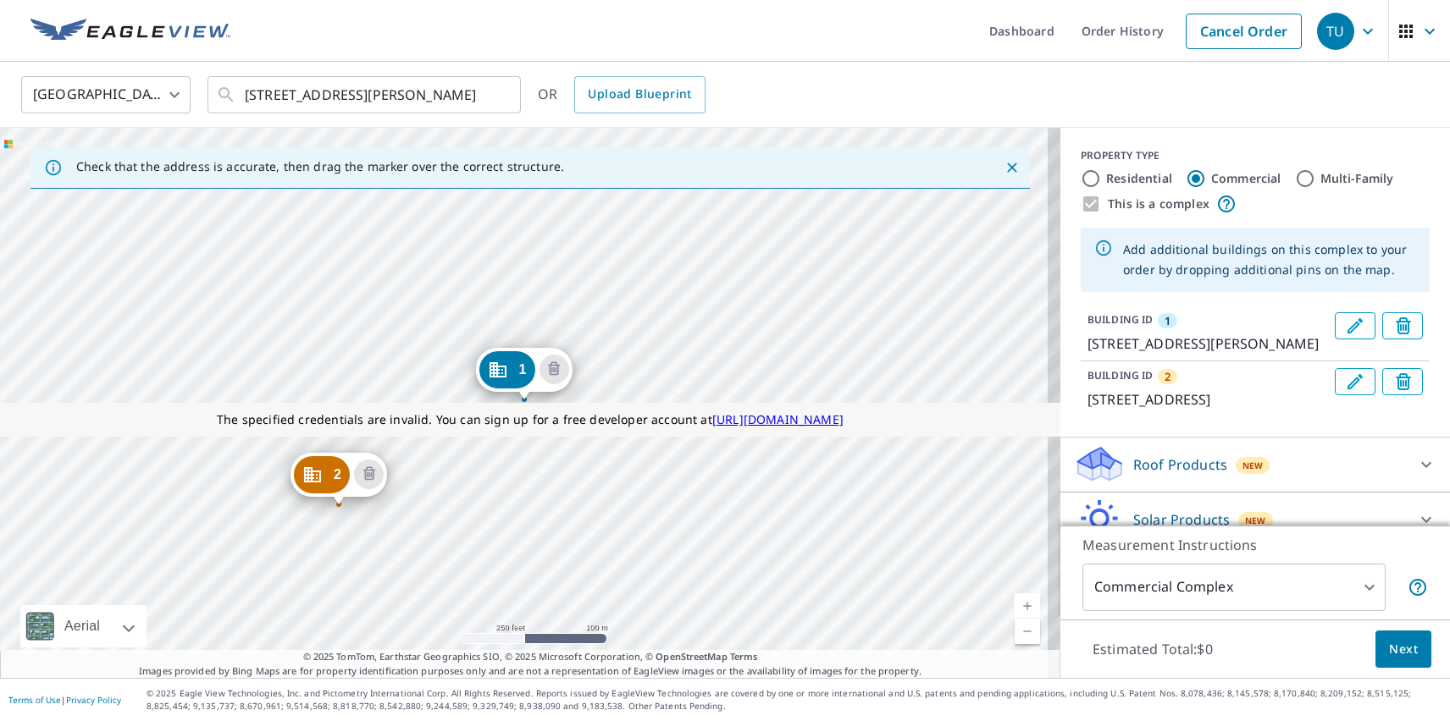
click at [466, 381] on div "2 [STREET_ADDRESS] 1 [STREET_ADDRESS][PERSON_NAME]" at bounding box center [530, 403] width 1060 height 550
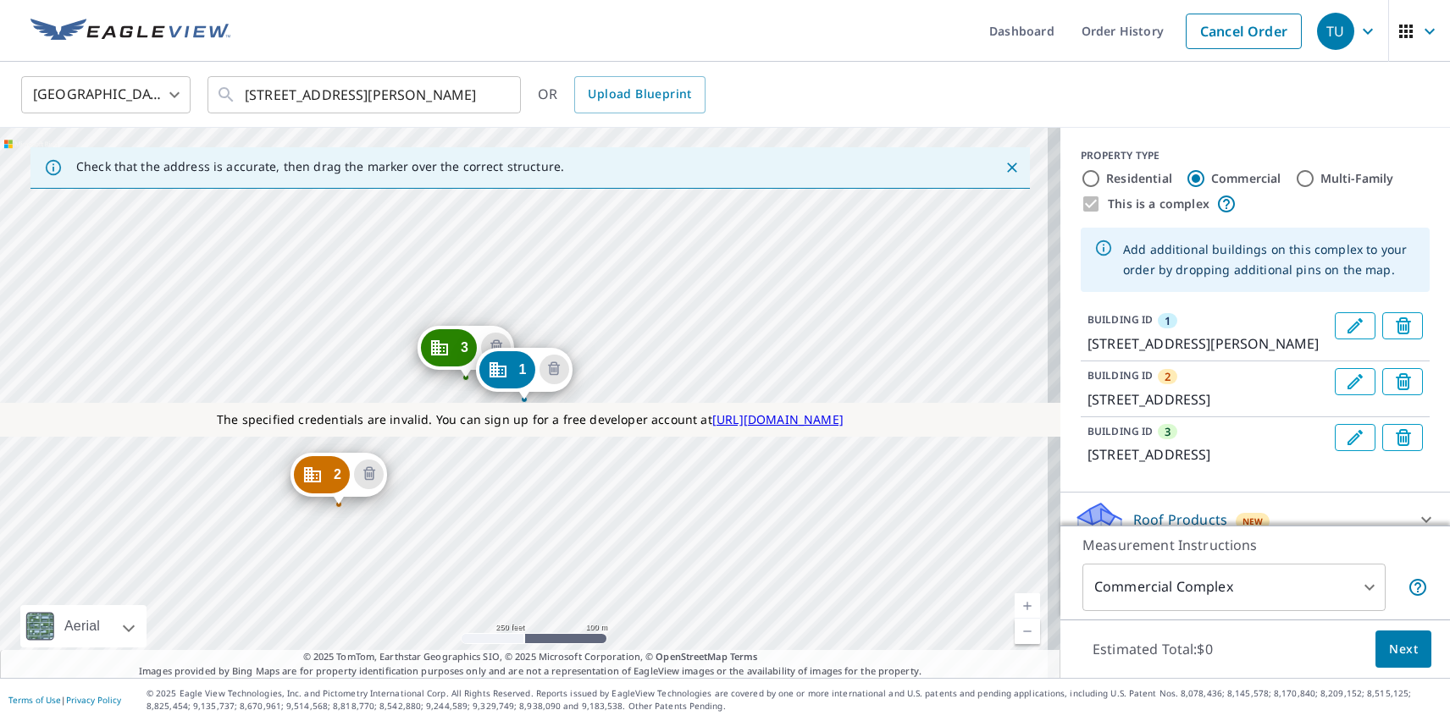
click at [1165, 516] on p "Roof Products" at bounding box center [1180, 520] width 94 height 20
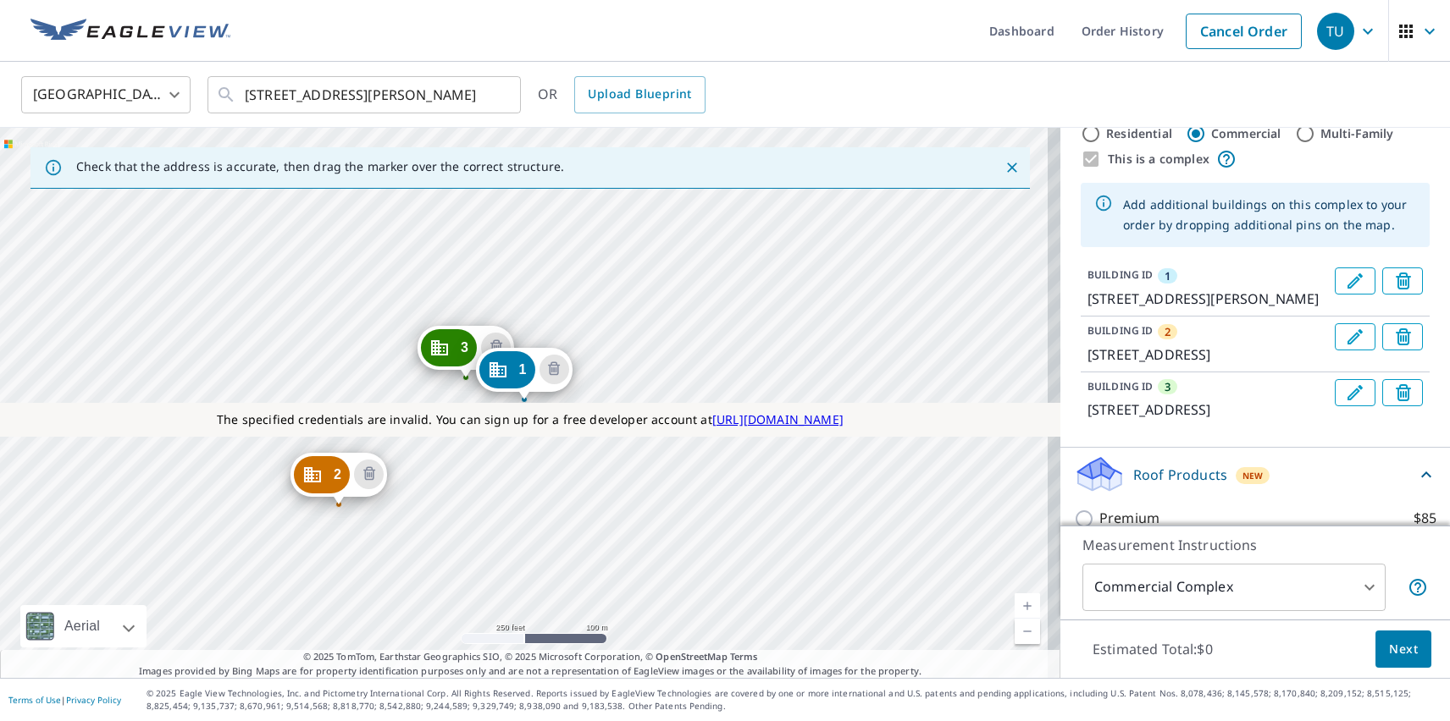
click at [1115, 556] on p "Premium" at bounding box center [1129, 566] width 60 height 21
click at [1099, 557] on input "Premium $85" at bounding box center [1086, 567] width 25 height 20
checkbox input "true"
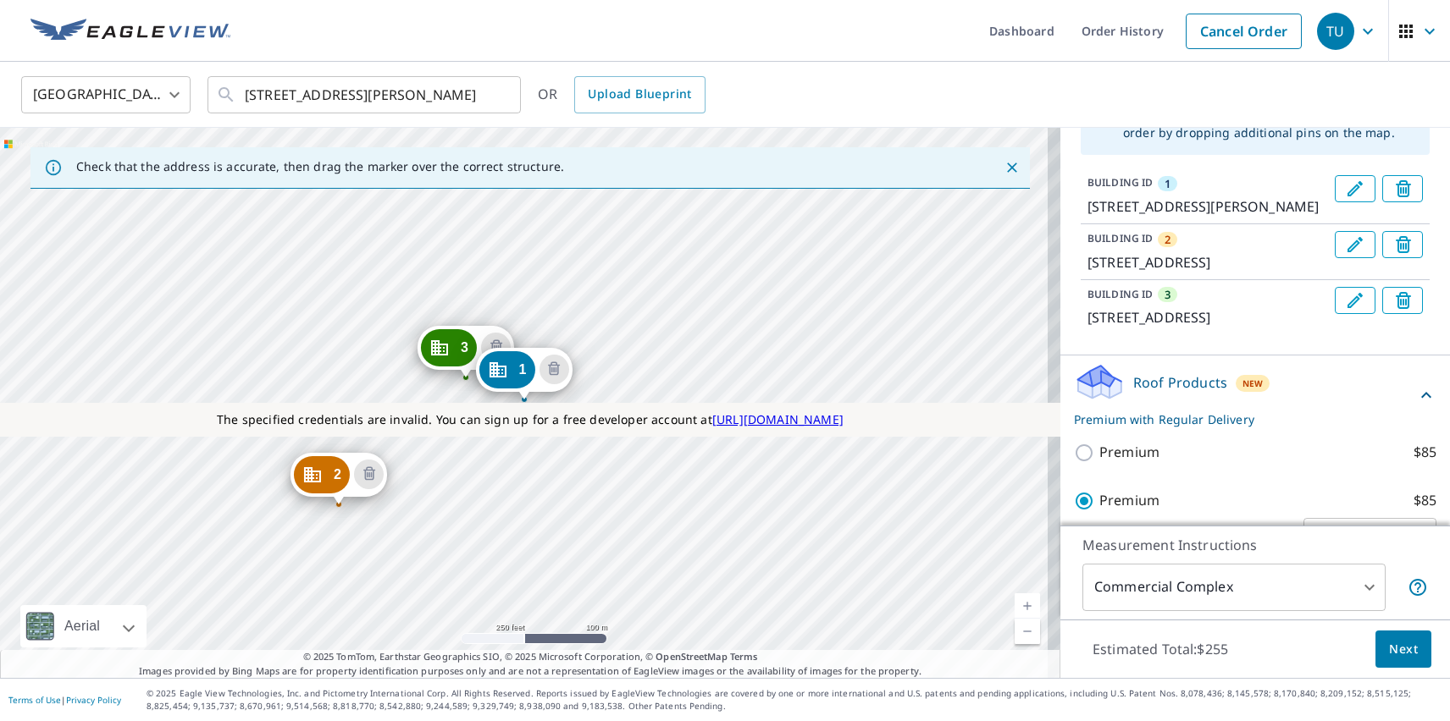
click at [1390, 649] on span "Next" at bounding box center [1403, 649] width 29 height 21
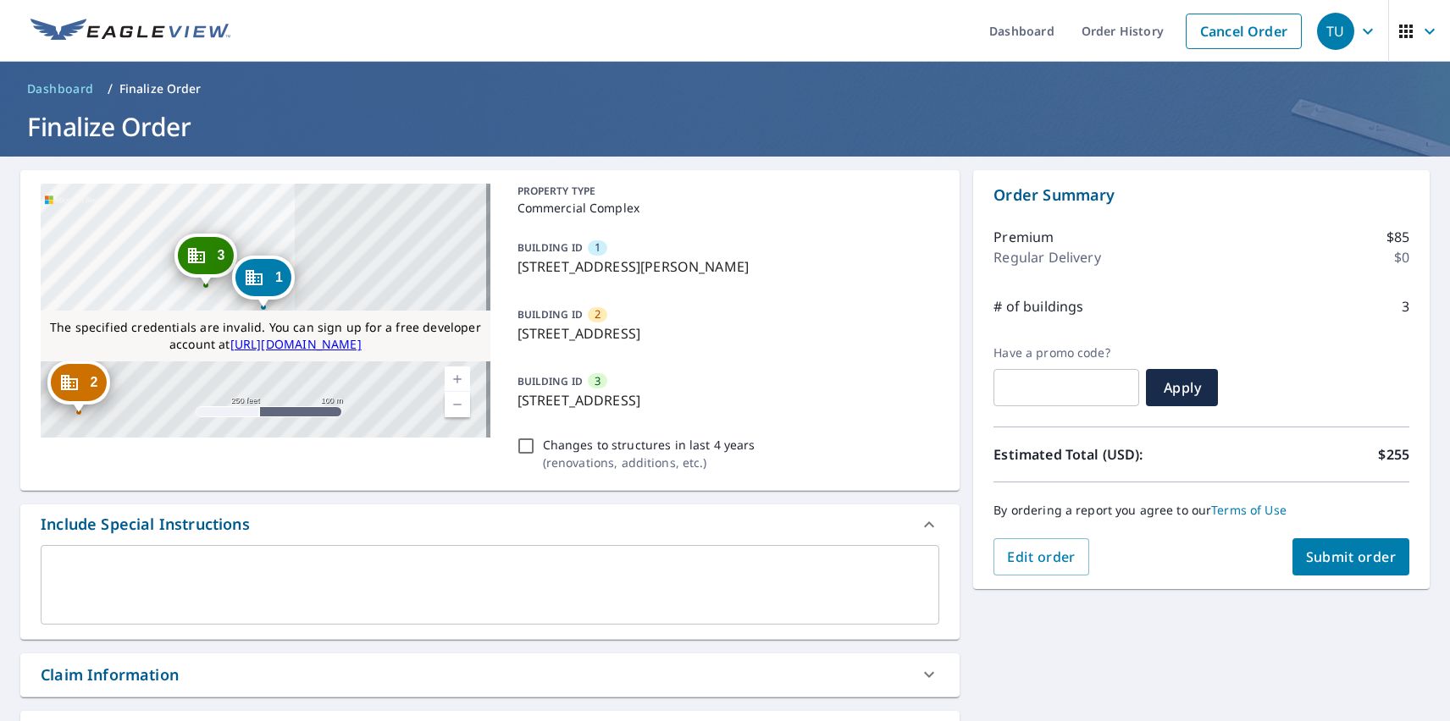
click at [1337, 557] on span "Submit order" at bounding box center [1351, 557] width 91 height 19
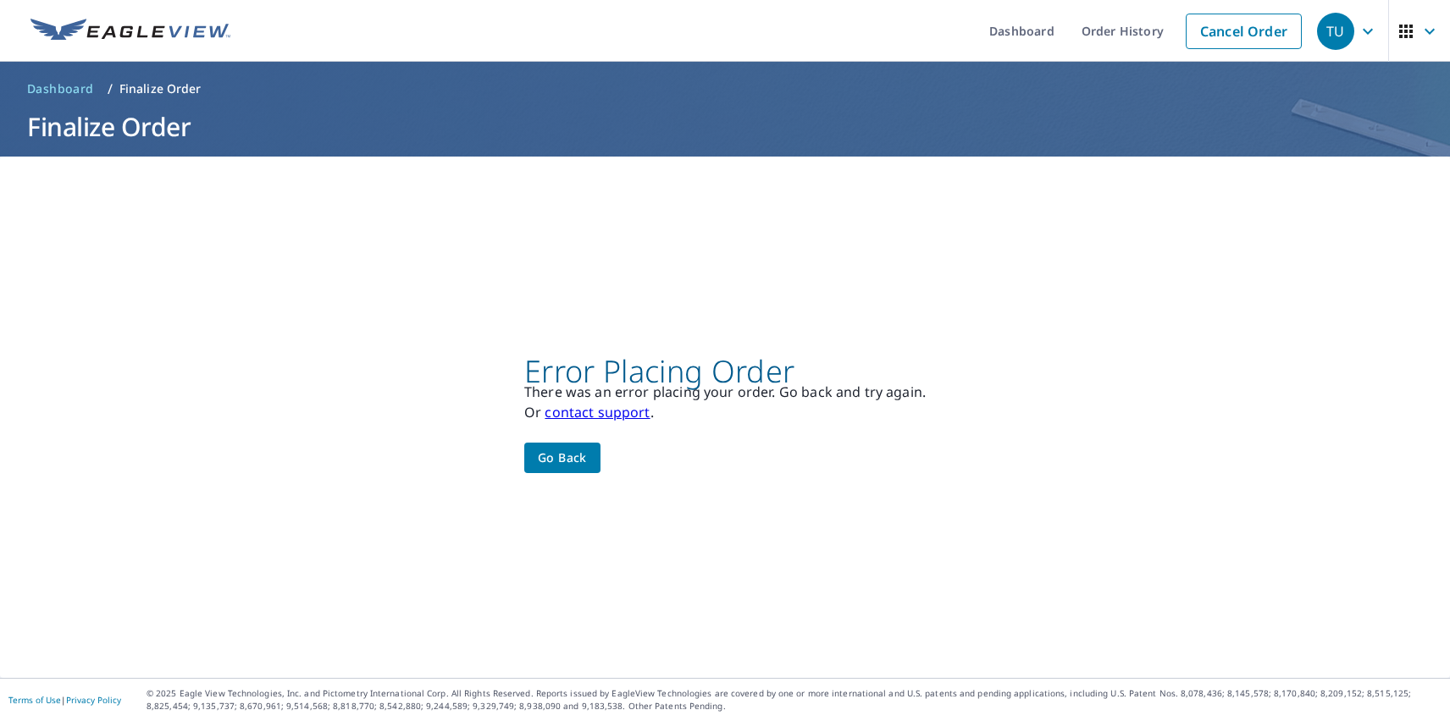
click at [1323, 30] on div "TU" at bounding box center [1335, 31] width 37 height 37
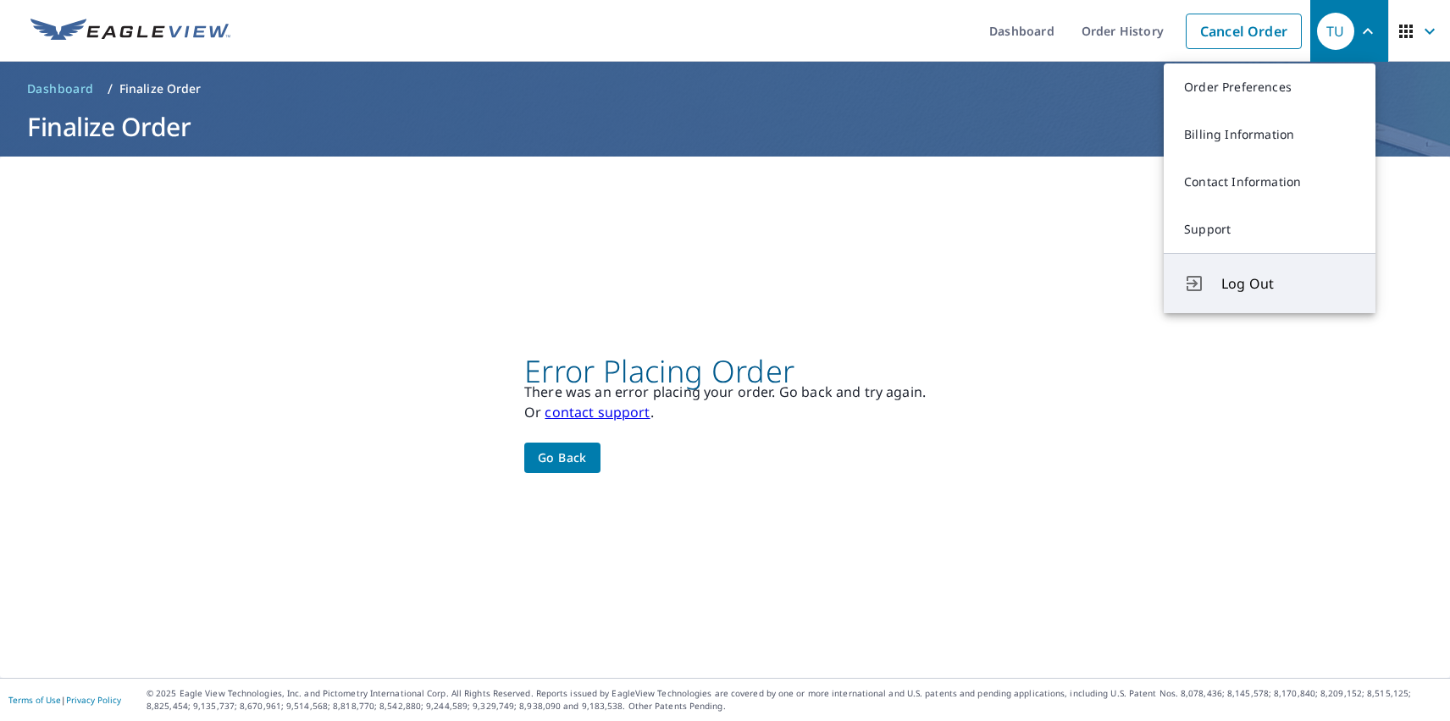
click at [1288, 284] on span "Log Out" at bounding box center [1288, 284] width 134 height 20
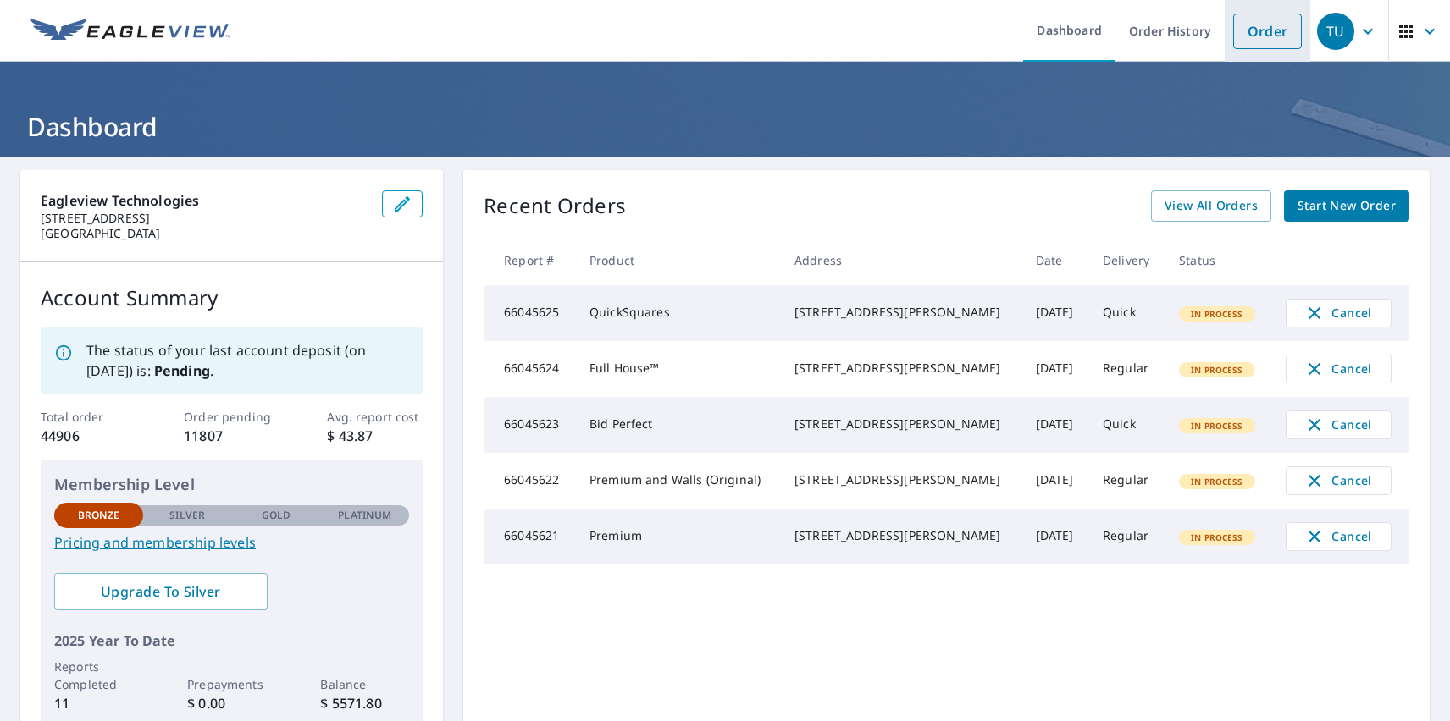
click at [1254, 30] on link "Order" at bounding box center [1267, 32] width 69 height 36
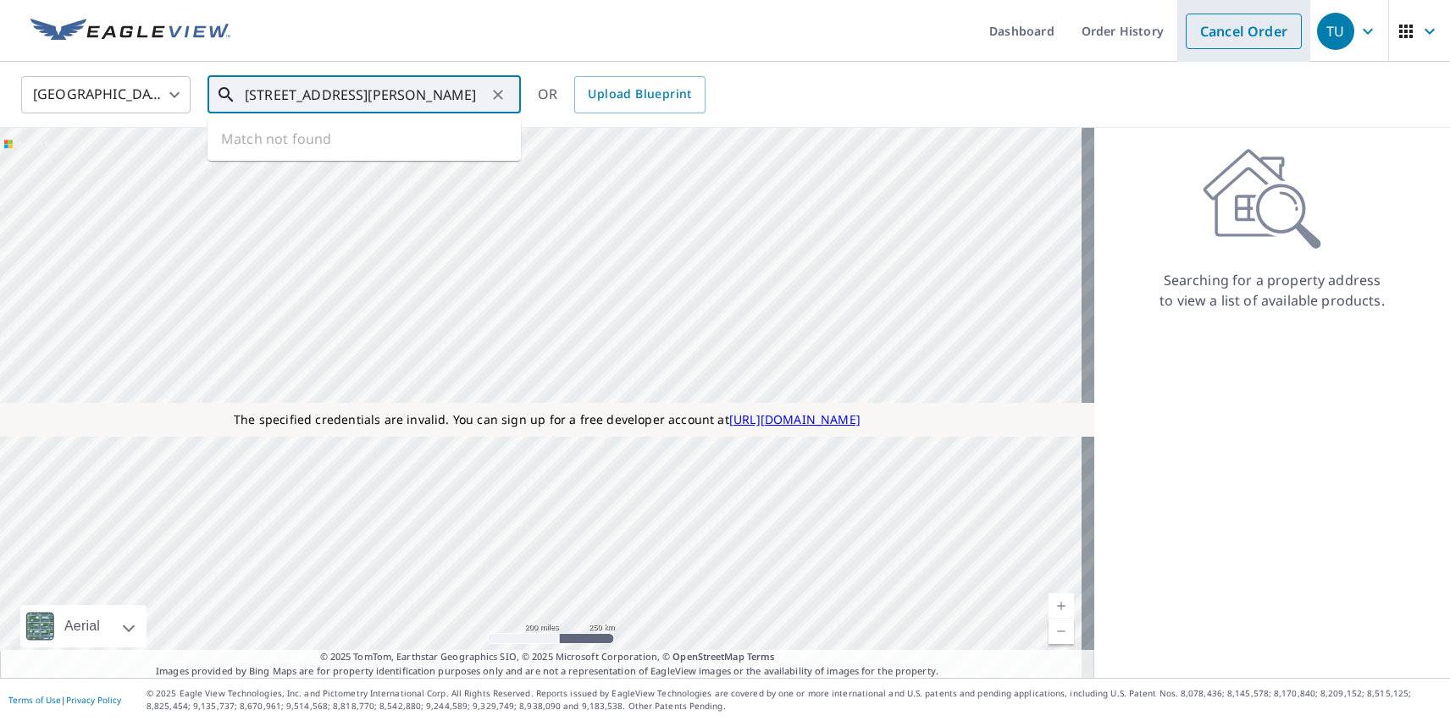
type input "[STREET_ADDRESS][PERSON_NAME]"
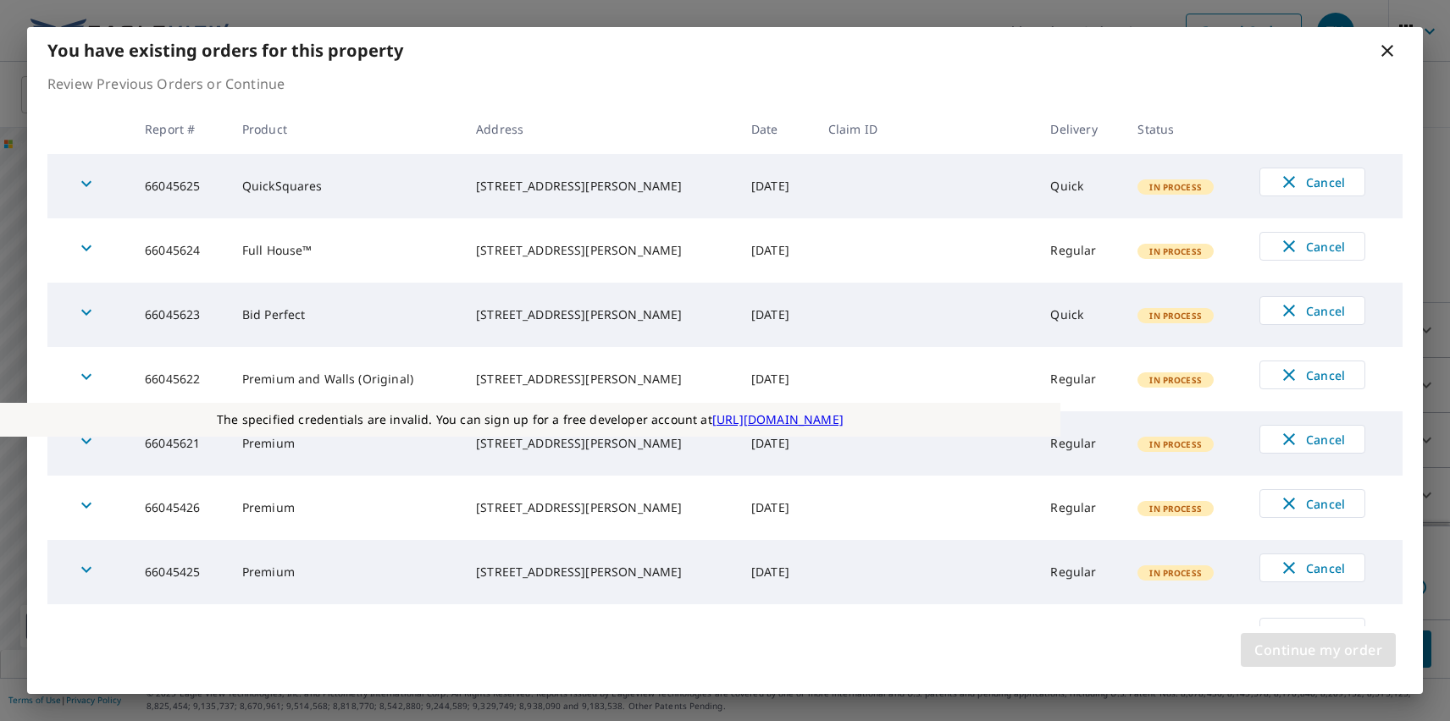
click at [1318, 650] on span "Continue my order" at bounding box center [1318, 650] width 128 height 24
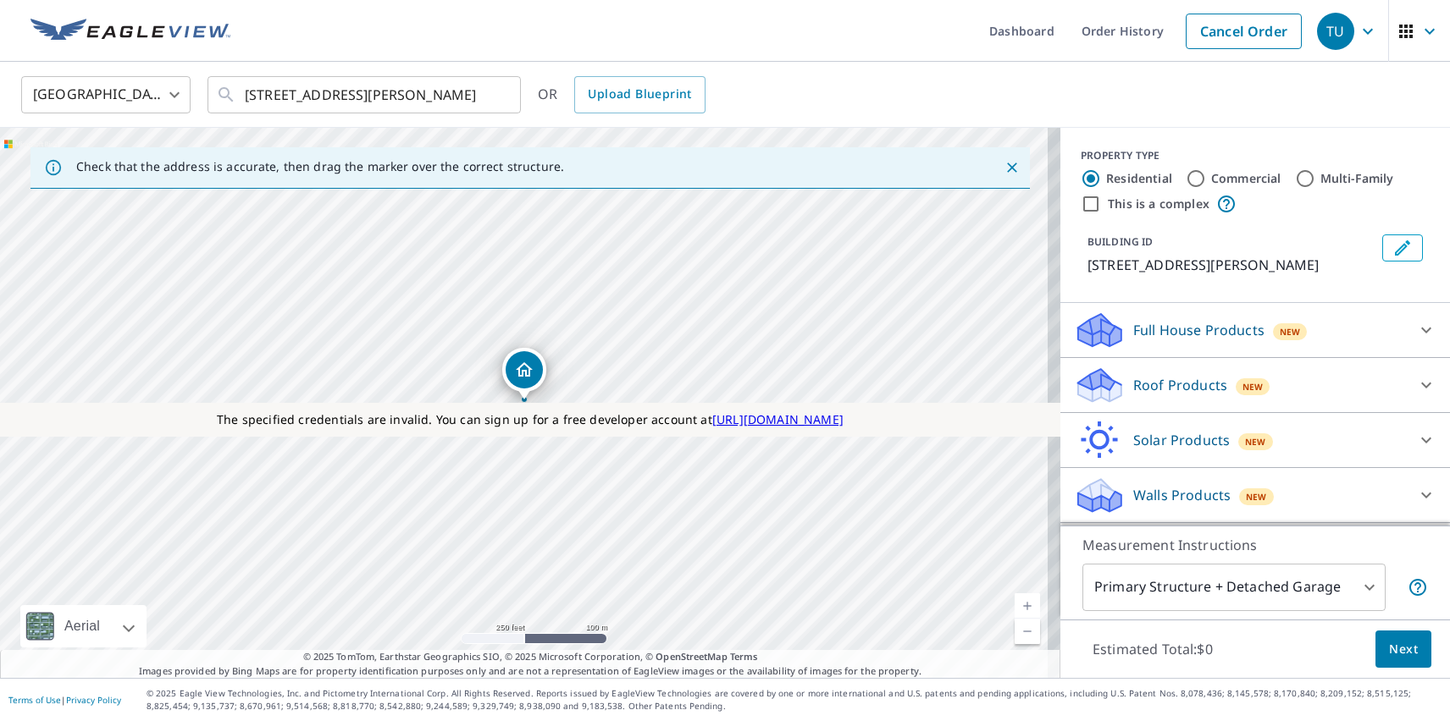
click at [1233, 178] on label "Commercial" at bounding box center [1246, 178] width 70 height 17
click at [1206, 178] on input "Commercial" at bounding box center [1195, 179] width 20 height 20
radio input "true"
type input "4"
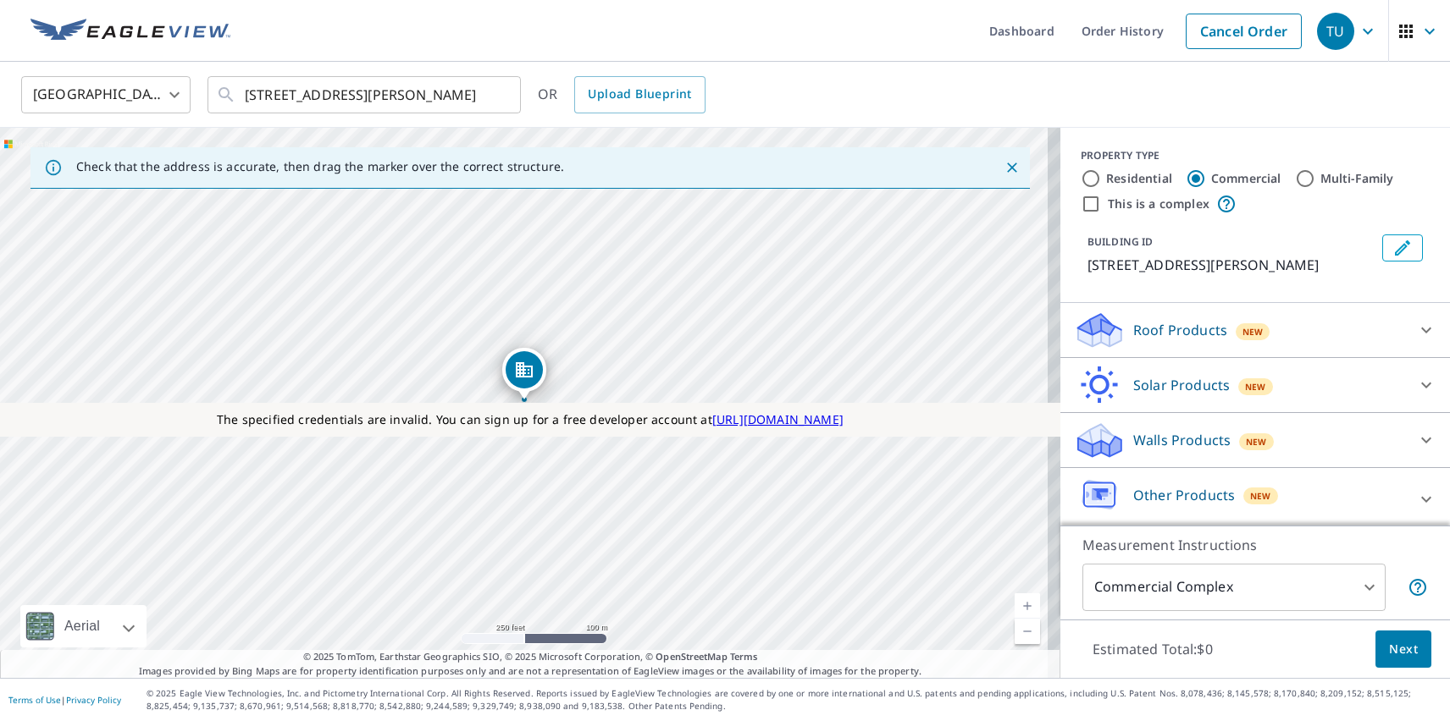
click at [1145, 203] on label "This is a complex" at bounding box center [1159, 204] width 102 height 17
click at [1101, 203] on input "This is a complex" at bounding box center [1090, 204] width 20 height 20
checkbox input "true"
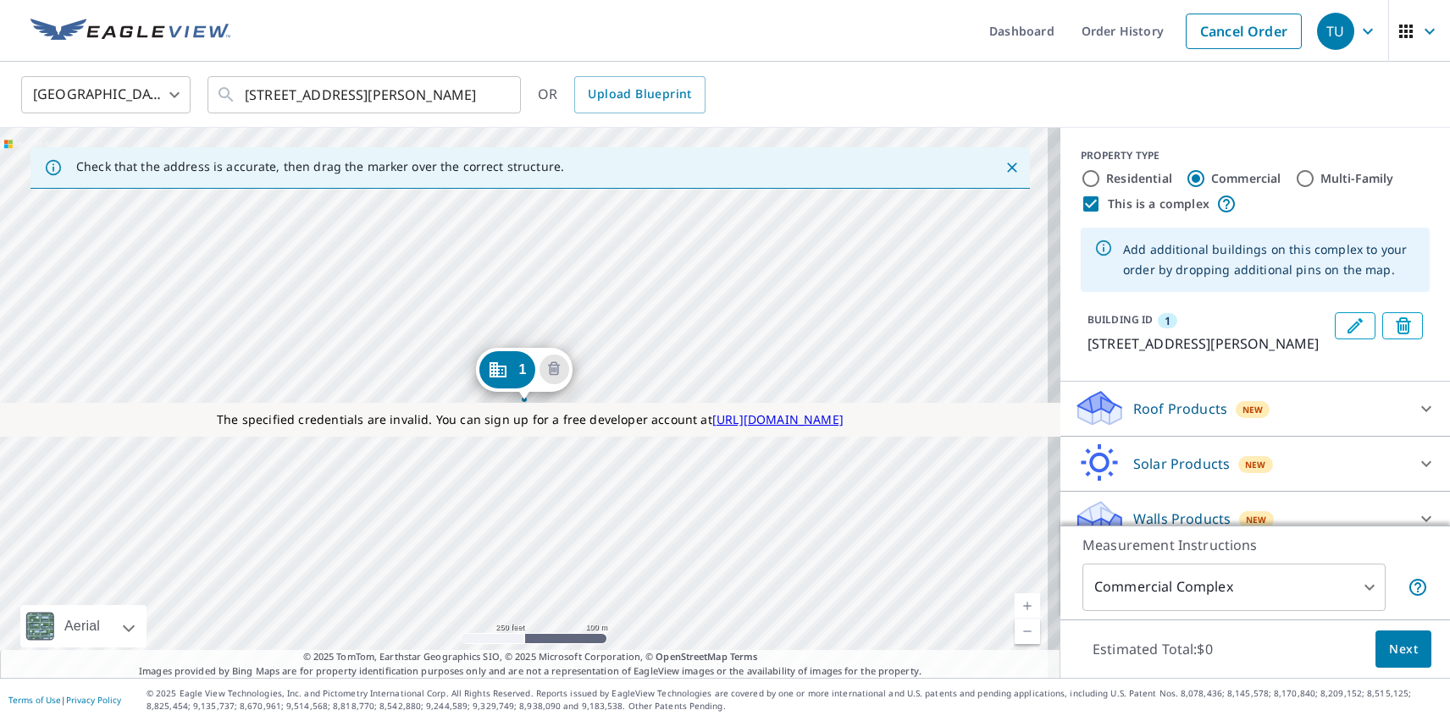
click at [339, 508] on div "1 1111 E Cesar Chavez St Austin, TX 78702" at bounding box center [530, 403] width 1060 height 550
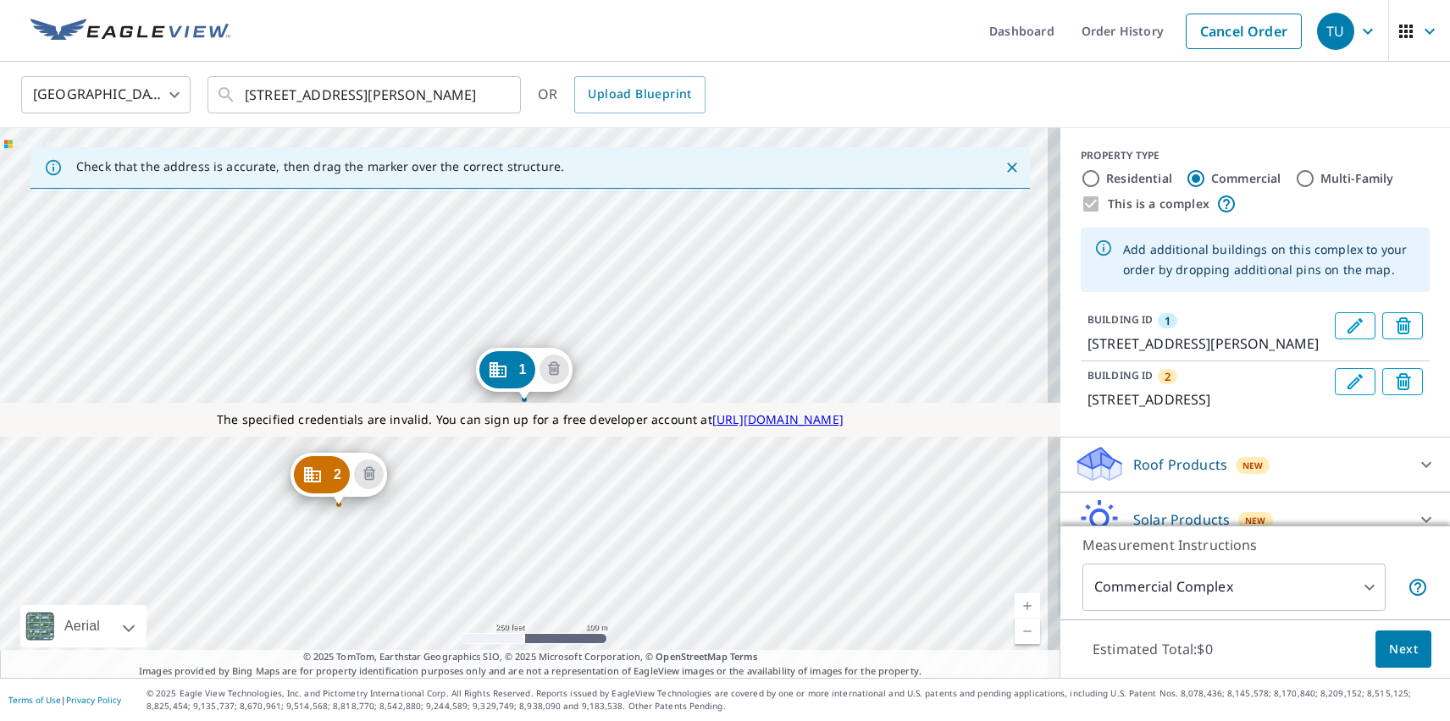
click at [466, 381] on div "2 71 San Marcos St Austin, TX 78702 1 1111 E Cesar Chavez St Austin, TX 78702" at bounding box center [530, 403] width 1060 height 550
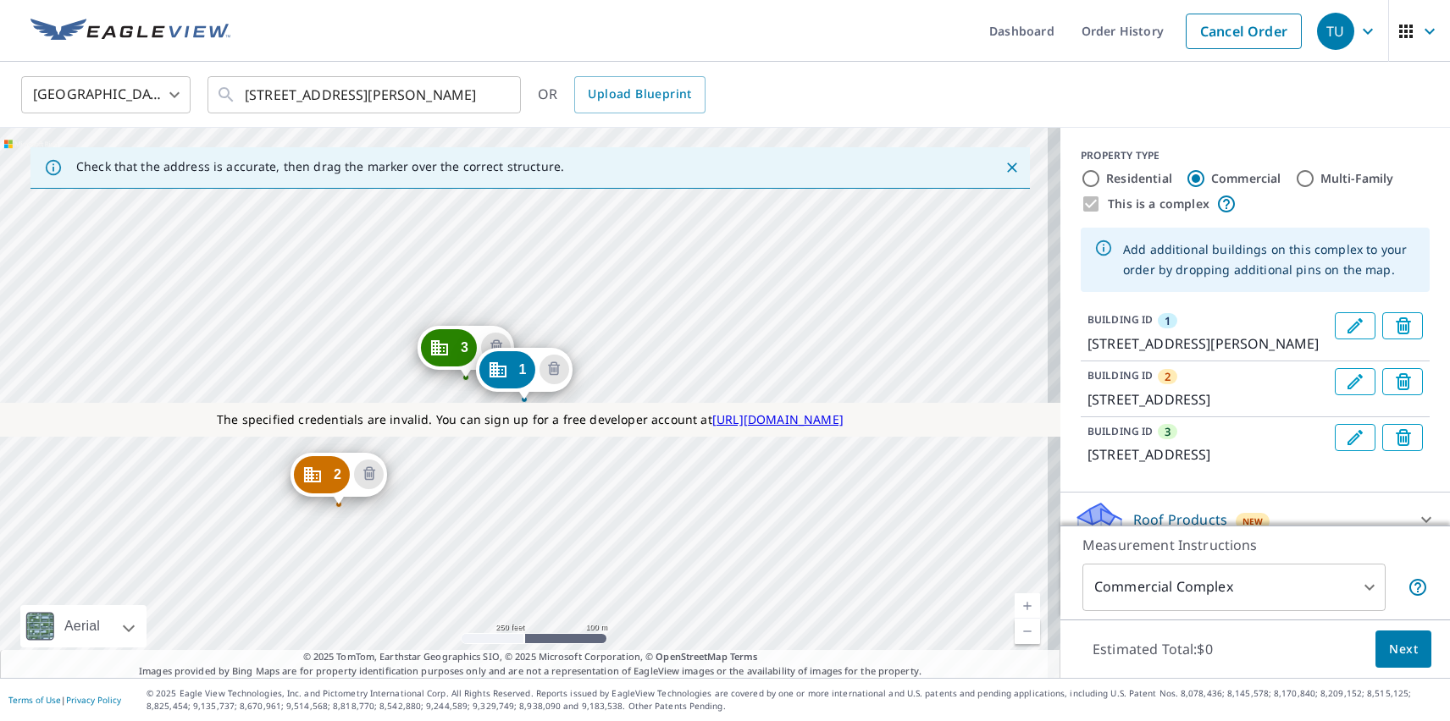
click at [1165, 516] on p "Roof Products" at bounding box center [1180, 520] width 94 height 20
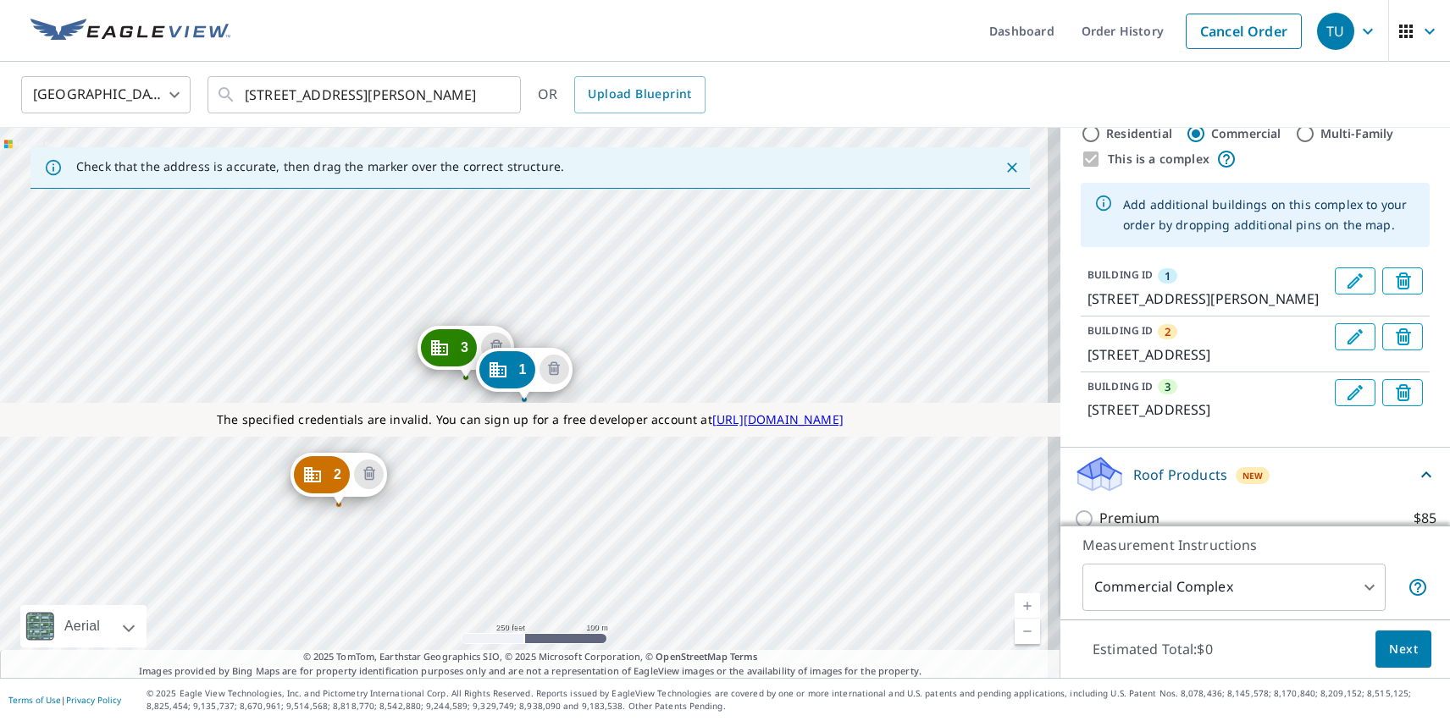
click at [1133, 605] on p "ClaimsReady™" at bounding box center [1145, 615] width 93 height 21
click at [1099, 605] on input "ClaimsReady™ $85" at bounding box center [1086, 615] width 25 height 20
checkbox input "true"
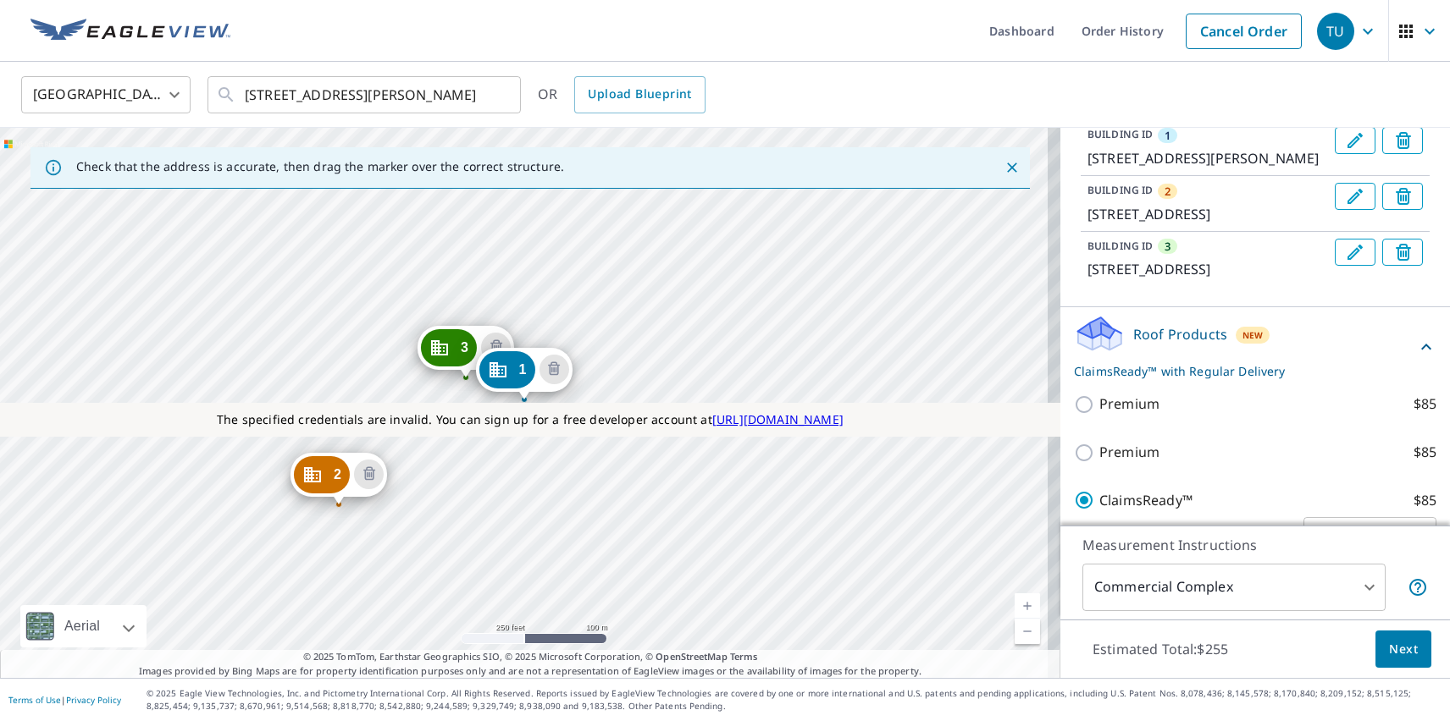
click at [1390, 649] on span "Next" at bounding box center [1403, 649] width 29 height 21
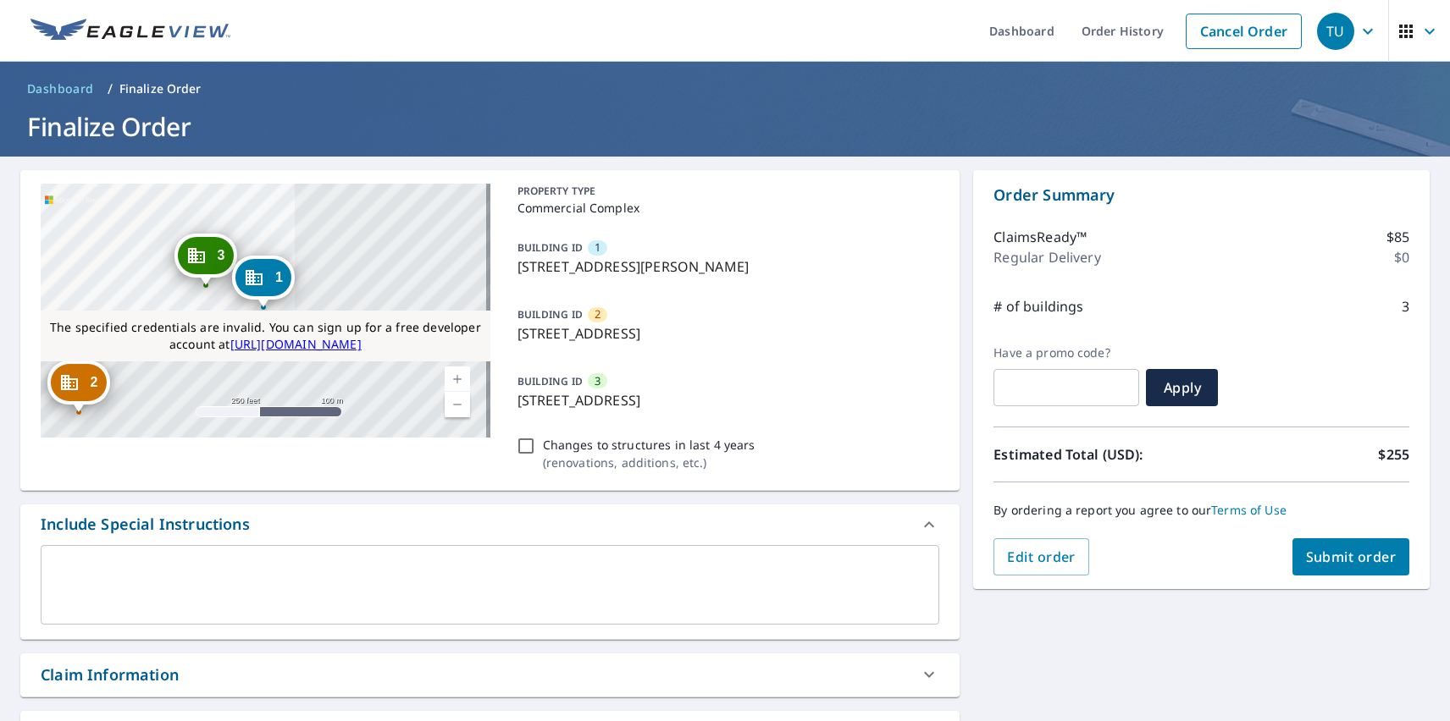
click at [1337, 557] on span "Submit order" at bounding box center [1351, 557] width 91 height 19
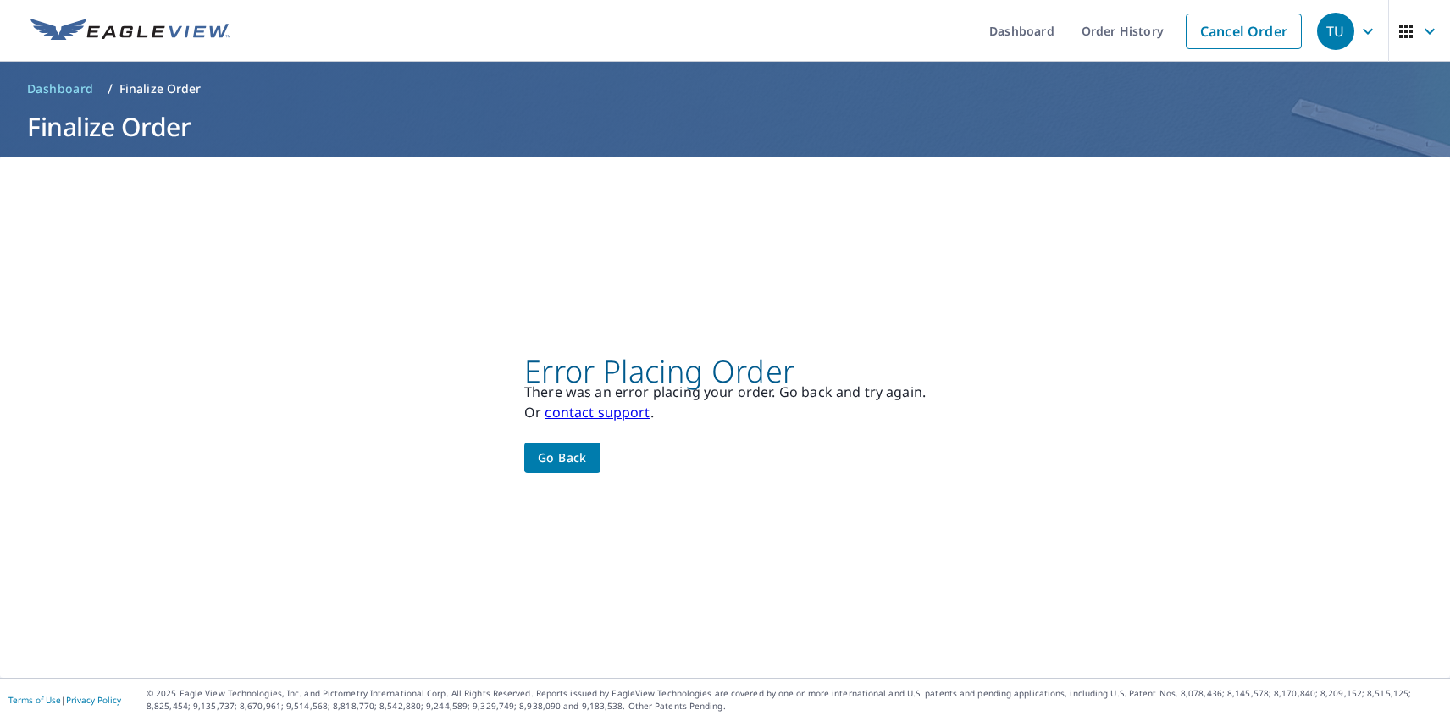
click at [1323, 30] on div "TU" at bounding box center [1335, 31] width 37 height 37
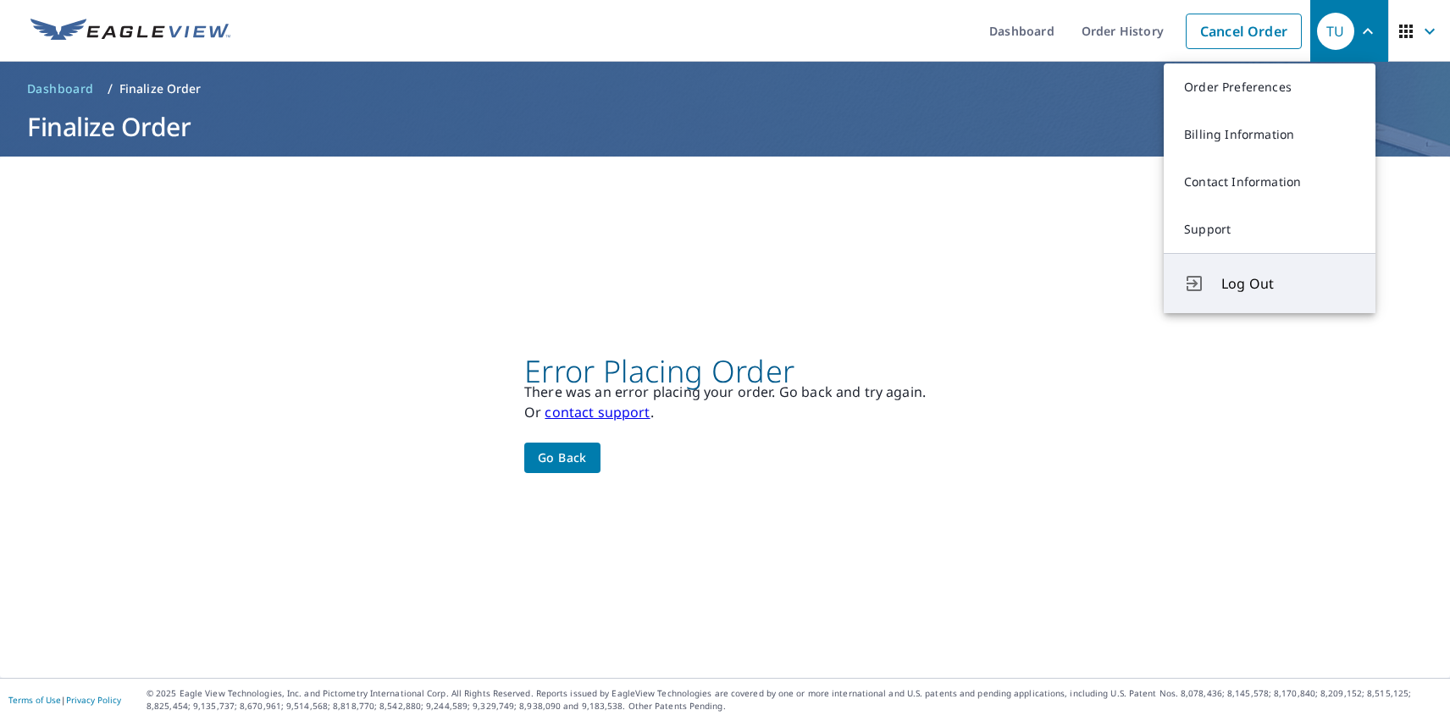
click at [1288, 284] on span "Log Out" at bounding box center [1288, 284] width 134 height 20
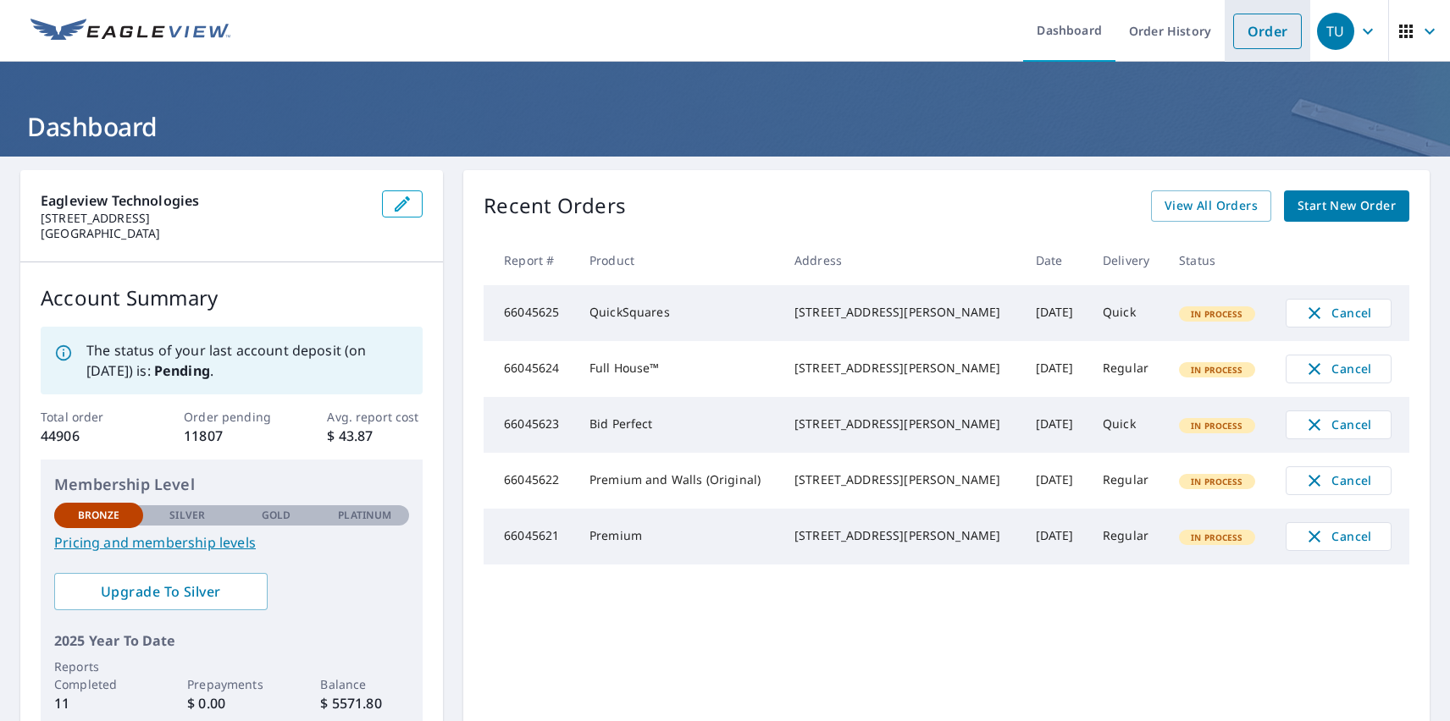
click at [1254, 30] on link "Order" at bounding box center [1267, 32] width 69 height 36
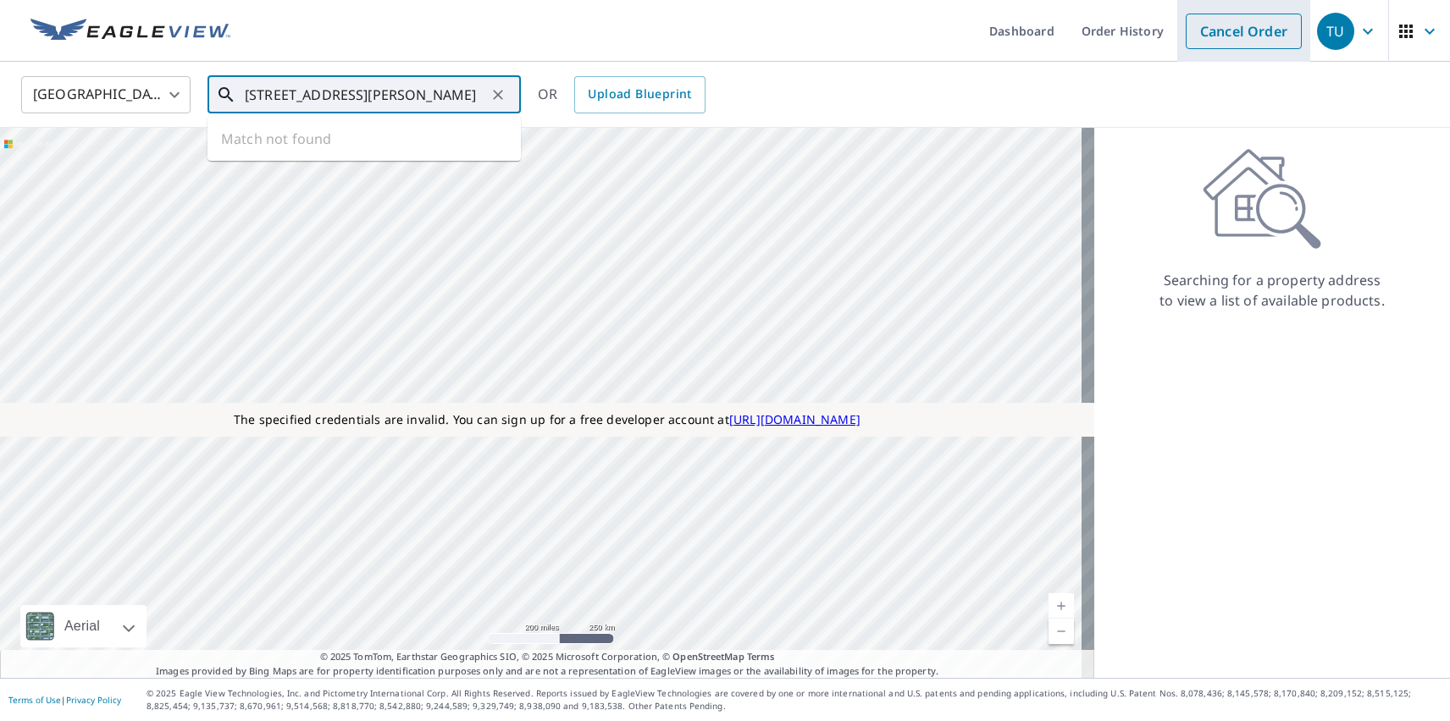
type input "[STREET_ADDRESS][PERSON_NAME]"
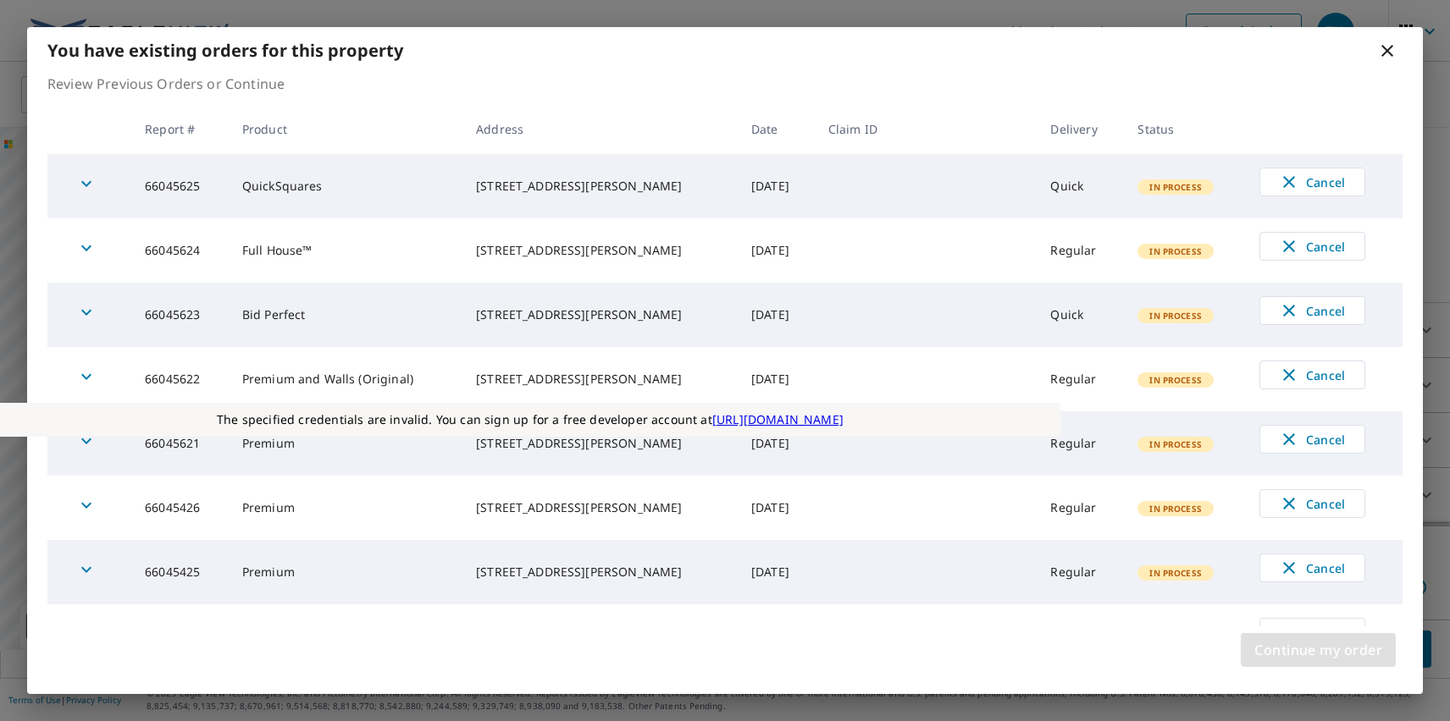
click at [1318, 650] on span "Continue my order" at bounding box center [1318, 650] width 128 height 24
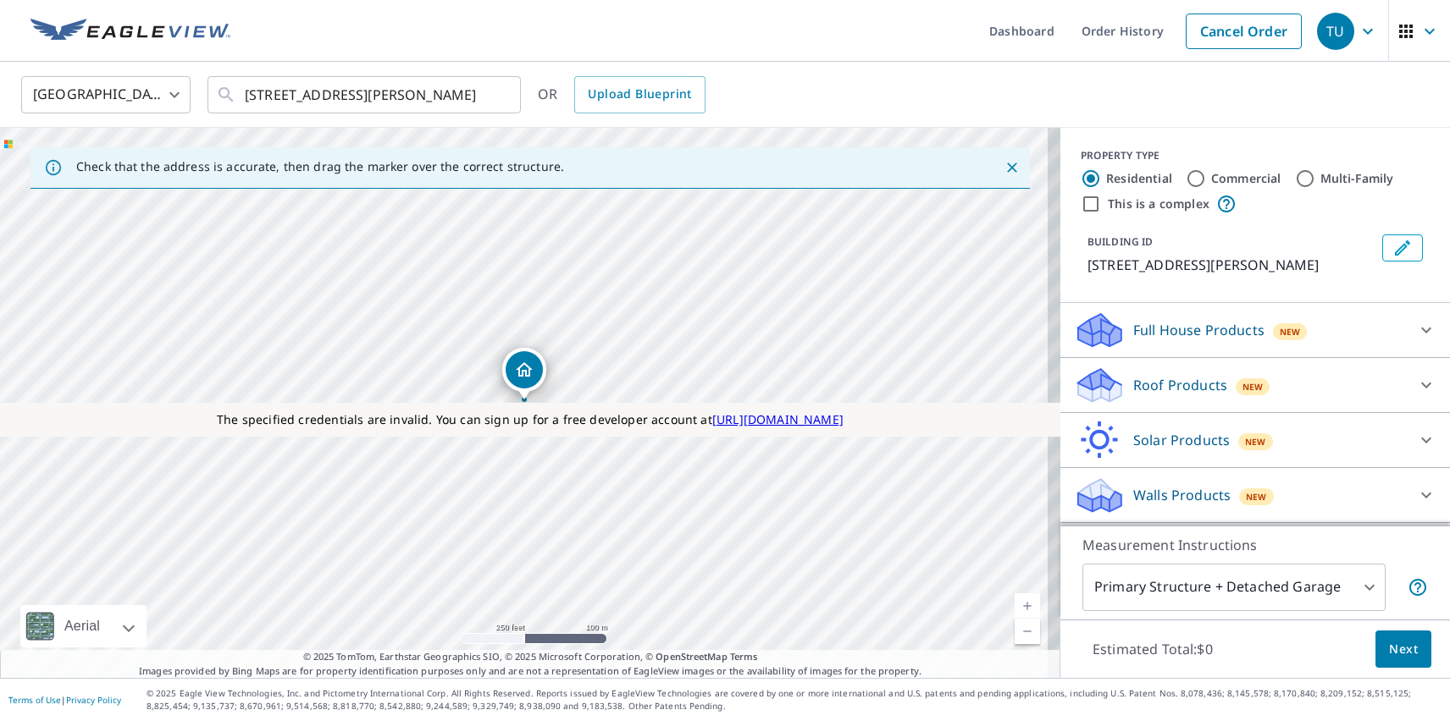
click at [1165, 385] on p "Roof Products" at bounding box center [1180, 385] width 94 height 20
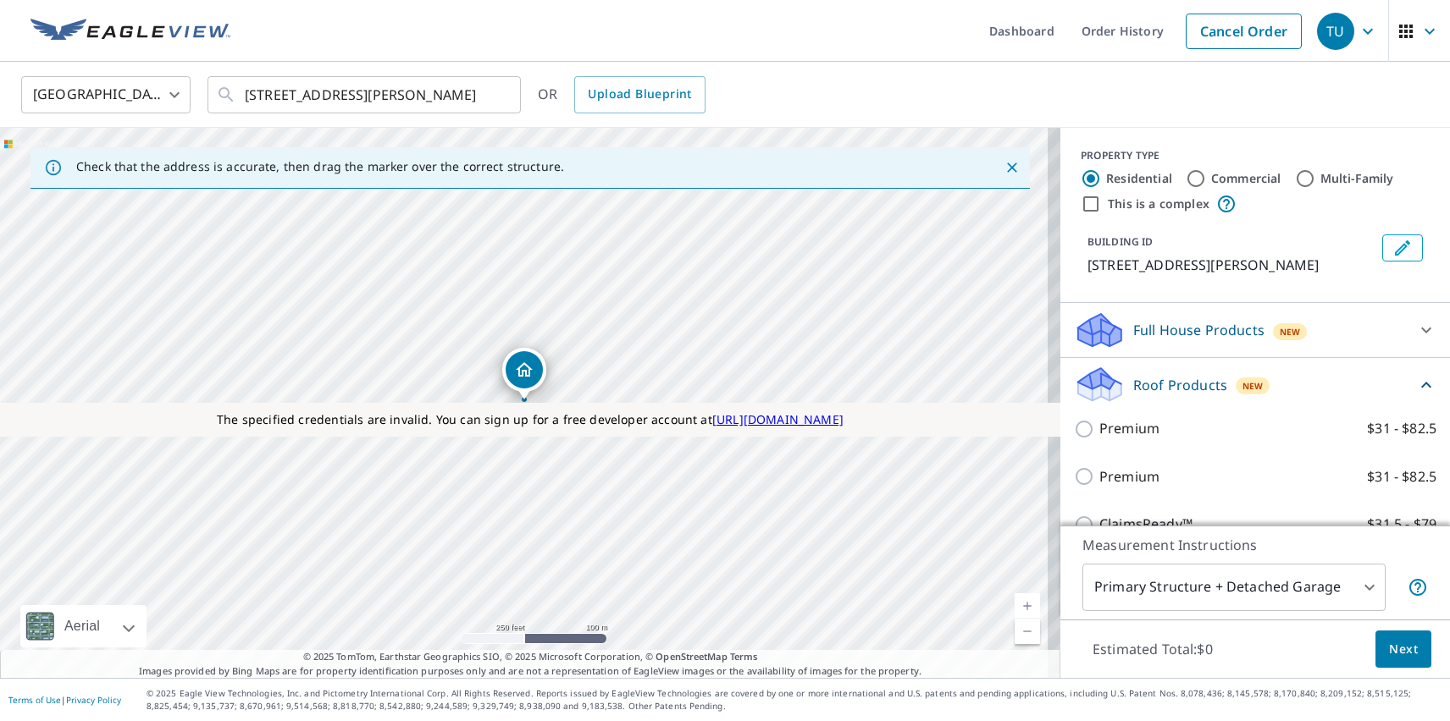
click at [1248, 659] on label "Extended Coverage 2D $31 - $82.5" at bounding box center [1267, 669] width 337 height 21
click at [1099, 659] on input "Extended Coverage 2D $31 - $82.5" at bounding box center [1086, 669] width 25 height 20
checkbox input "true"
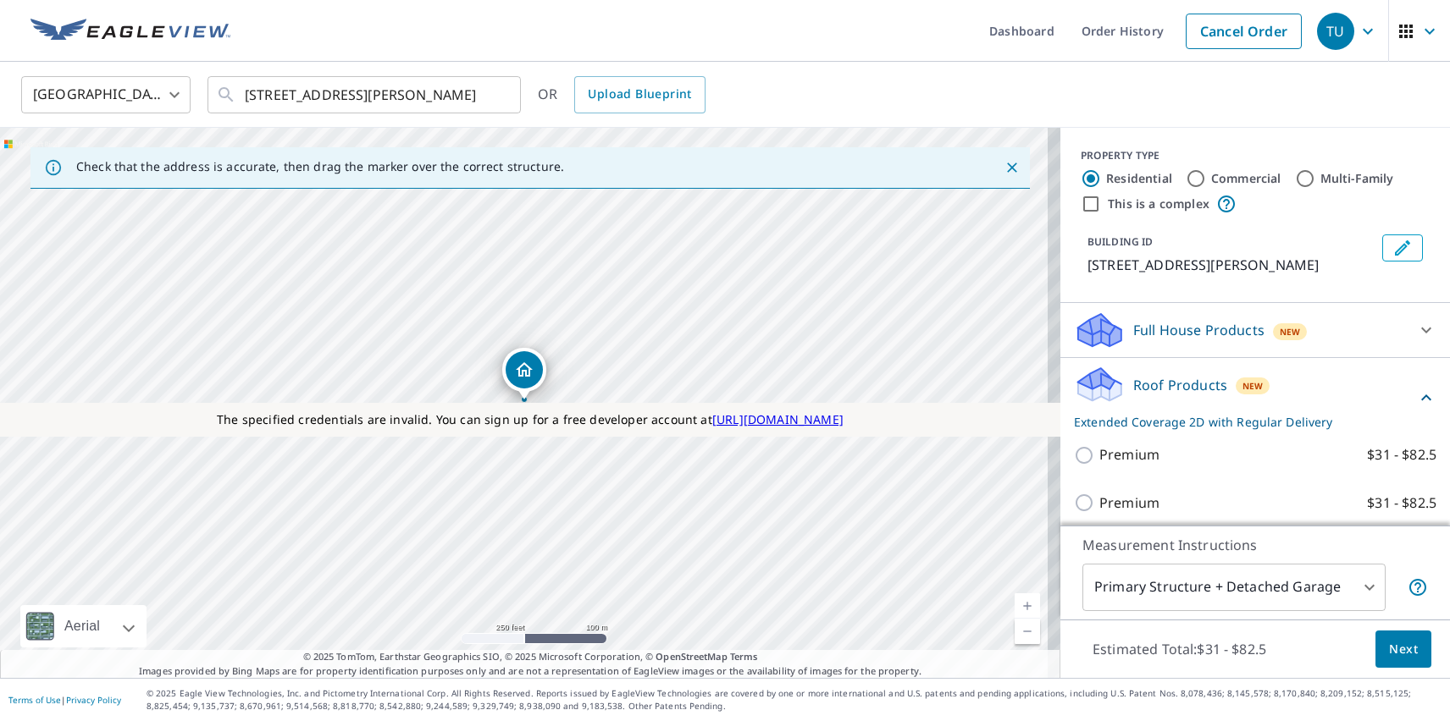
scroll to position [154, 0]
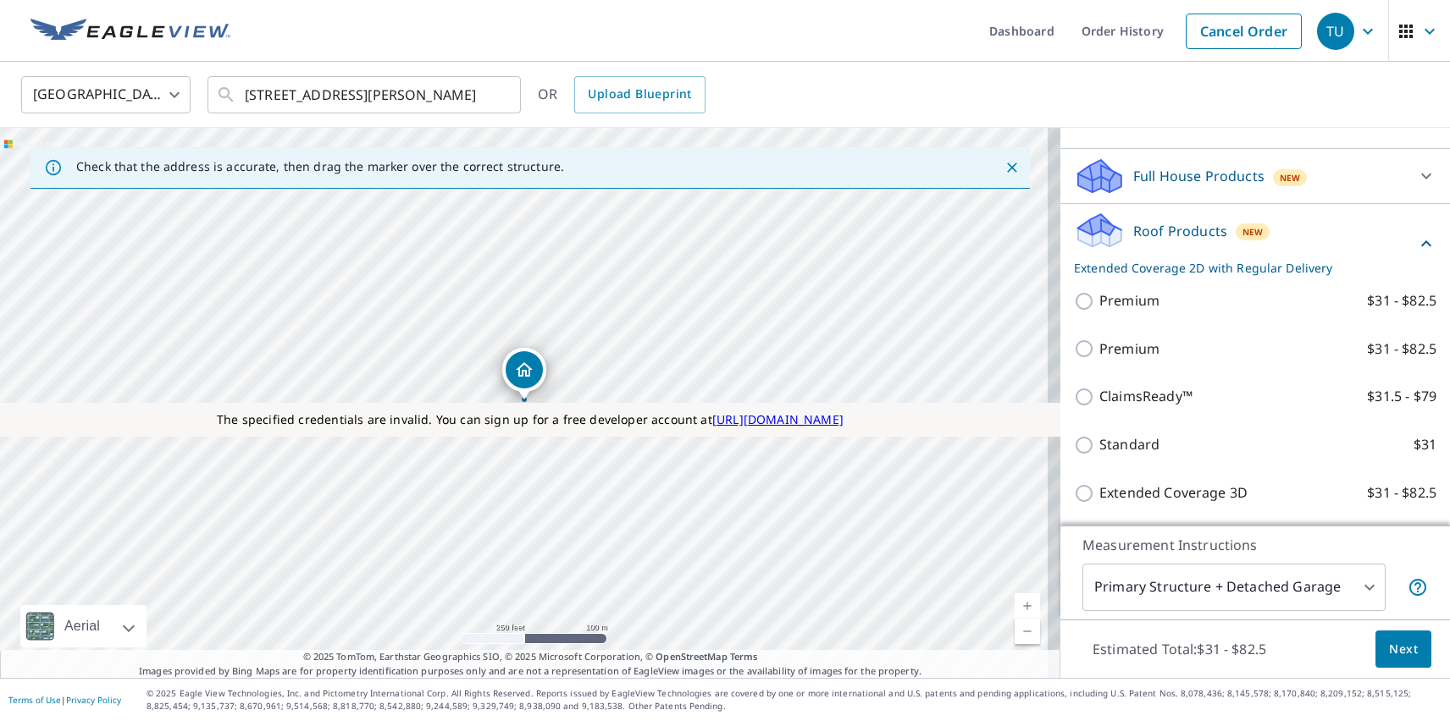
click at [1390, 649] on span "Next" at bounding box center [1403, 649] width 29 height 21
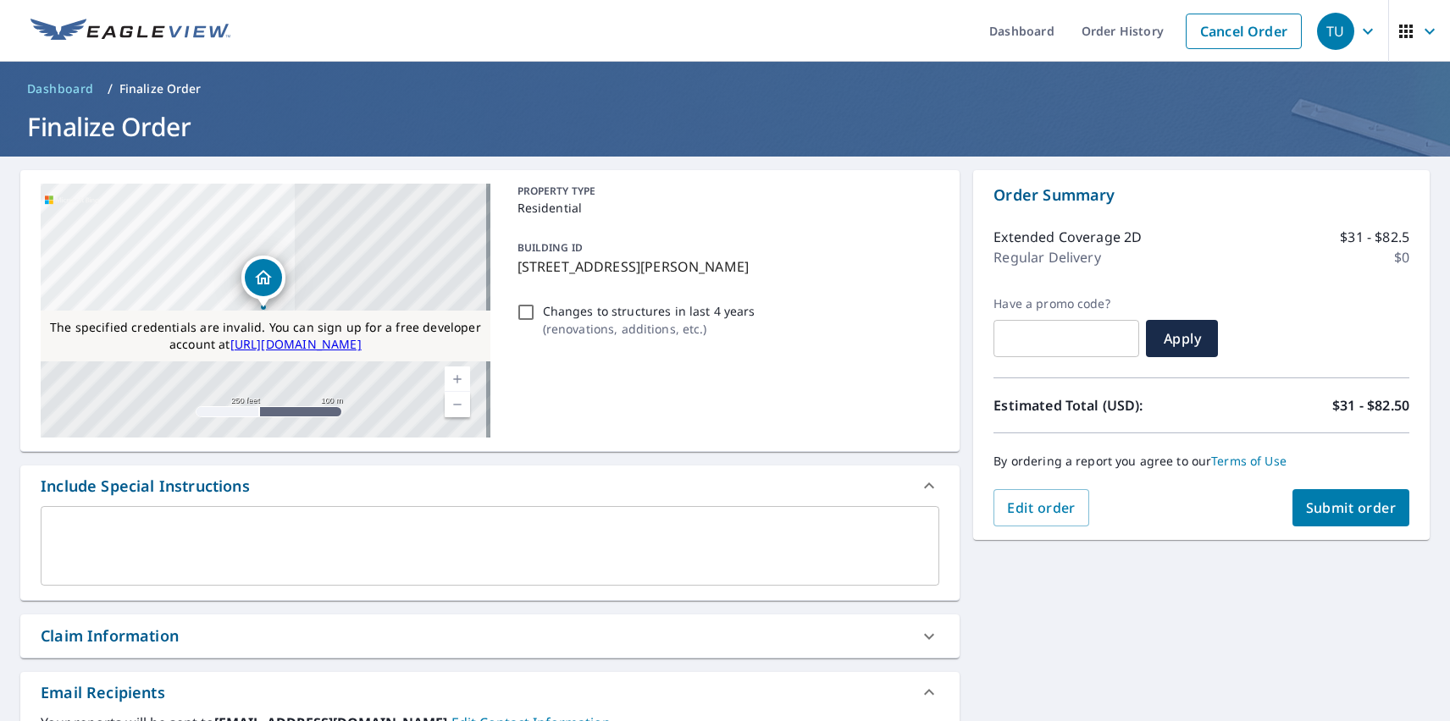
click at [1337, 508] on span "Submit order" at bounding box center [1351, 508] width 91 height 19
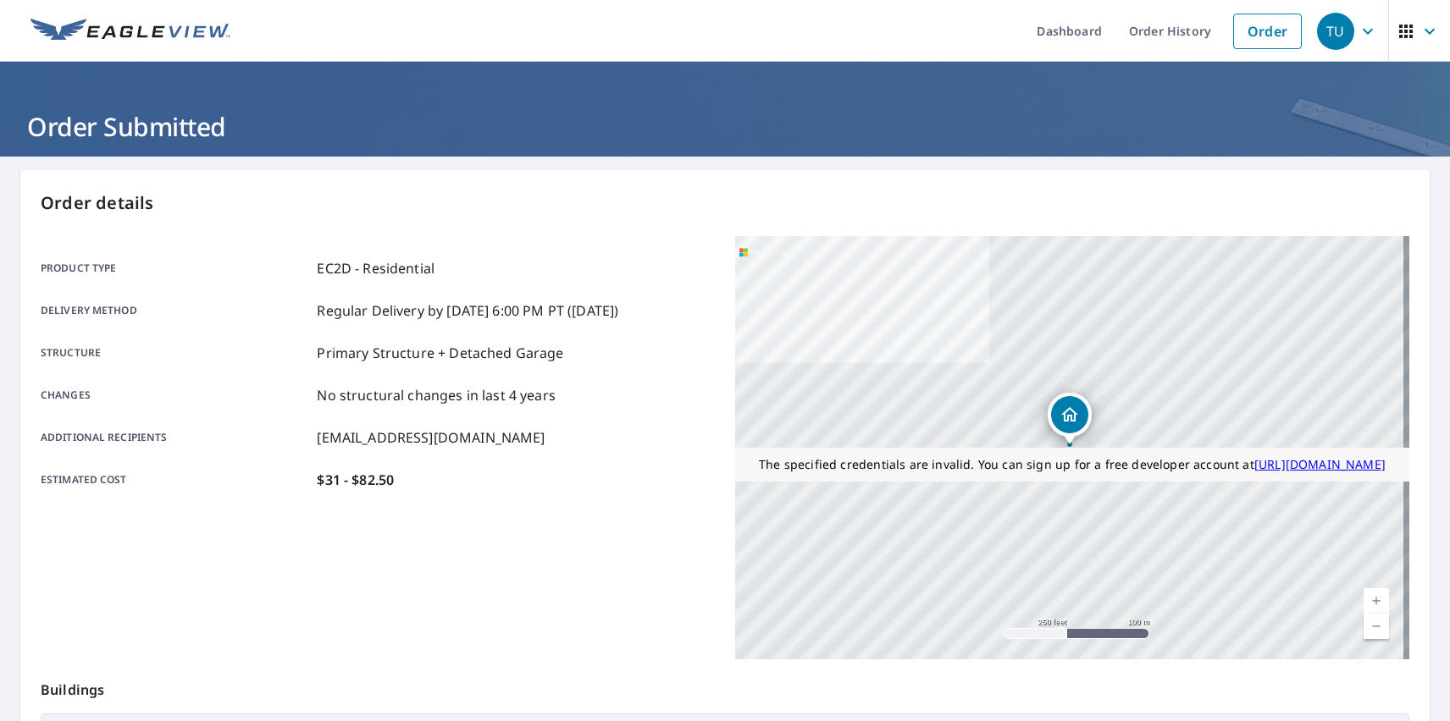
click at [1323, 30] on div "TU" at bounding box center [1335, 31] width 37 height 37
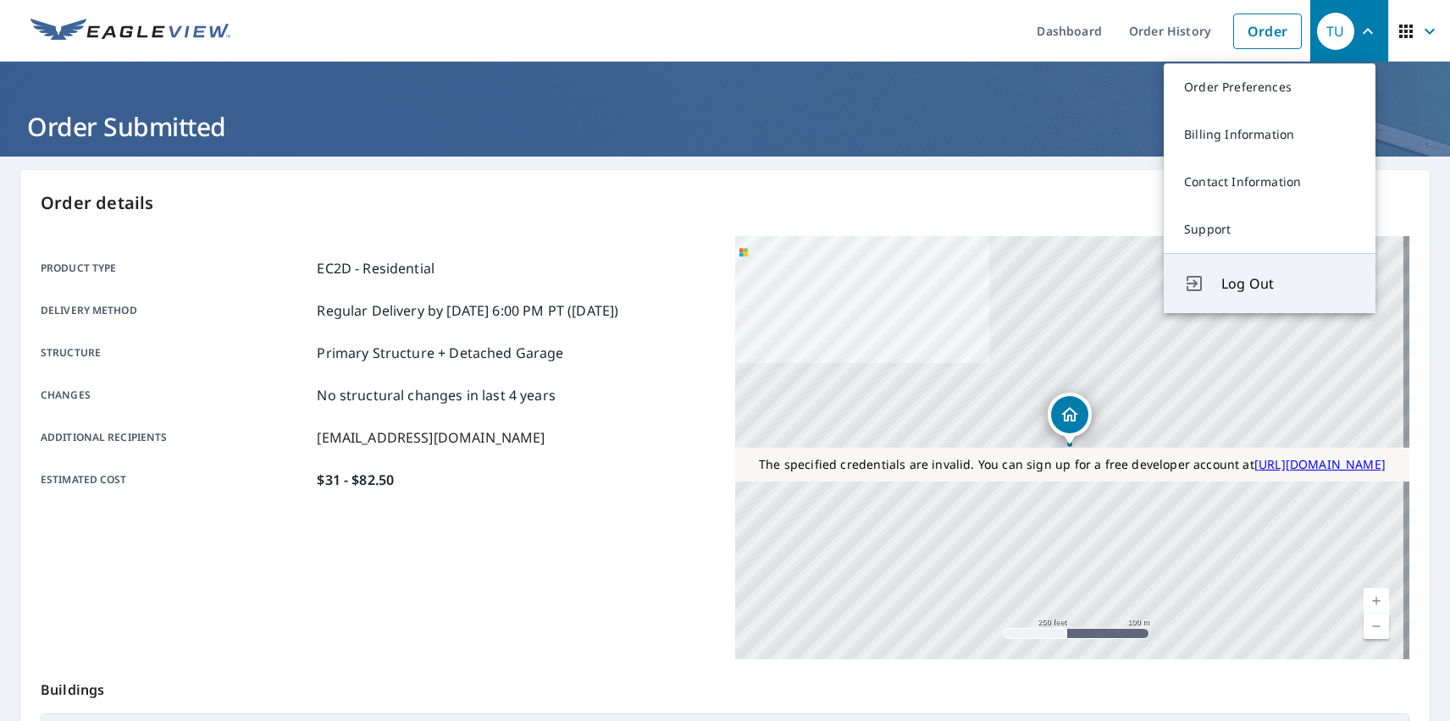
click at [1288, 284] on span "Log Out" at bounding box center [1288, 284] width 134 height 20
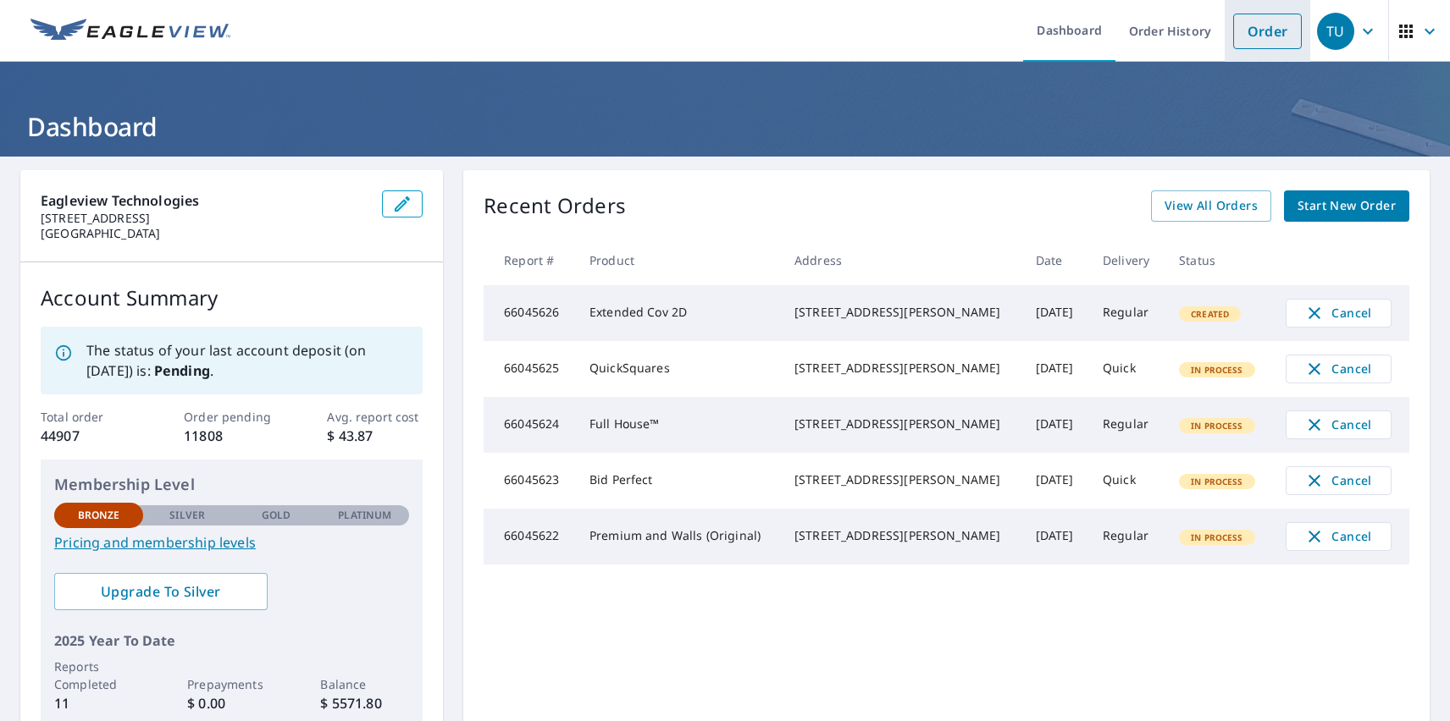
click at [1254, 30] on link "Order" at bounding box center [1267, 32] width 69 height 36
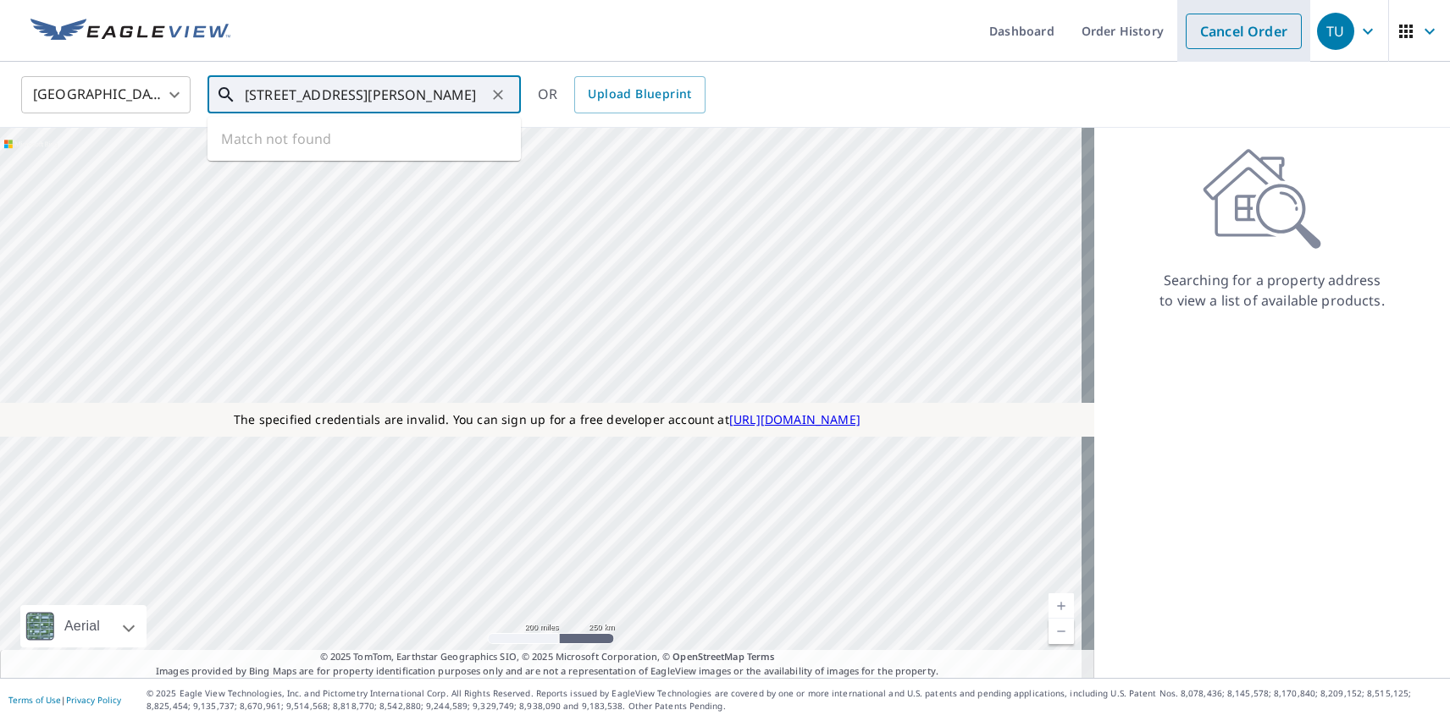
type input "[STREET_ADDRESS][PERSON_NAME]"
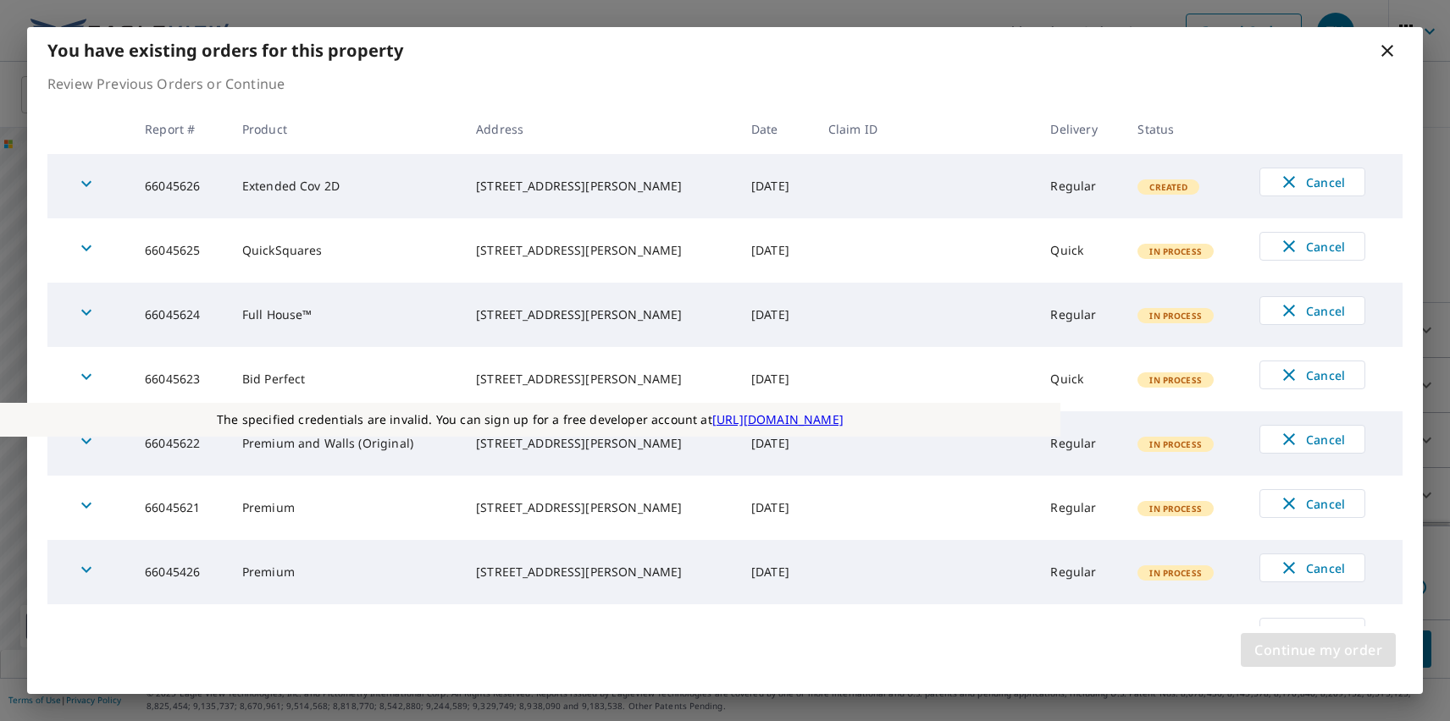
click at [1318, 650] on span "Continue my order" at bounding box center [1318, 650] width 128 height 24
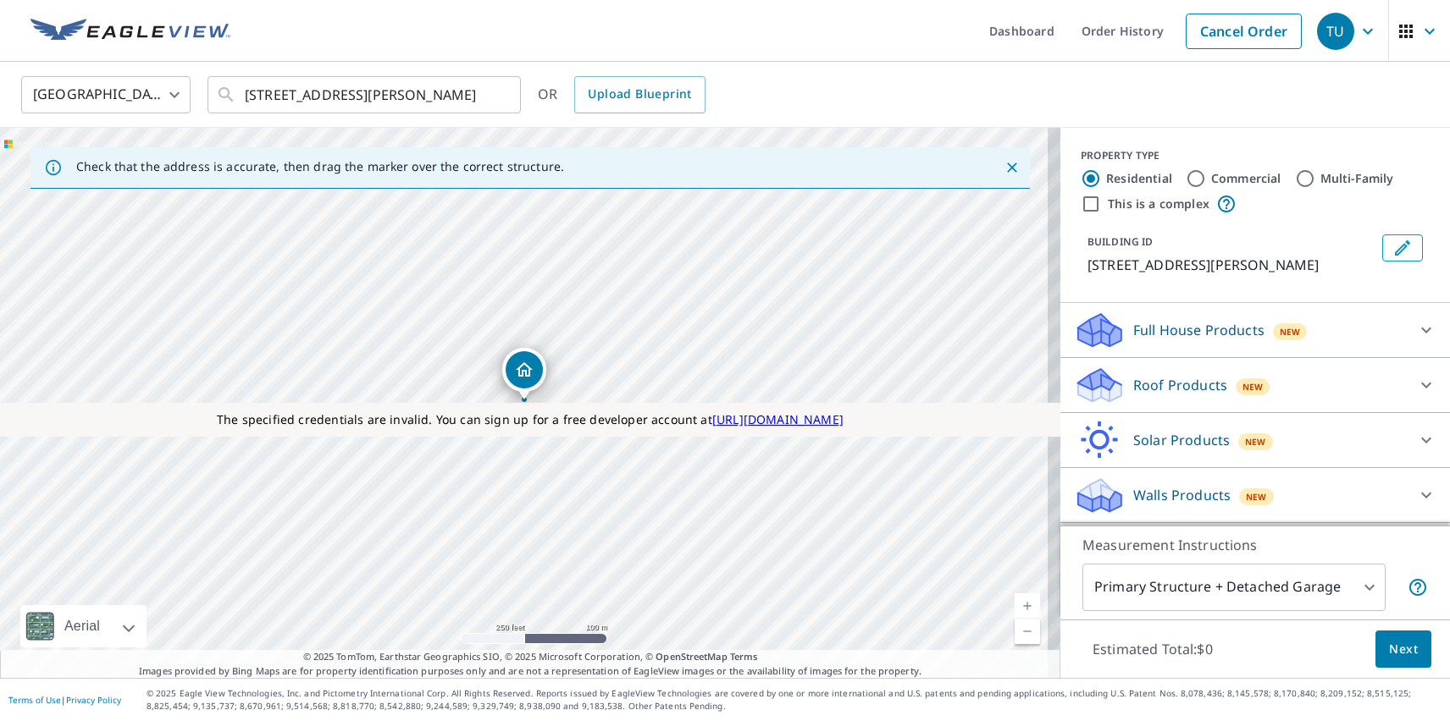
click at [1165, 385] on p "Roof Products" at bounding box center [1180, 385] width 94 height 20
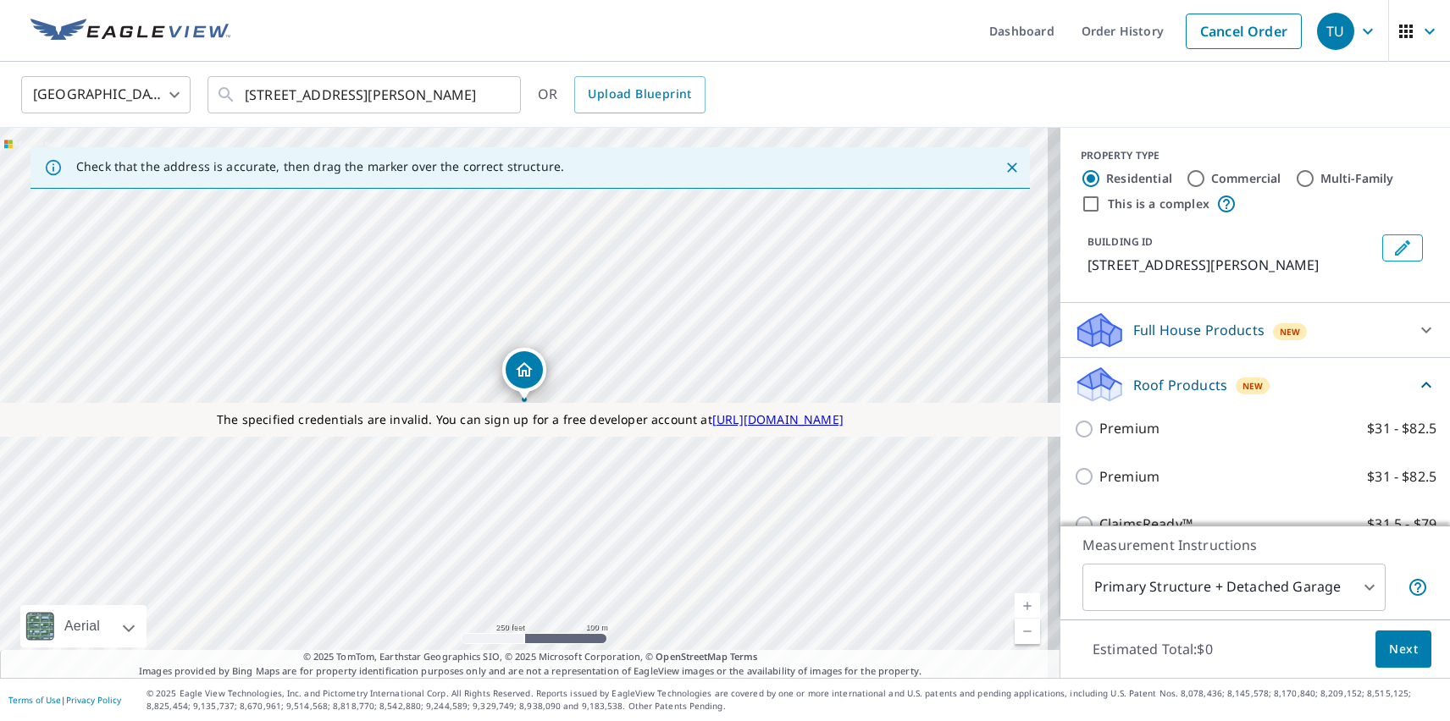
click at [1248, 562] on label "Standard $31" at bounding box center [1267, 572] width 337 height 21
click at [1099, 563] on input "Standard $31" at bounding box center [1086, 573] width 25 height 20
checkbox input "true"
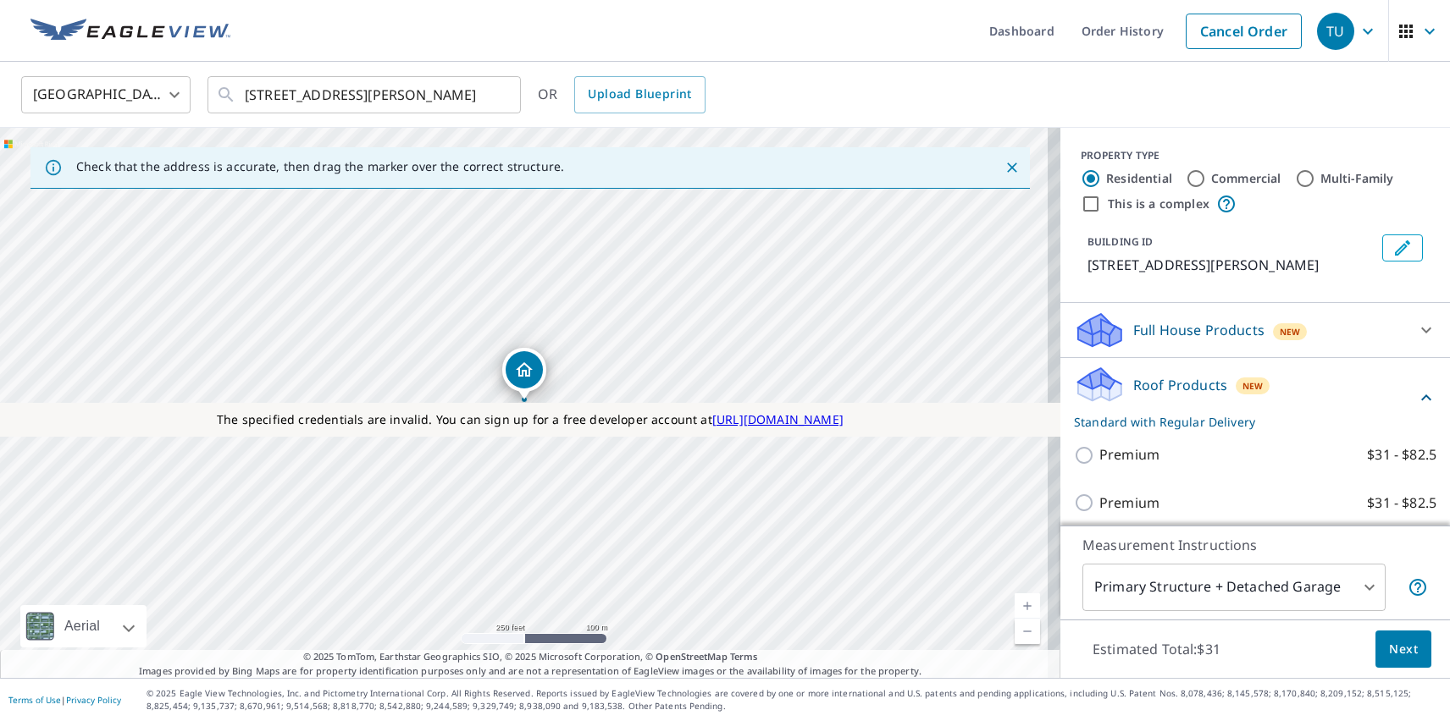
scroll to position [58, 0]
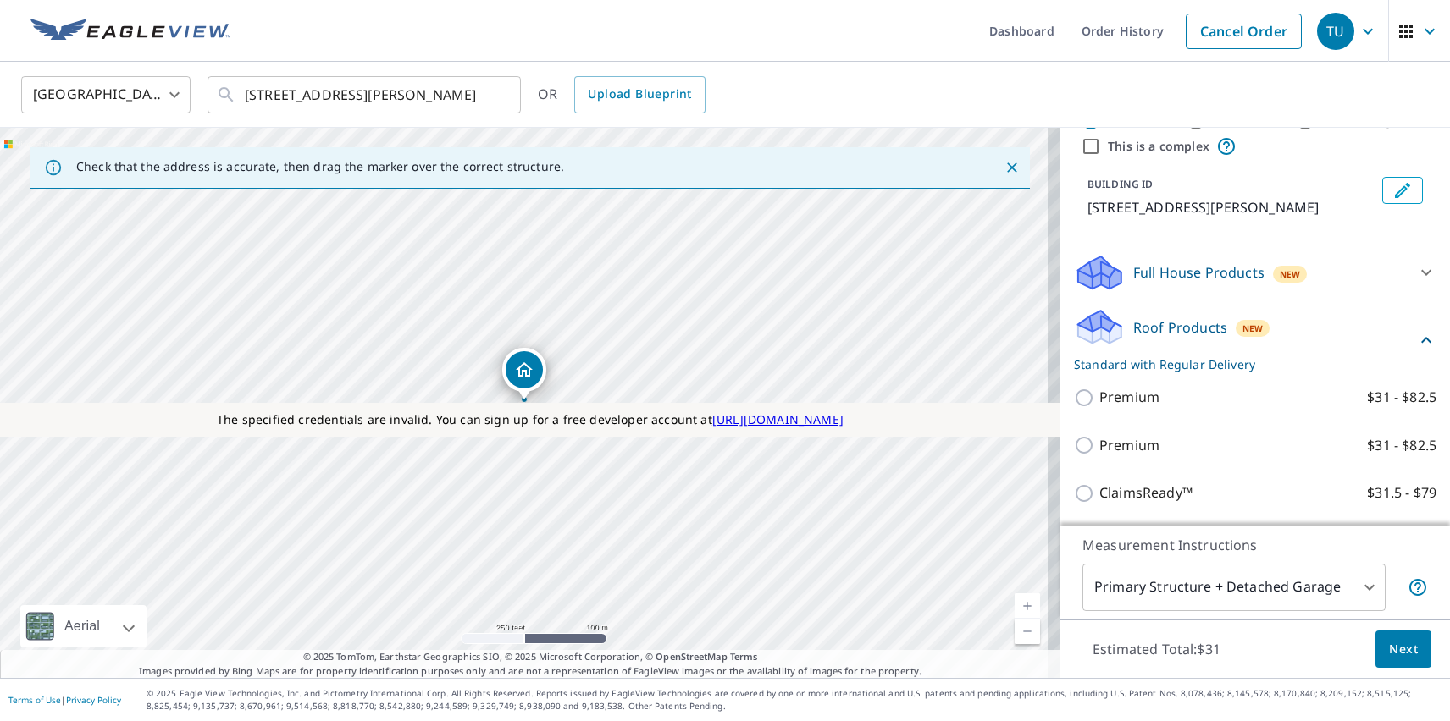
click at [1390, 649] on span "Next" at bounding box center [1403, 649] width 29 height 21
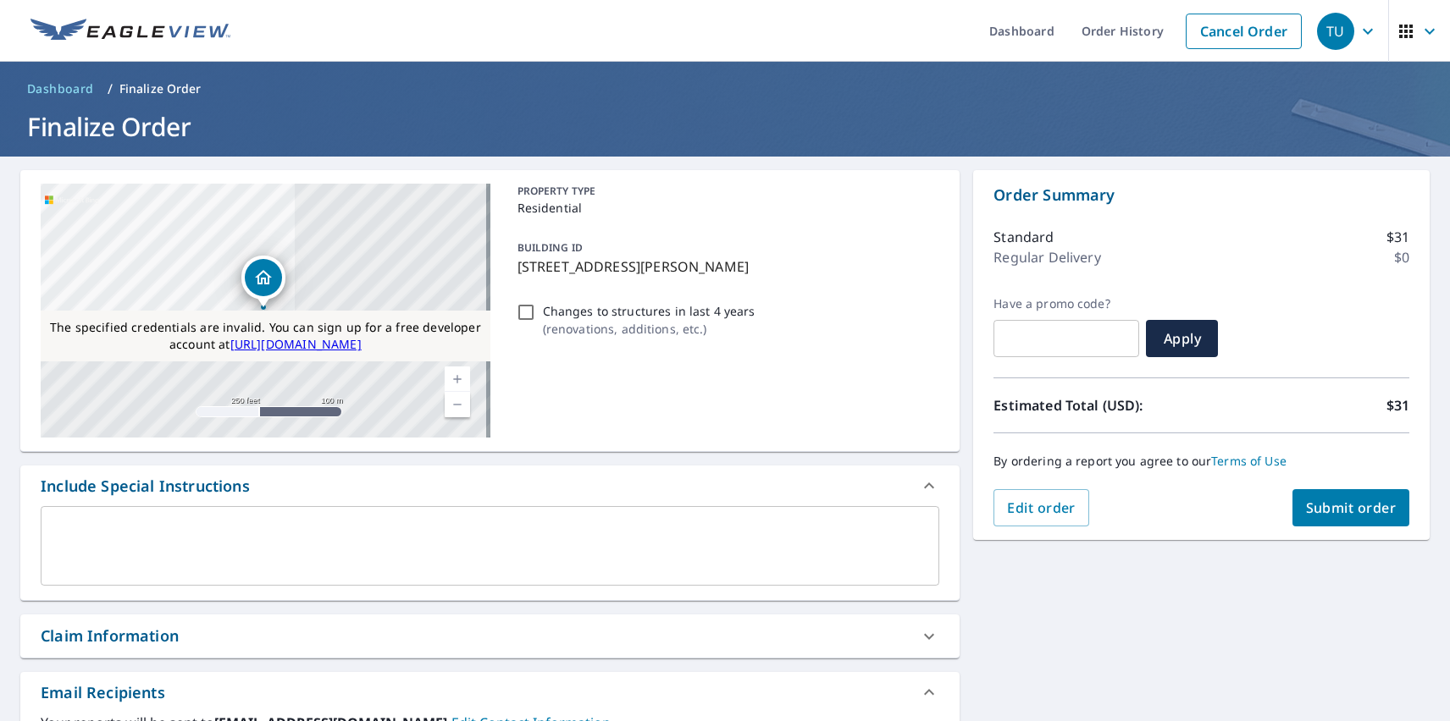
click at [1337, 508] on span "Submit order" at bounding box center [1351, 508] width 91 height 19
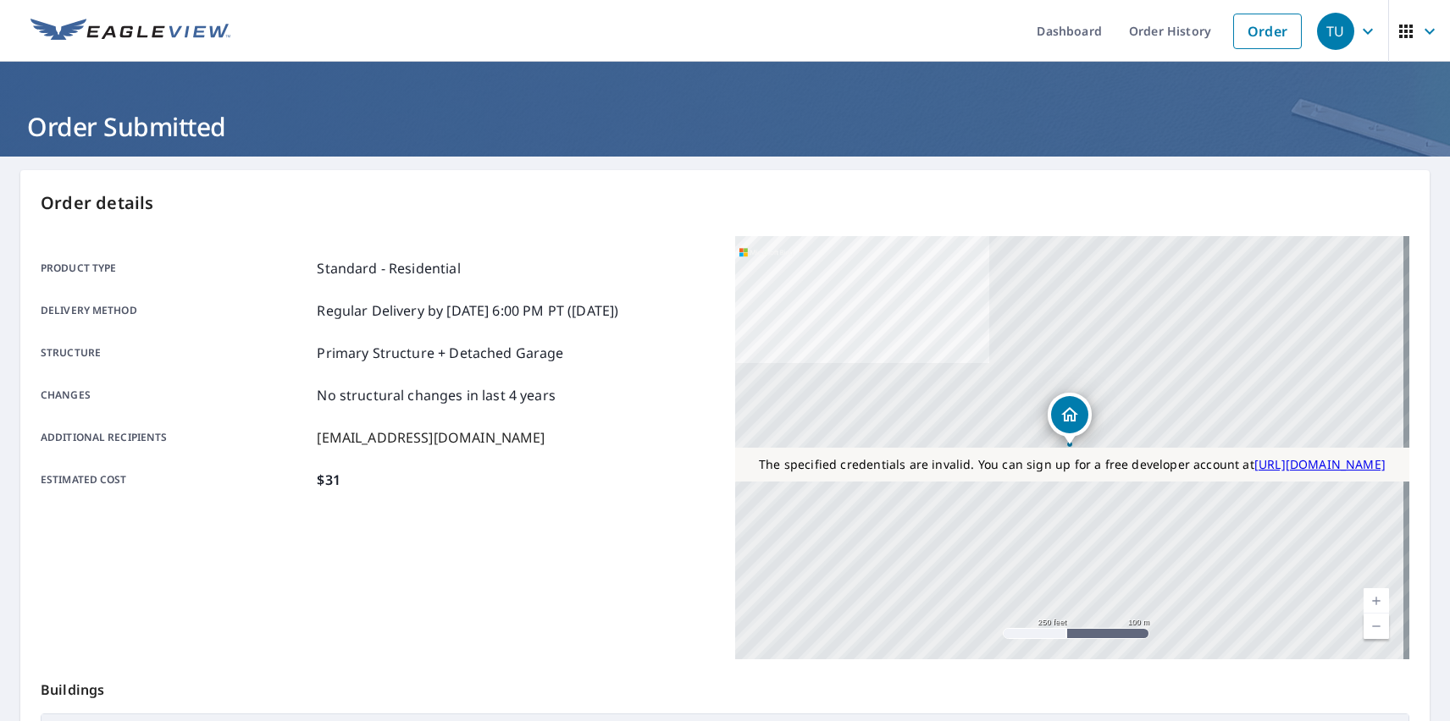
click at [1323, 30] on div "TU" at bounding box center [1335, 31] width 37 height 37
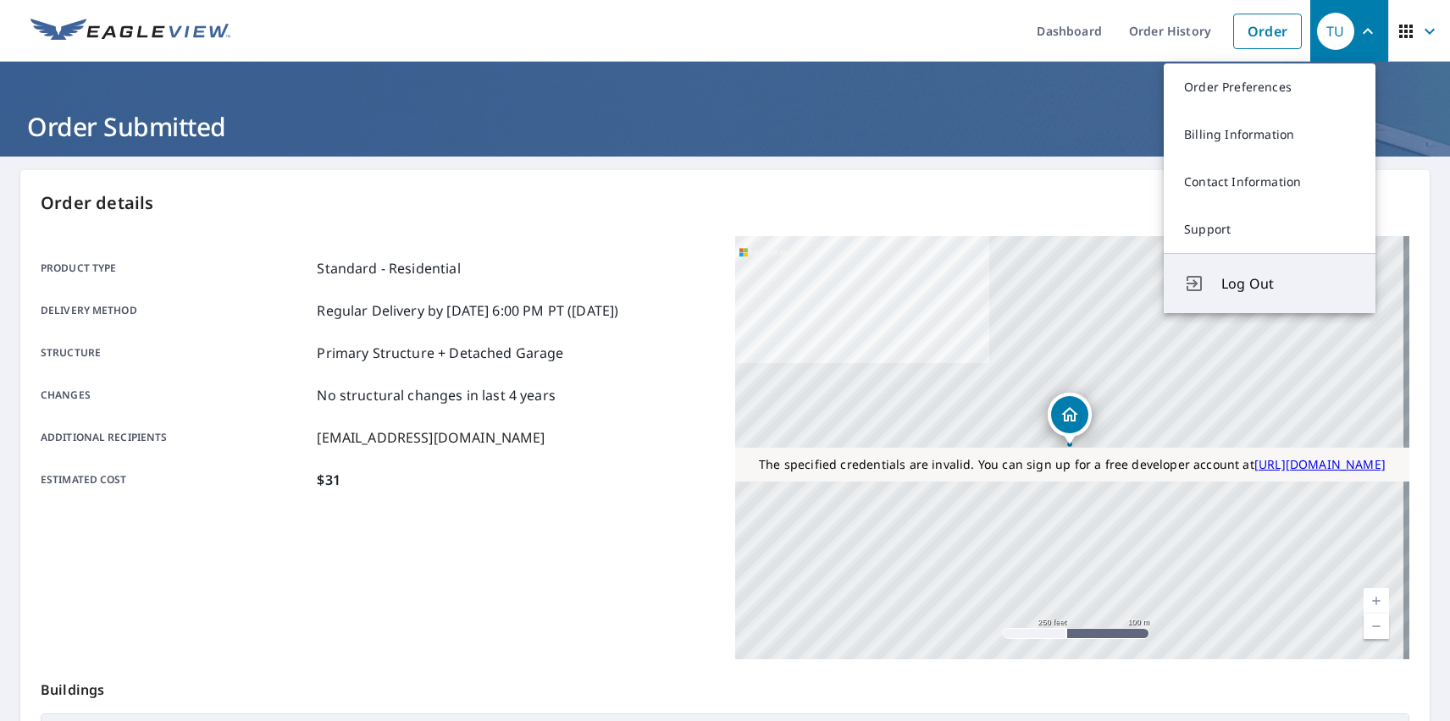
click at [1288, 284] on span "Log Out" at bounding box center [1288, 284] width 134 height 20
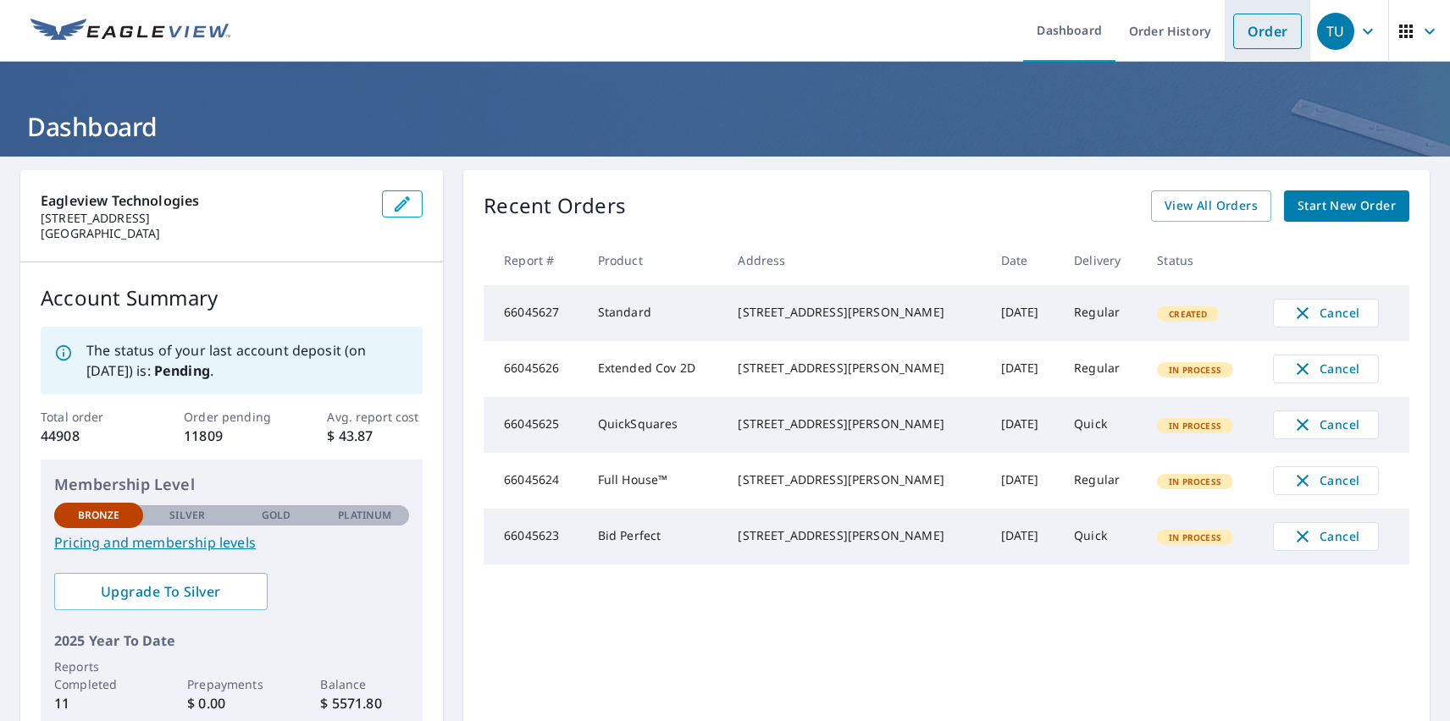
click at [1254, 30] on link "Order" at bounding box center [1267, 32] width 69 height 36
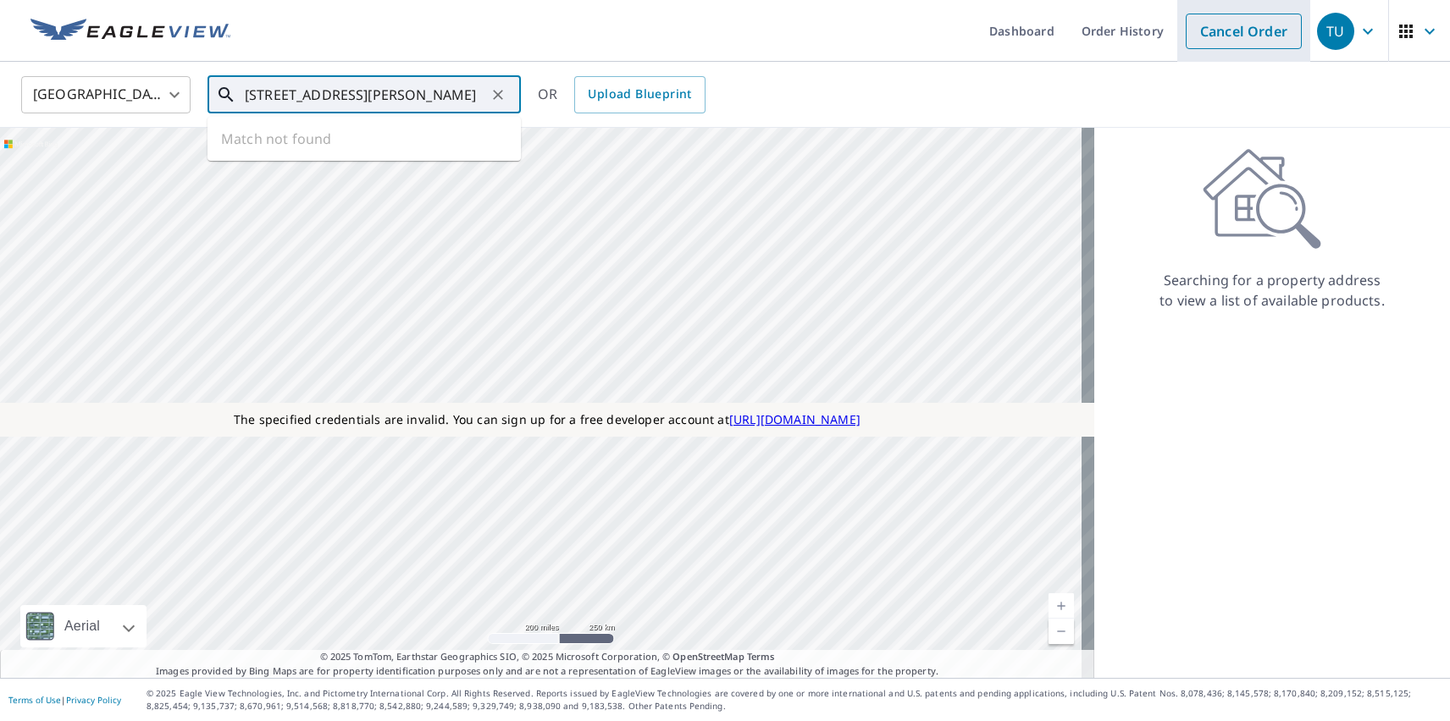
type input "[STREET_ADDRESS][PERSON_NAME]"
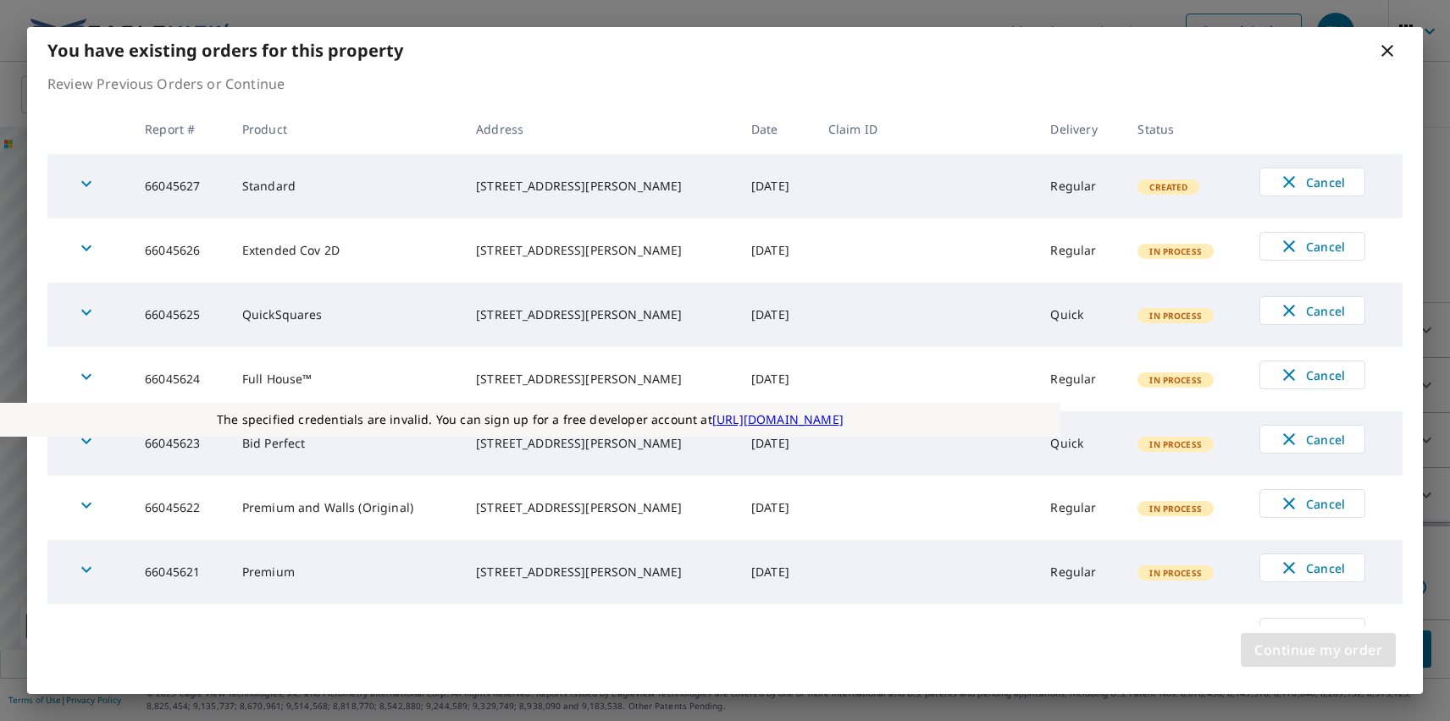
click at [1318, 650] on span "Continue my order" at bounding box center [1318, 650] width 128 height 24
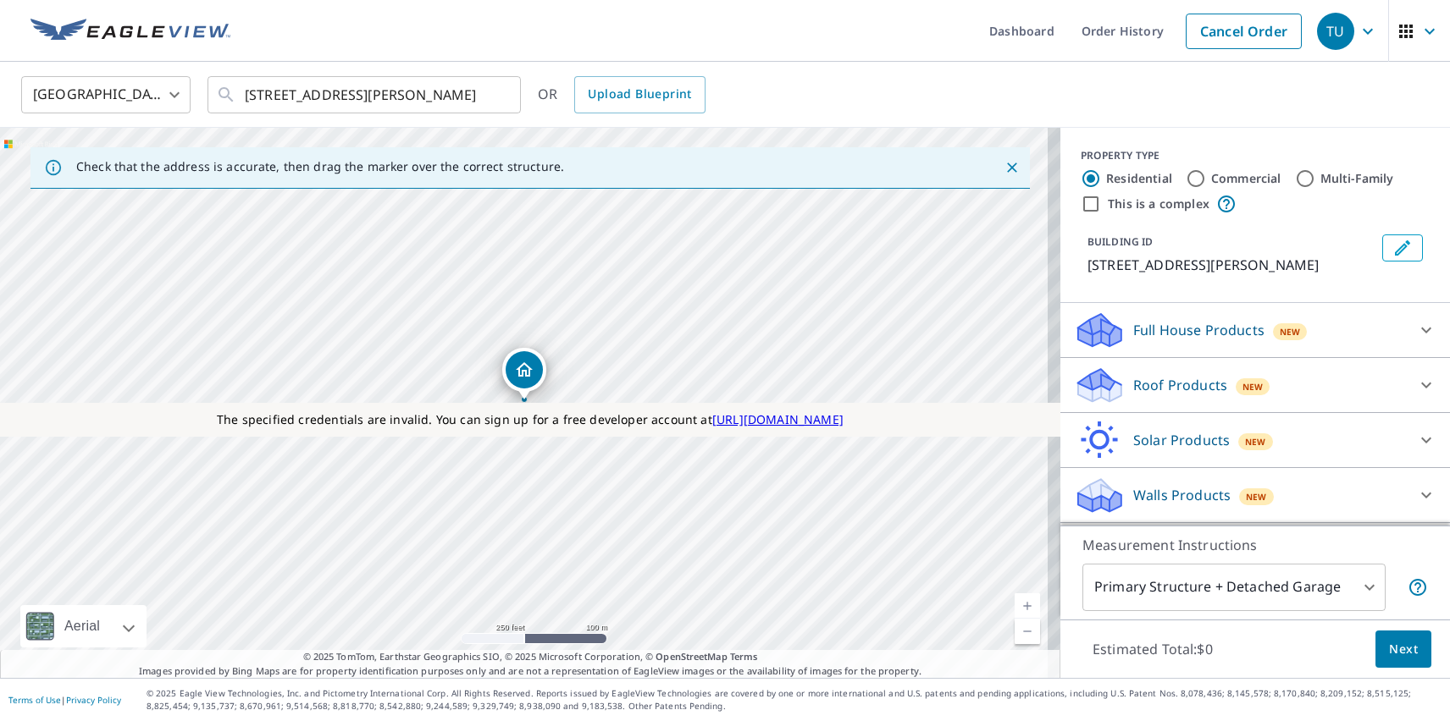
click at [1165, 385] on p "Roof Products" at bounding box center [1180, 385] width 94 height 20
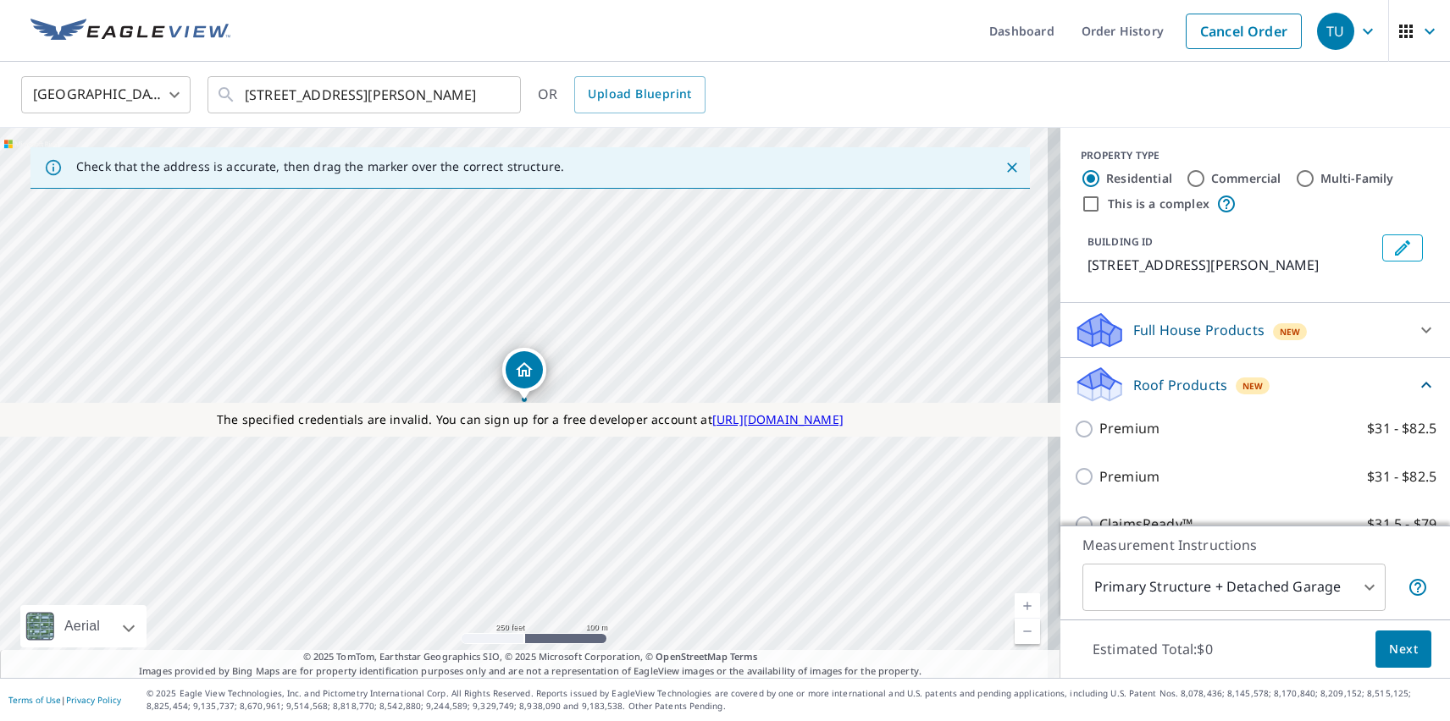
click at [1115, 477] on p "Premium" at bounding box center [1129, 477] width 60 height 21
click at [1099, 477] on input "Premium $31 - $82.5" at bounding box center [1086, 477] width 25 height 20
checkbox input "true"
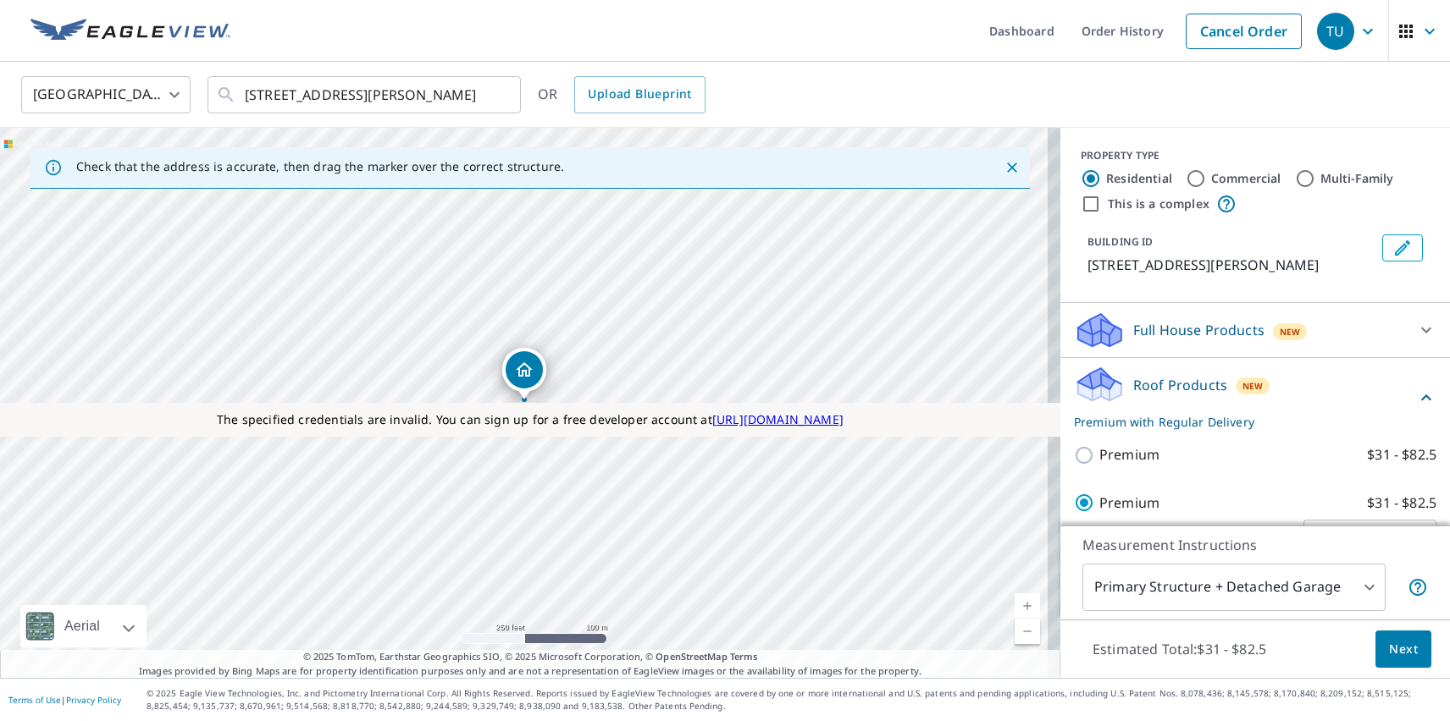
click at [1390, 649] on span "Next" at bounding box center [1403, 649] width 29 height 21
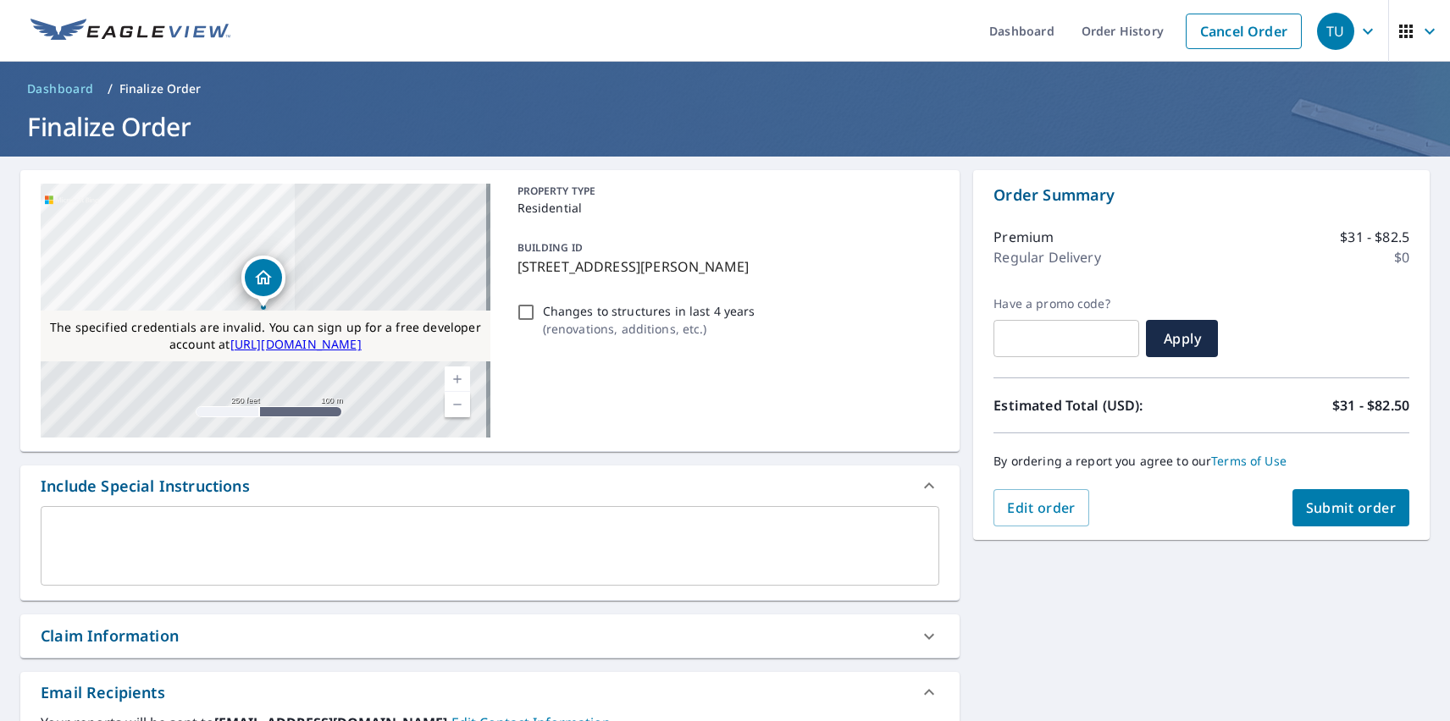
click at [1323, 30] on div "TU" at bounding box center [1335, 31] width 37 height 37
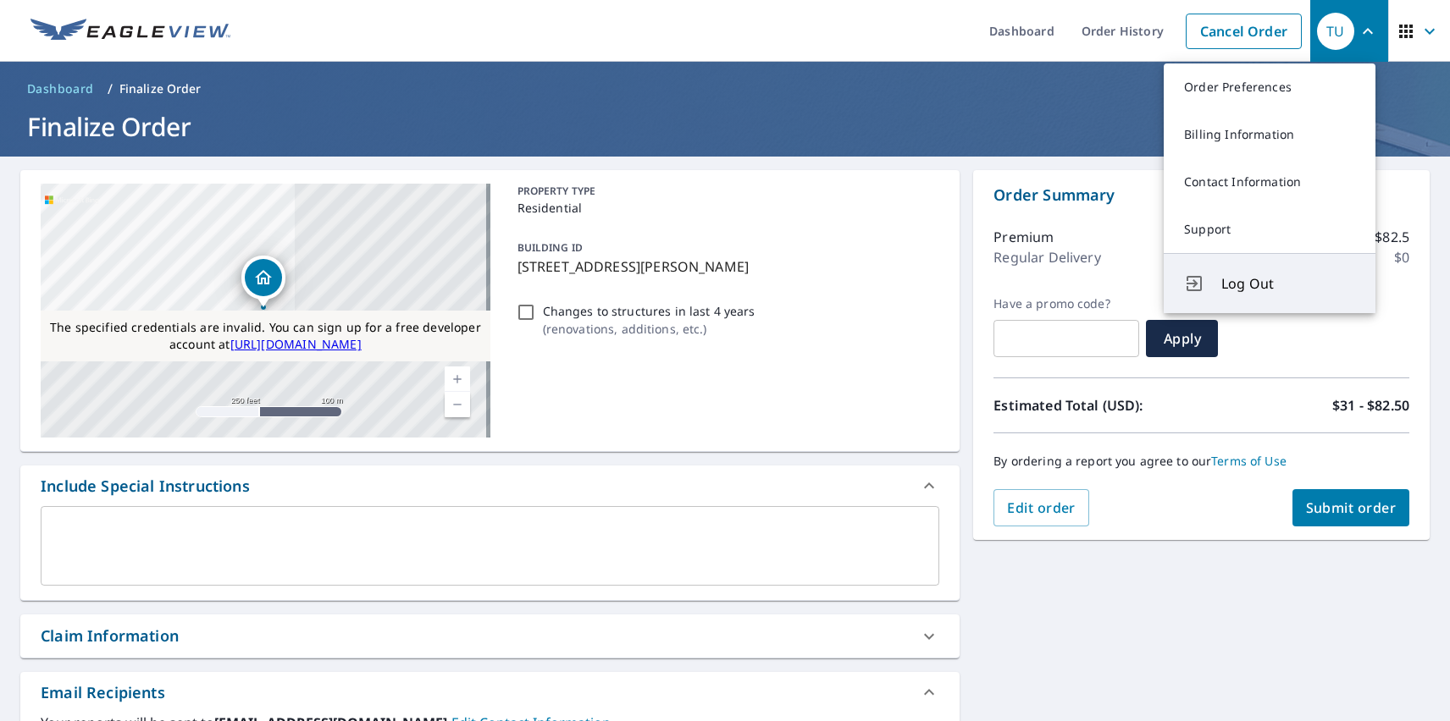
click at [1288, 284] on span "Log Out" at bounding box center [1288, 284] width 134 height 20
